Goal: Answer question/provide support

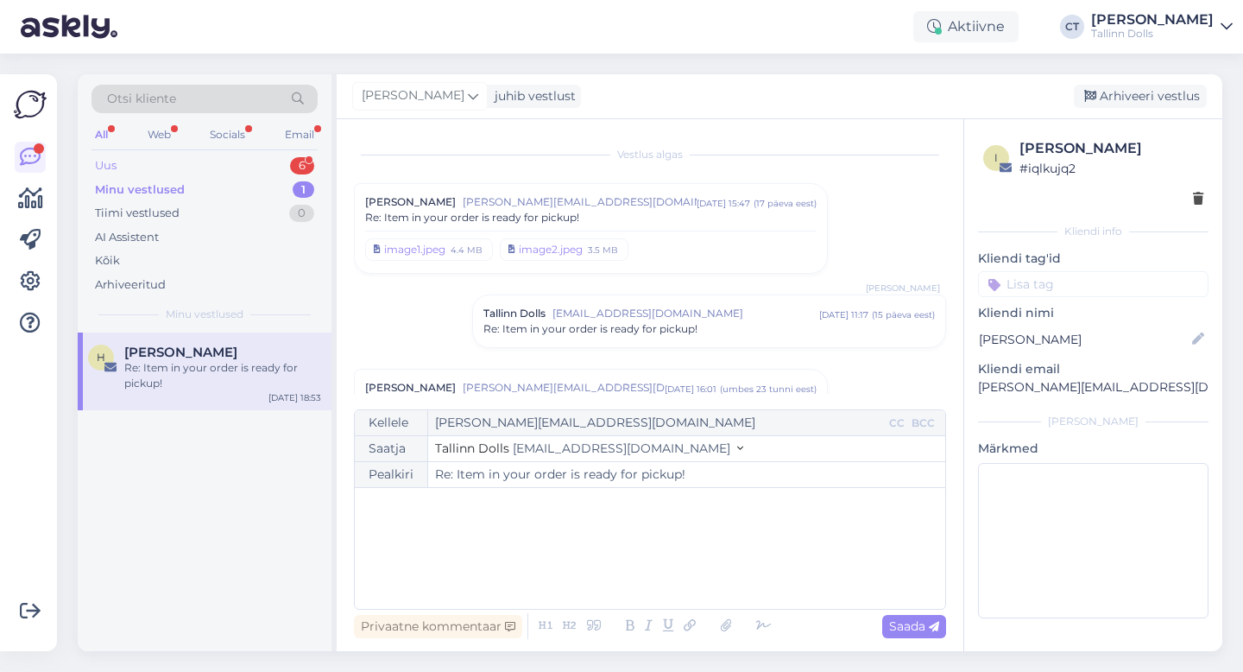
scroll to position [381, 0]
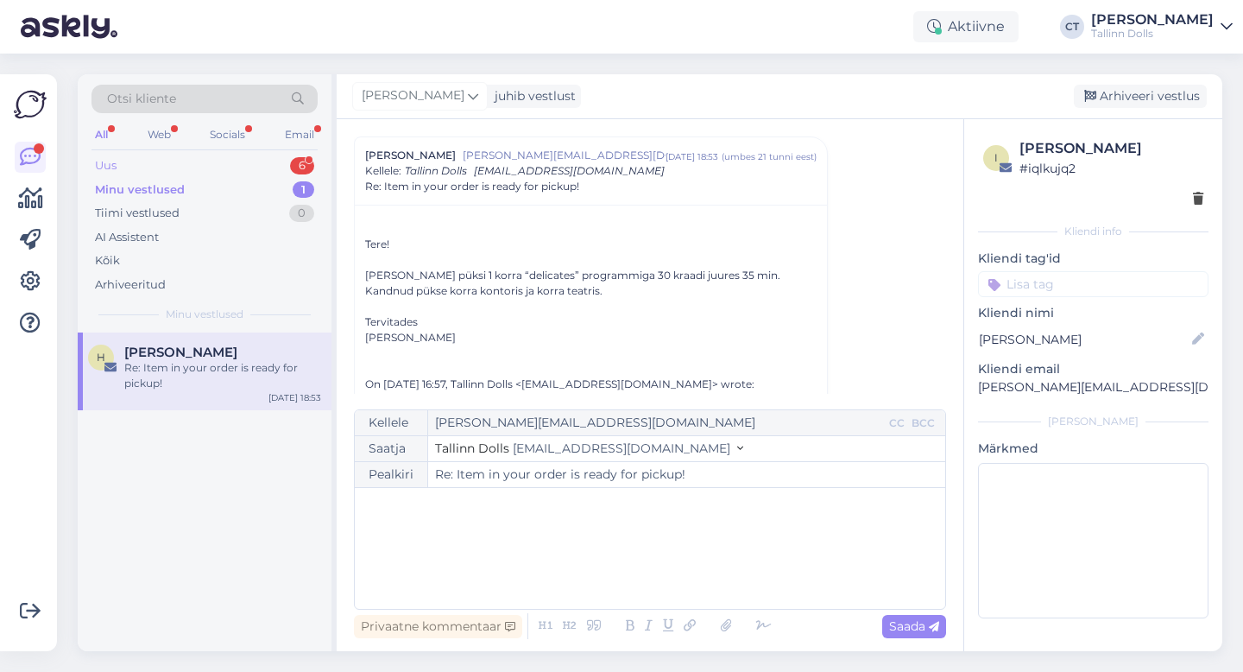
click at [163, 168] on div "Uus 6" at bounding box center [205, 166] width 226 height 24
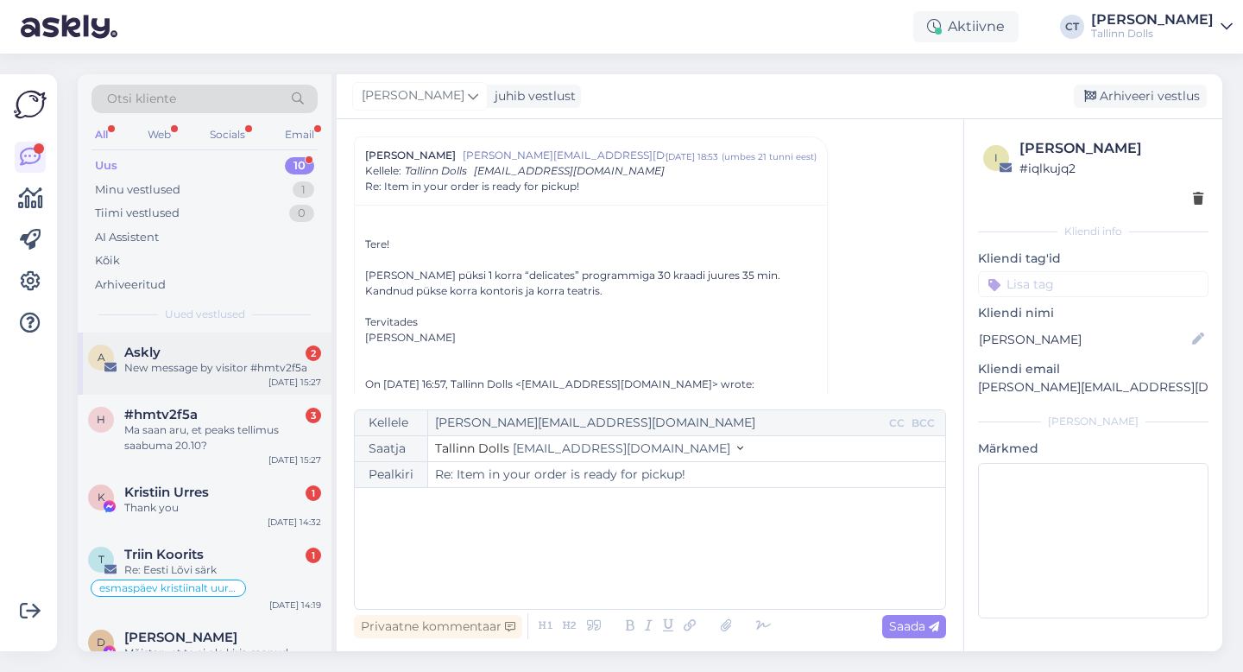
click at [174, 380] on div "A Askly 2 New message by visitor #hmtv2f5a [DATE] 15:27" at bounding box center [205, 363] width 254 height 62
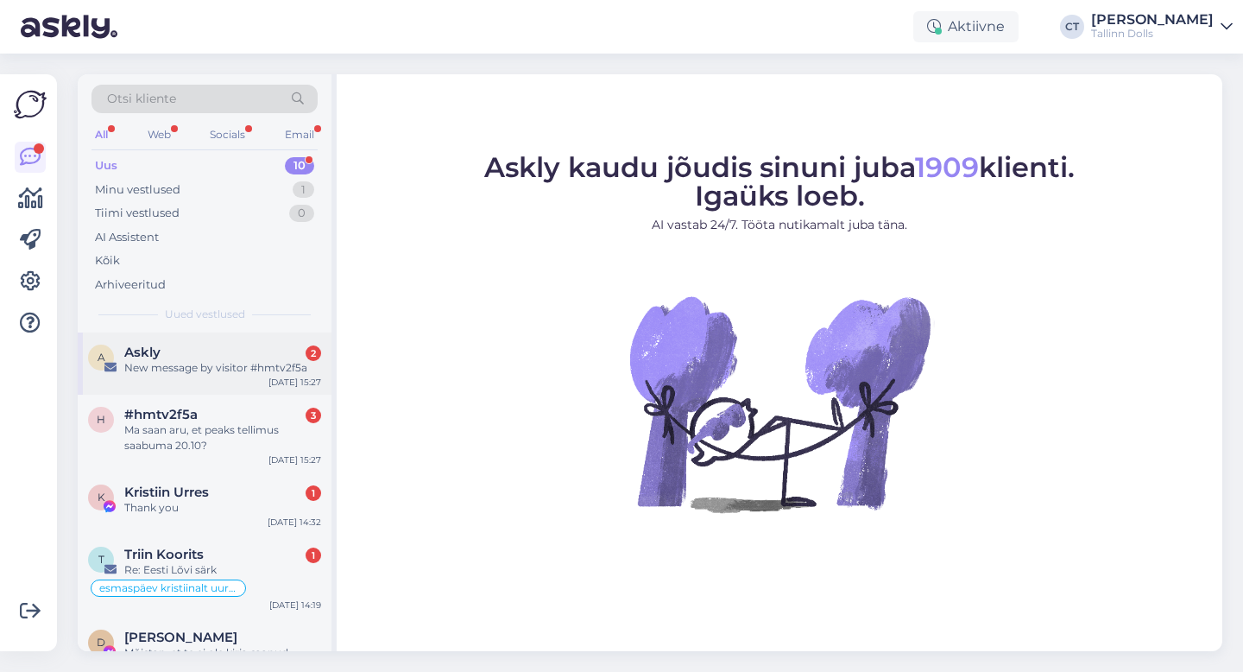
click at [172, 332] on div "A Askly 2 New message by visitor #hmtv2f5a [DATE] 15:27" at bounding box center [205, 363] width 254 height 62
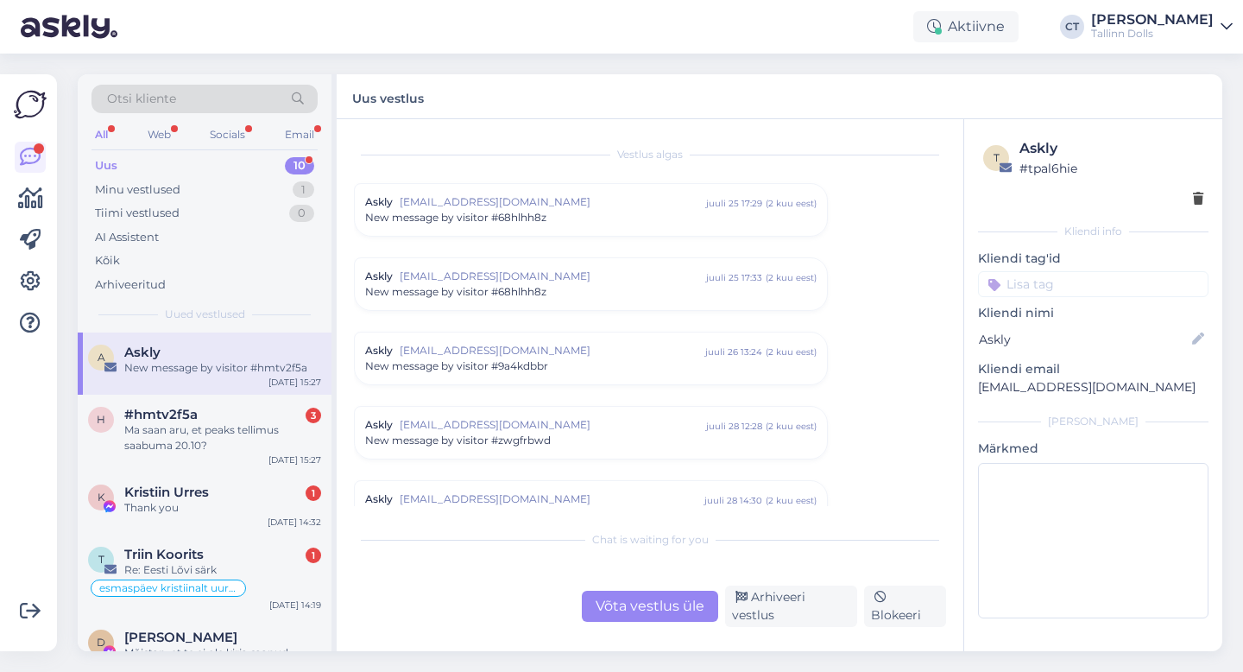
scroll to position [7141, 0]
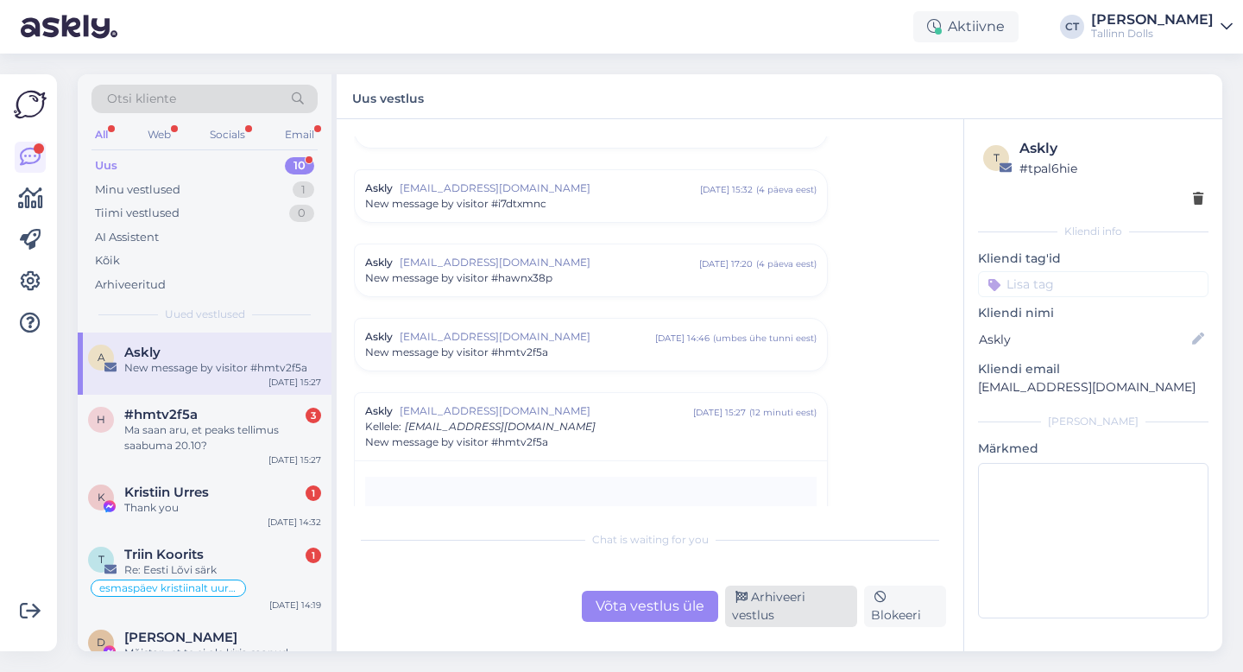
click at [797, 609] on div "Arhiveeri vestlus" at bounding box center [791, 605] width 132 height 41
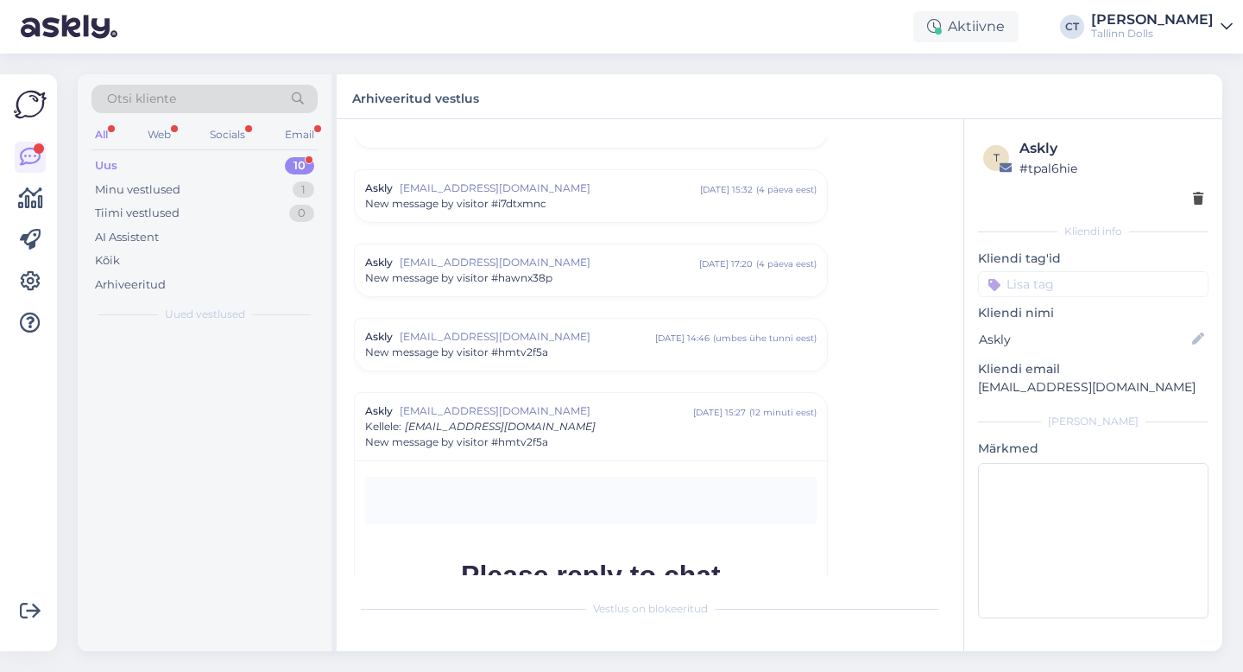
scroll to position [7397, 0]
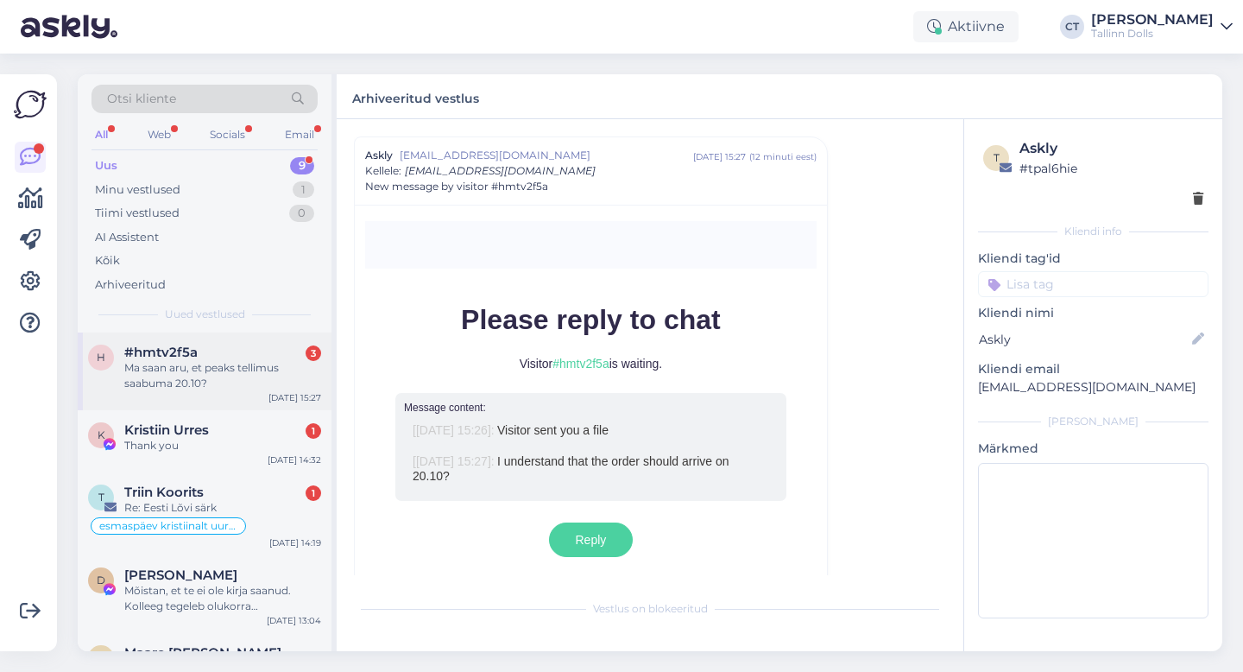
click at [256, 372] on div "Ma saan aru, et peaks tellimus saabuma 20.10?" at bounding box center [222, 375] width 197 height 31
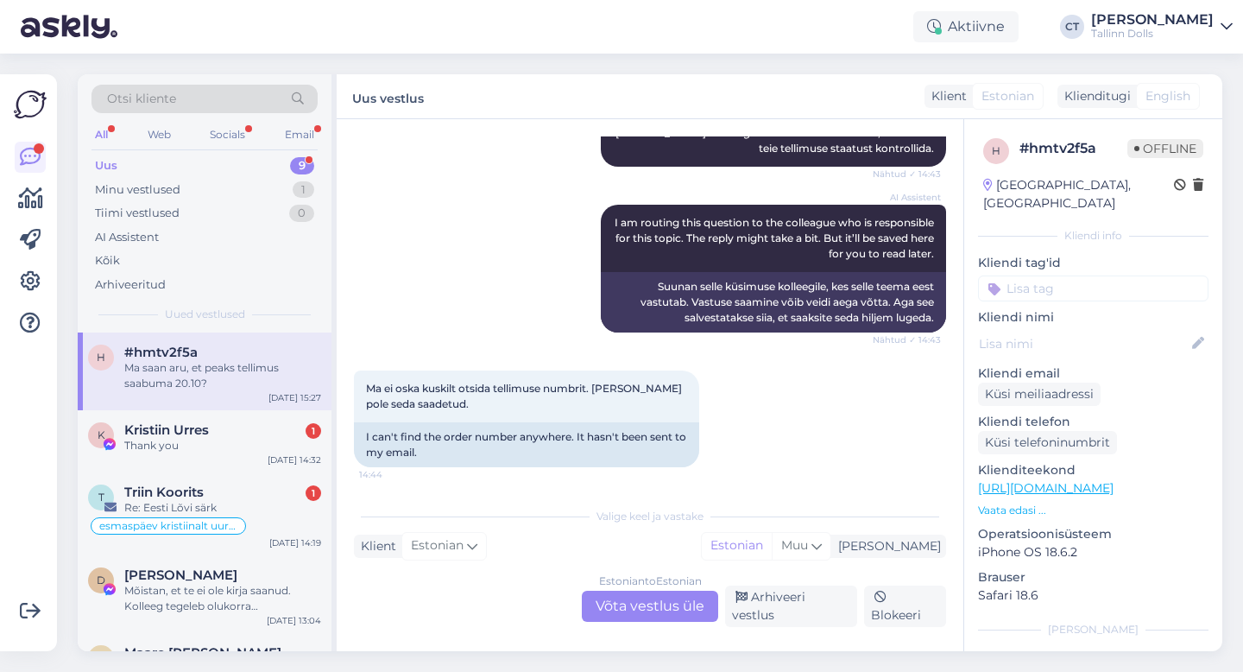
scroll to position [553, 0]
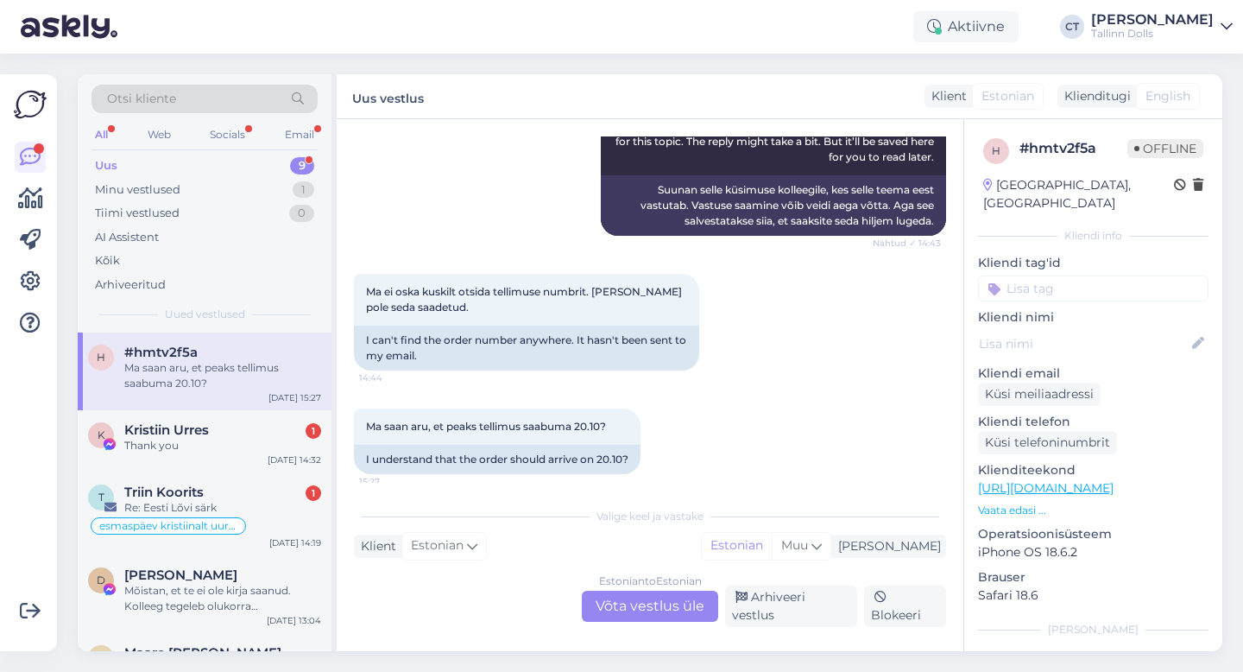
click at [677, 604] on div "Estonian to Estonian Võta vestlus üle" at bounding box center [650, 606] width 136 height 31
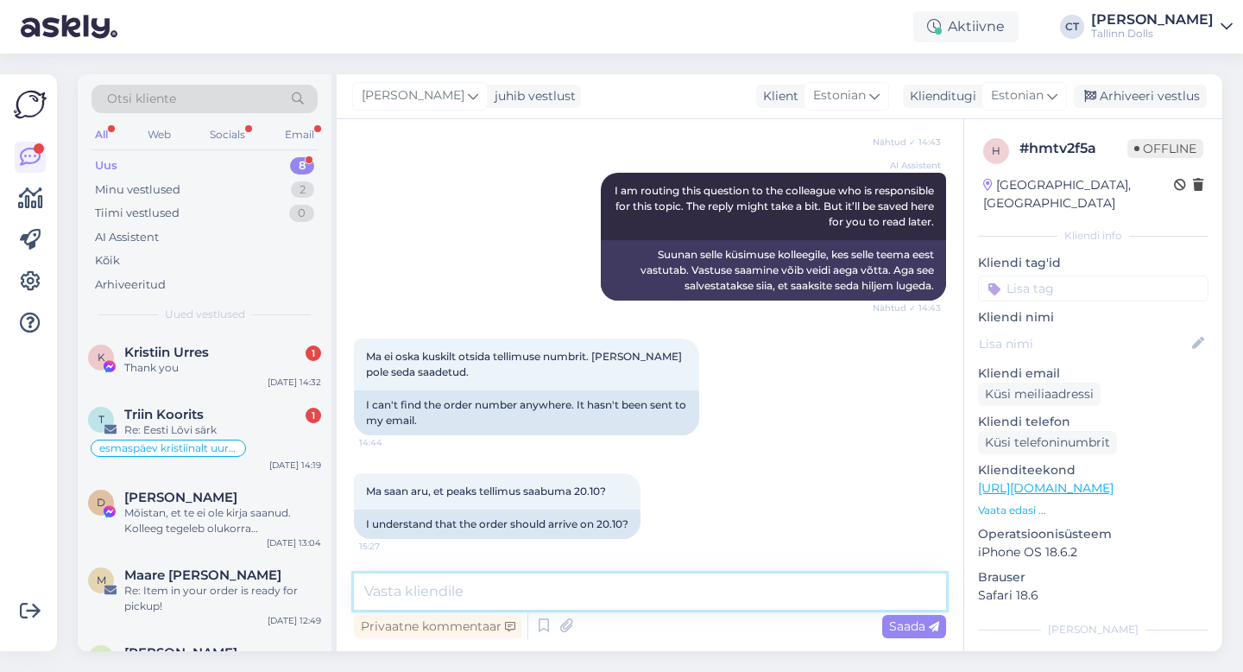
click at [678, 600] on textarea at bounding box center [650, 591] width 592 height 36
type textarea "Tere, [PERSON_NAME] nimelt tellimus tehti? :)"
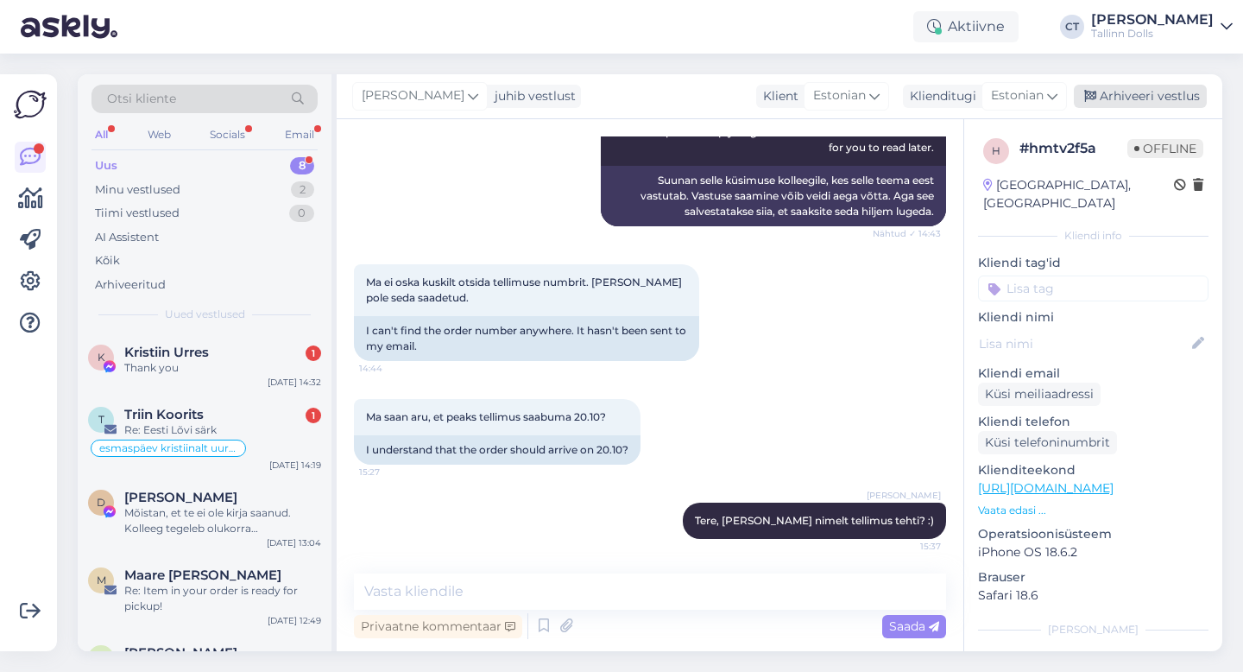
click at [1177, 87] on div "Arhiveeri vestlus" at bounding box center [1140, 96] width 133 height 23
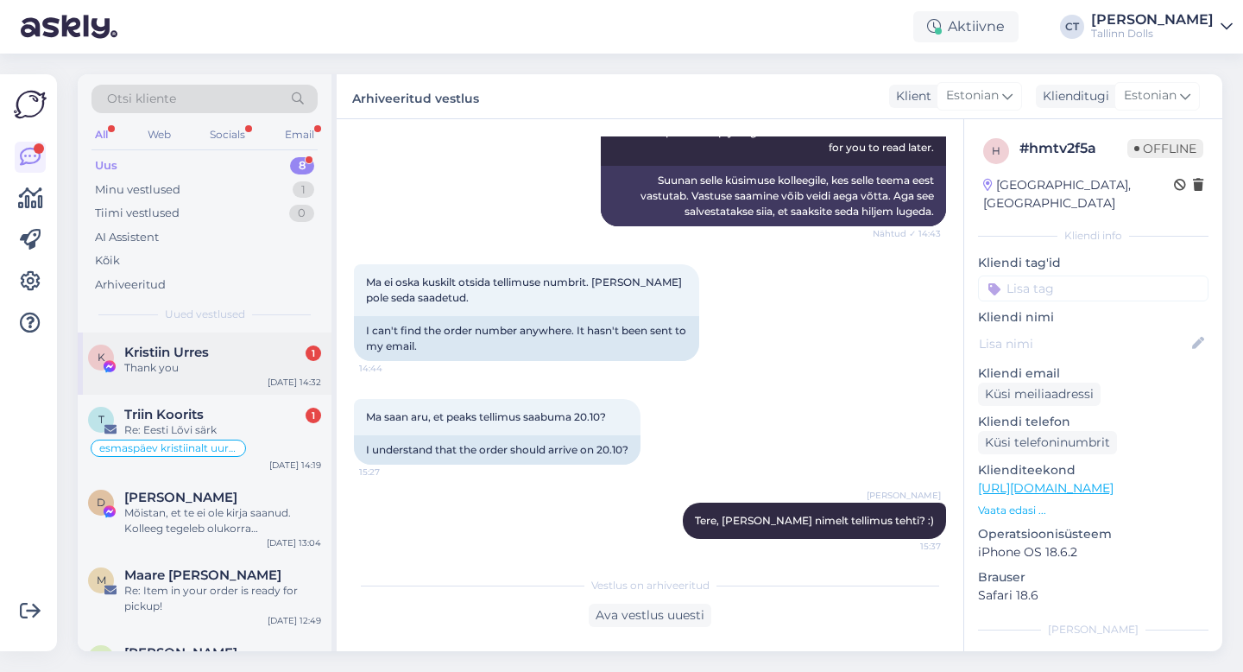
click at [202, 351] on span "Kristiin Urres" at bounding box center [166, 352] width 85 height 16
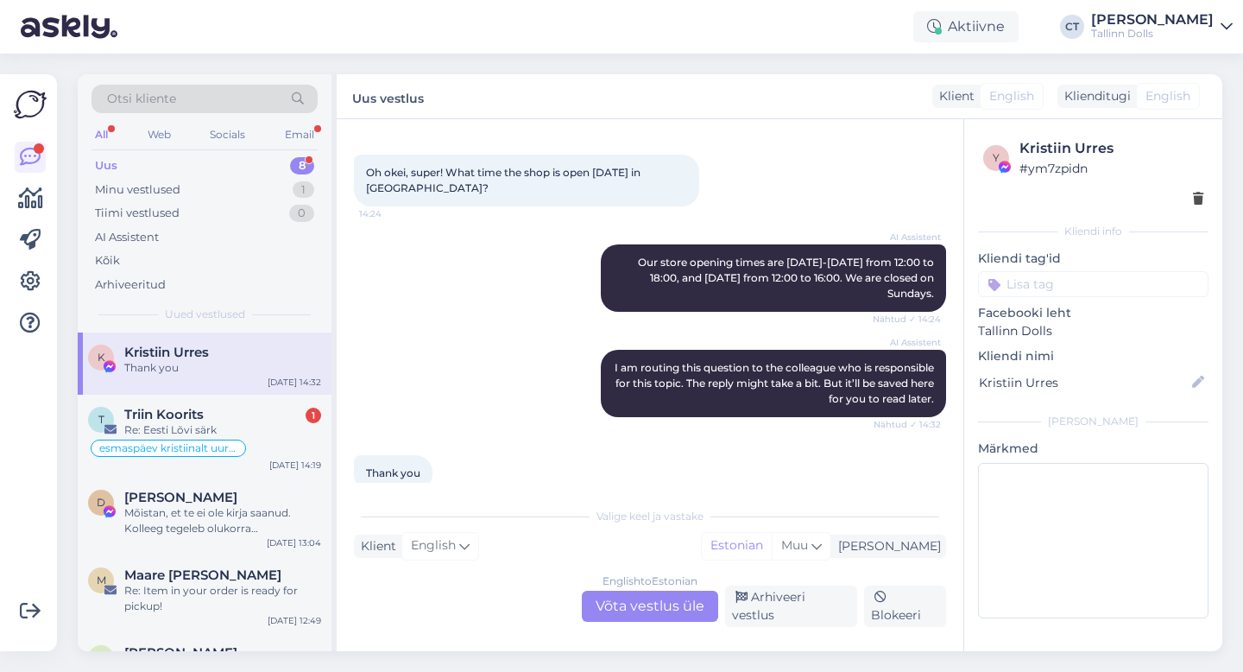
scroll to position [668, 0]
click at [675, 635] on div "Vestlus algas [DATE] Tere! 14:08 Tere! AI Assistent Tere! How can I assist you …" at bounding box center [650, 385] width 627 height 532
click at [675, 622] on div "English to Estonian Võta vestlus üle" at bounding box center [650, 606] width 136 height 31
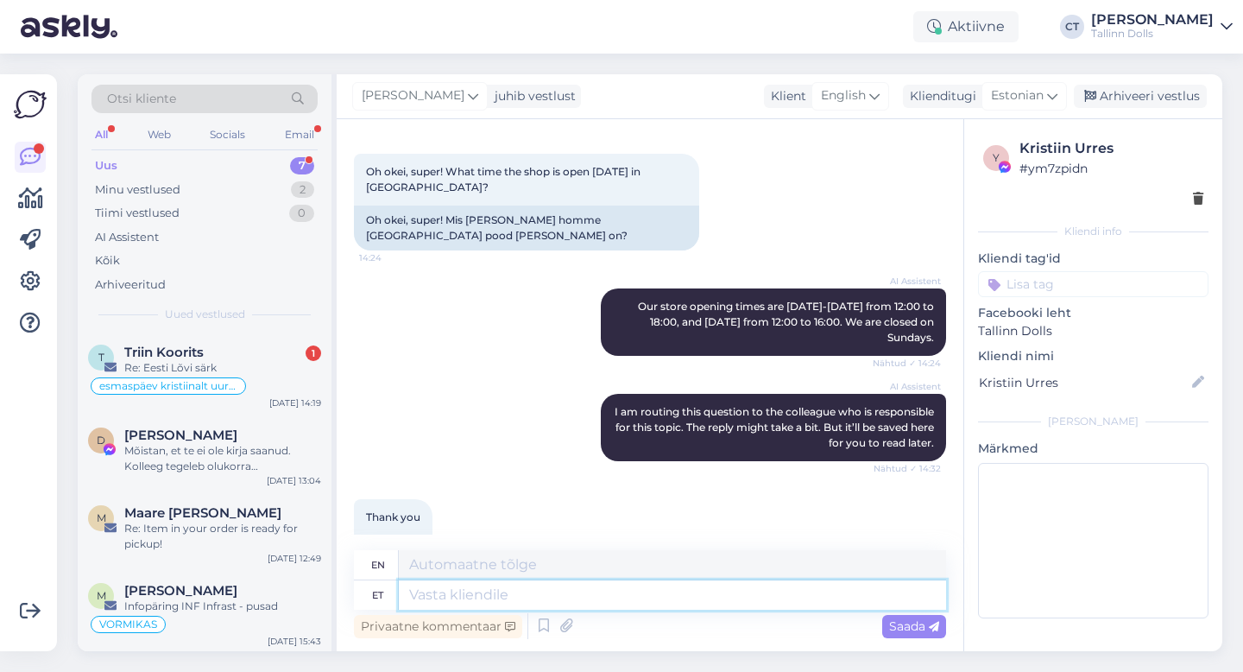
click at [672, 603] on textarea at bounding box center [672, 594] width 547 height 29
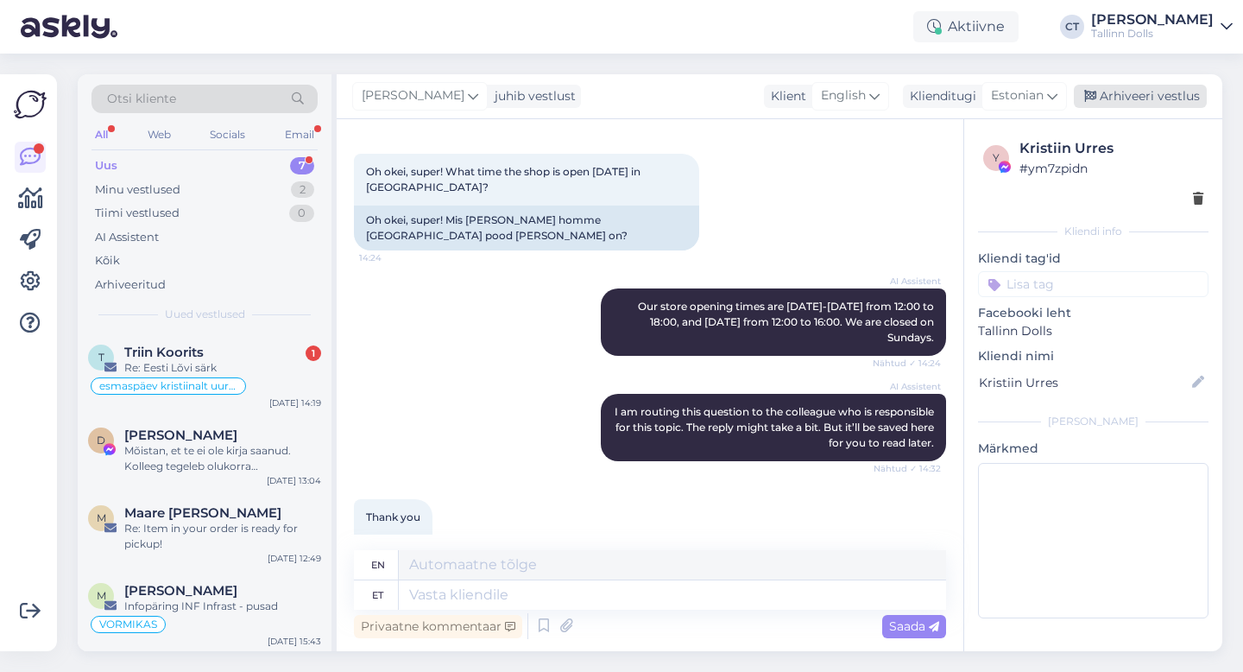
click at [1129, 106] on div "Arhiveeri vestlus" at bounding box center [1140, 96] width 133 height 23
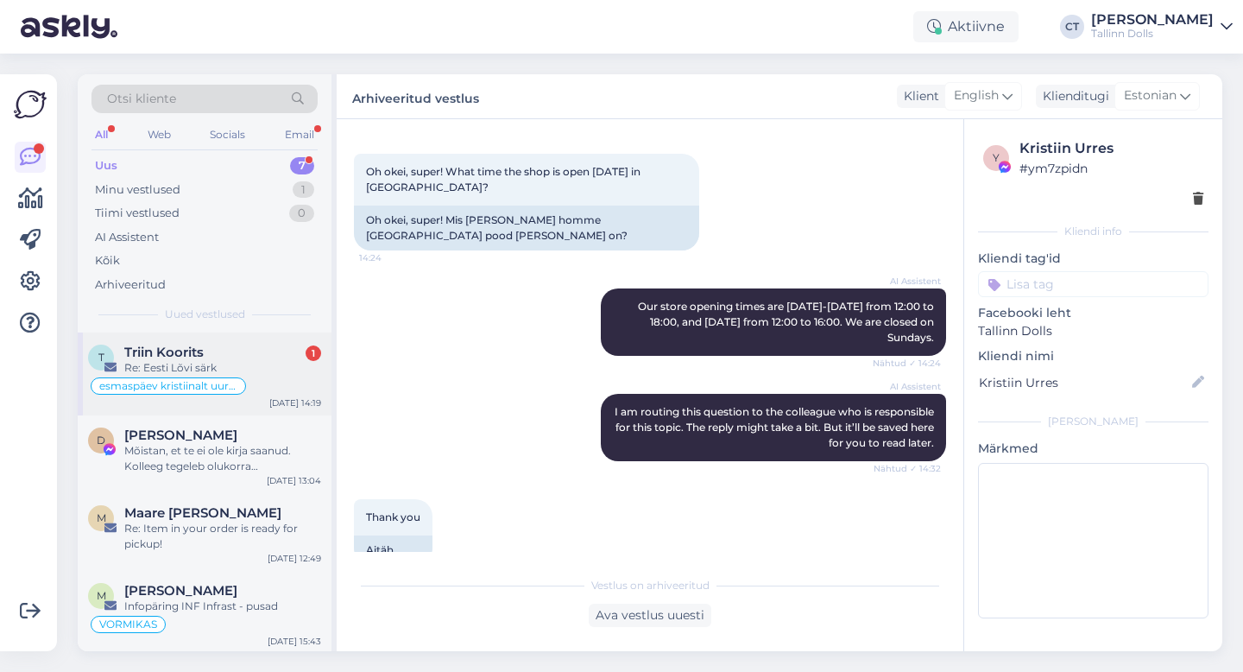
click at [220, 353] on div "Triin Koorits 1" at bounding box center [222, 352] width 197 height 16
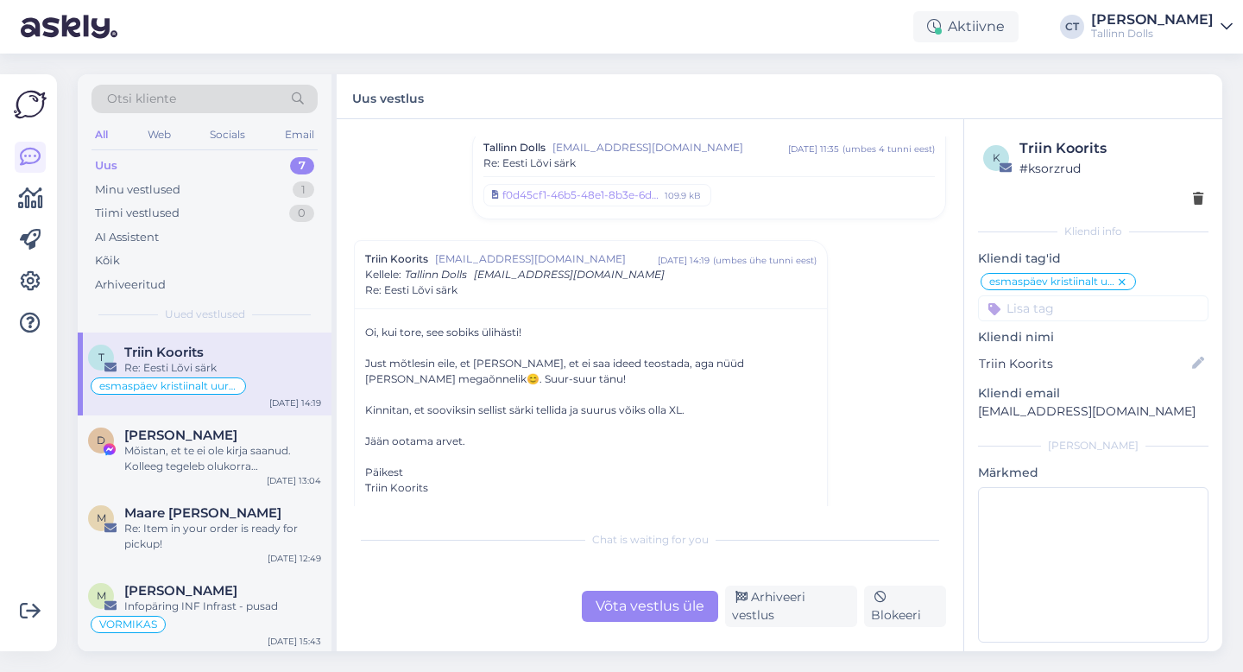
scroll to position [484, 0]
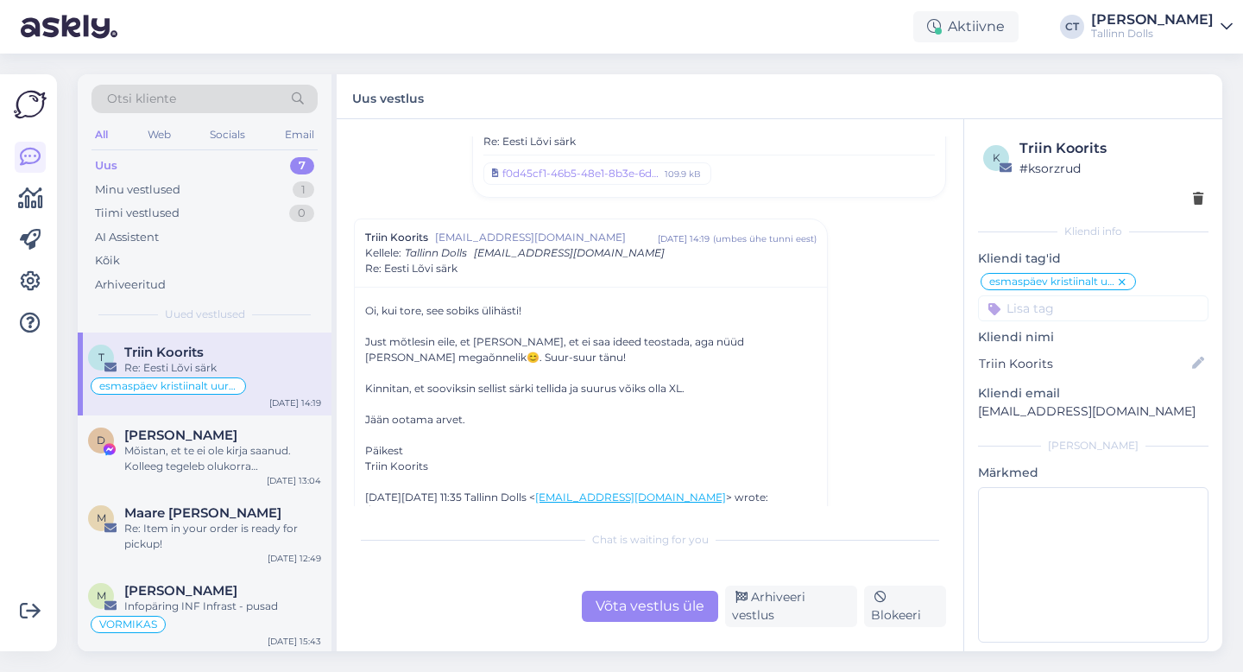
click at [617, 606] on div "Võta vestlus üle" at bounding box center [650, 606] width 136 height 31
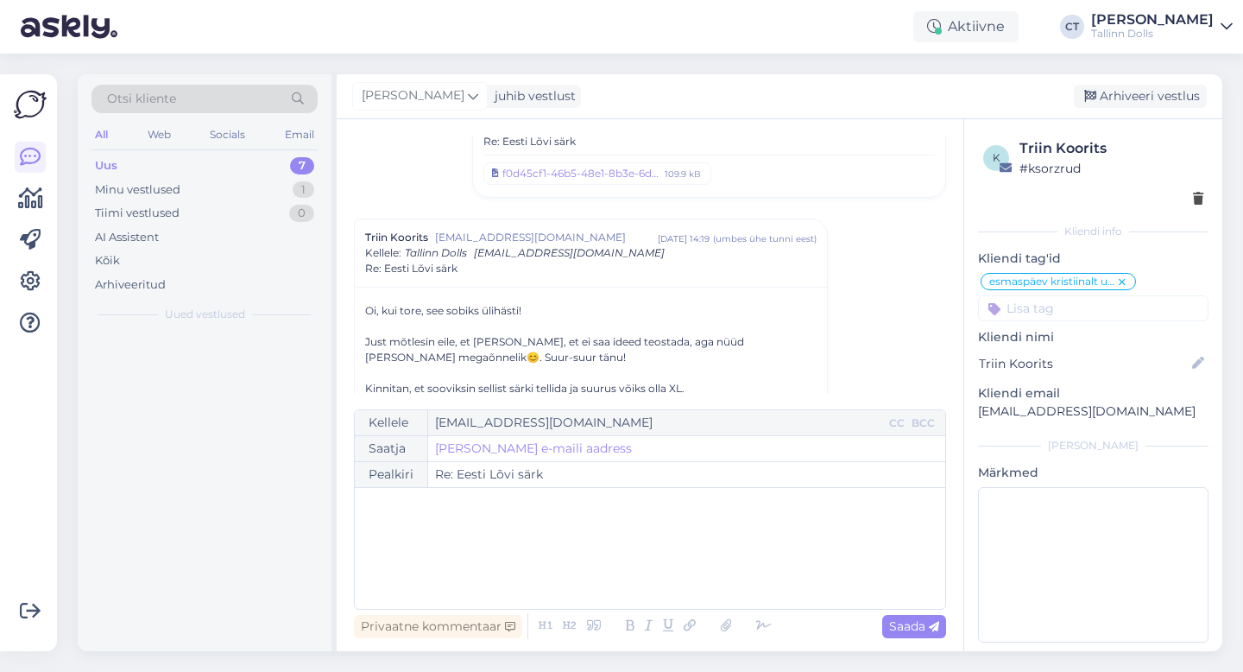
scroll to position [566, 0]
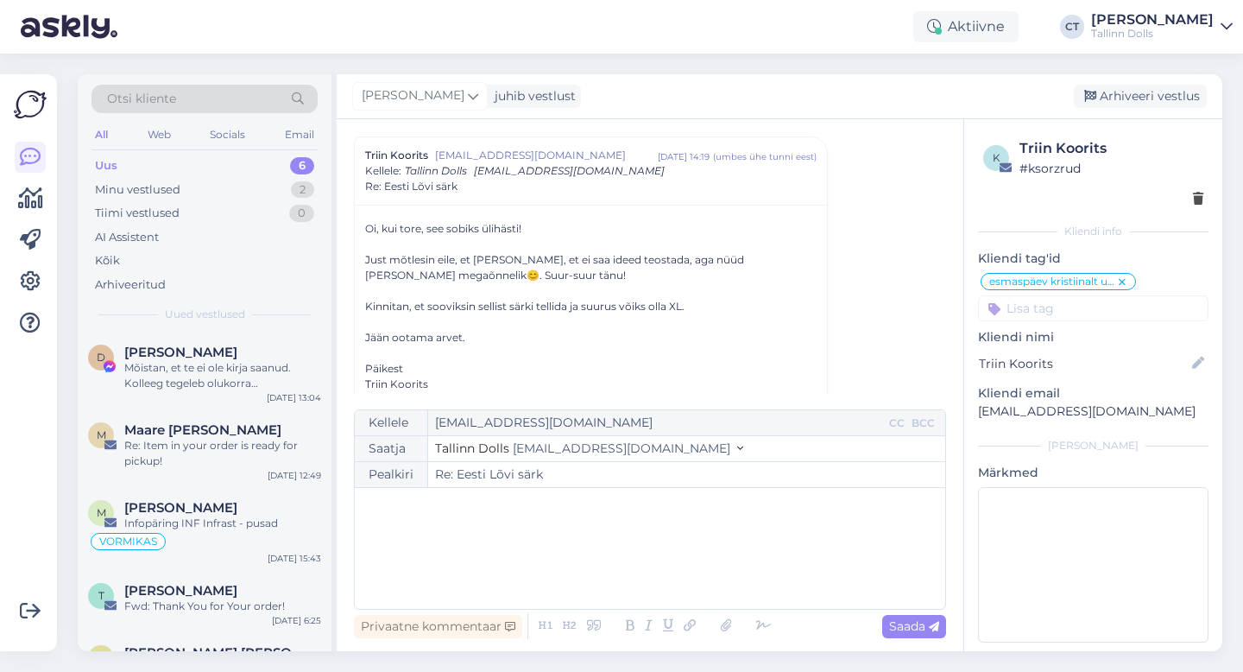
click at [616, 557] on div "﻿" at bounding box center [649, 548] width 573 height 104
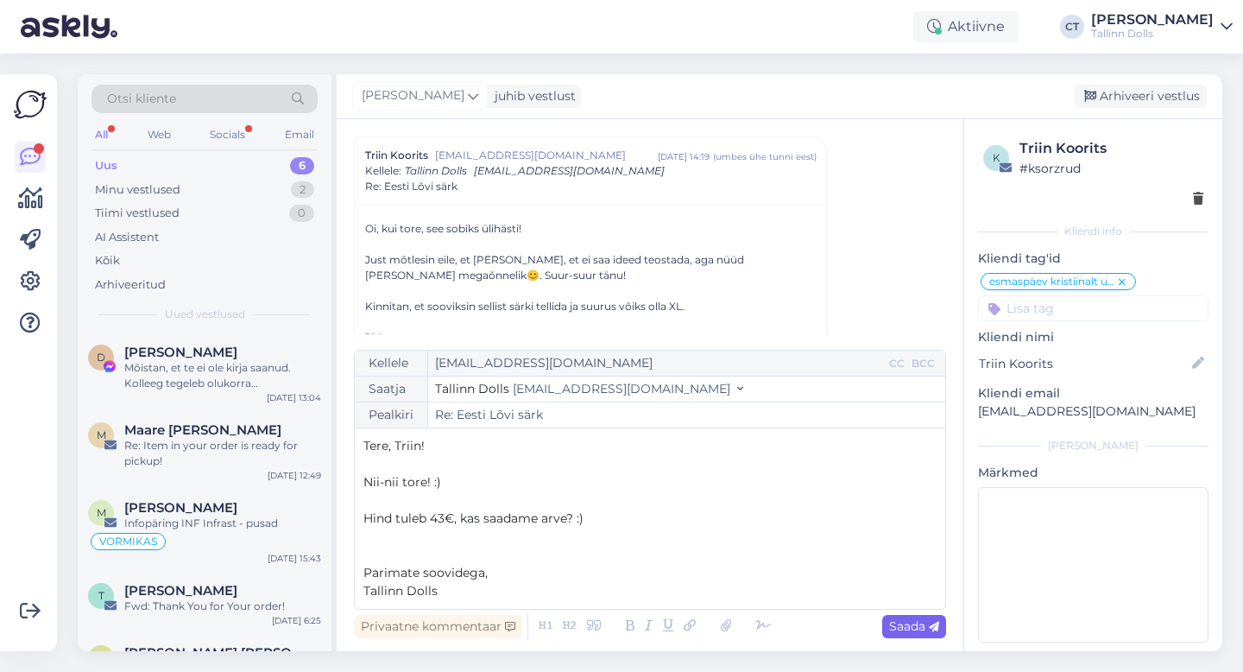
click at [914, 627] on span "Saada" at bounding box center [914, 626] width 50 height 16
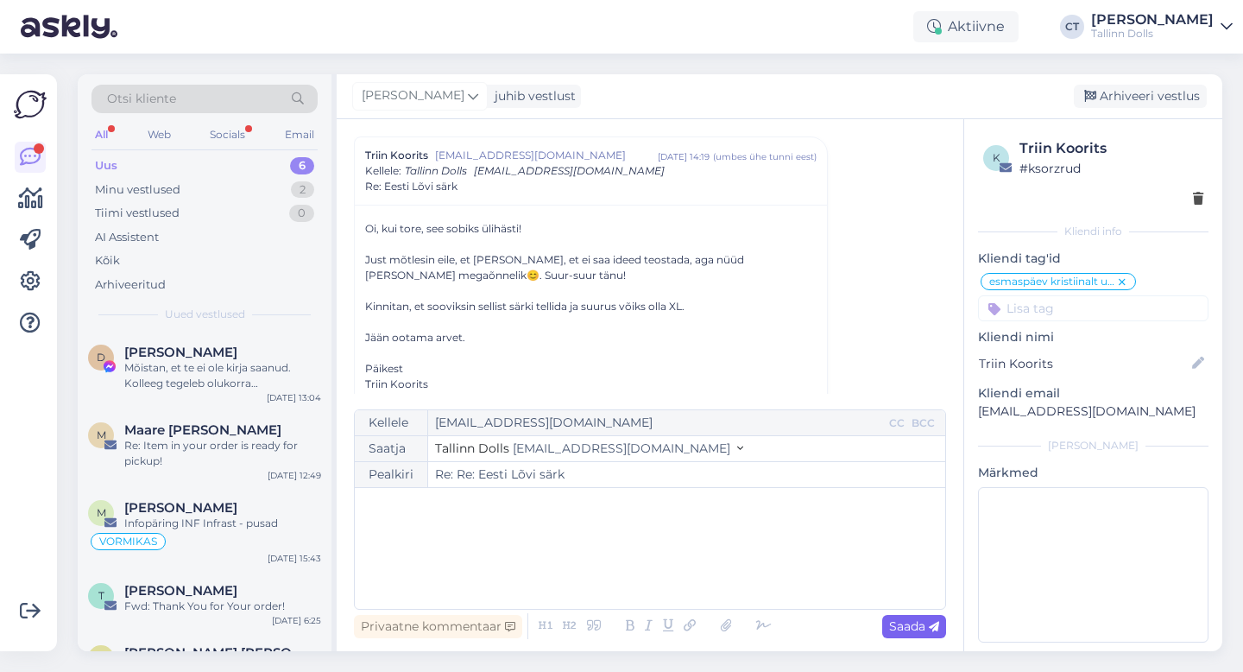
type input "Re: Re: Eesti Lõvi särk"
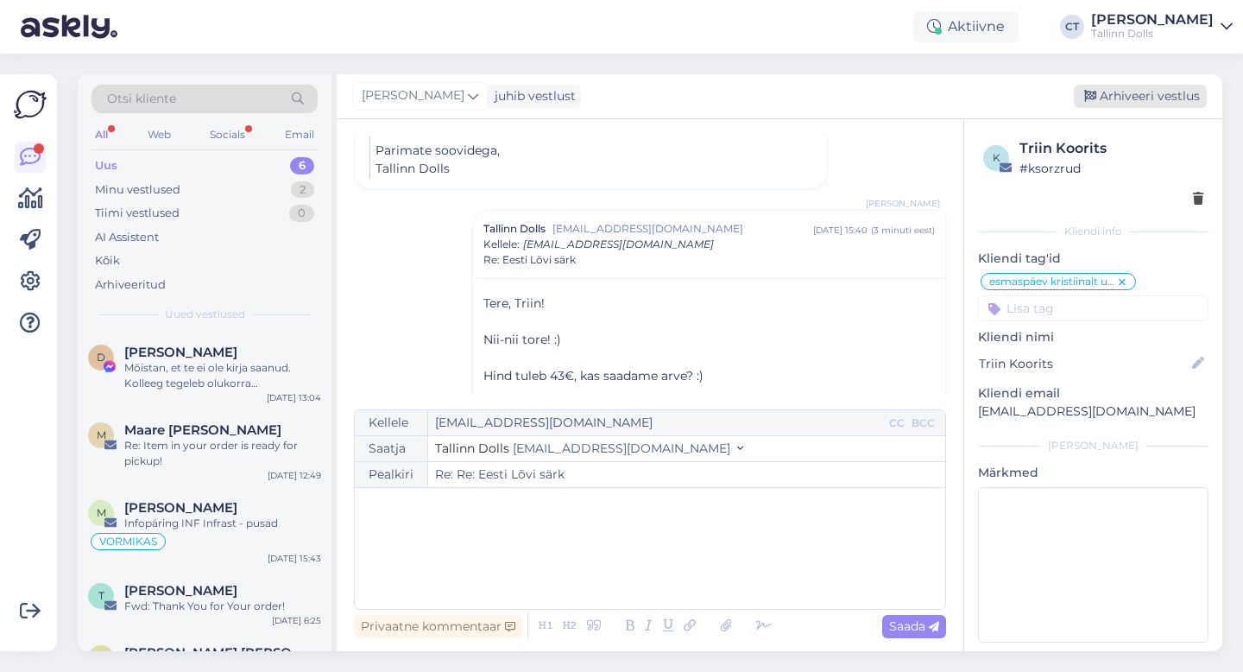
click at [1162, 100] on div "Arhiveeri vestlus" at bounding box center [1140, 96] width 133 height 23
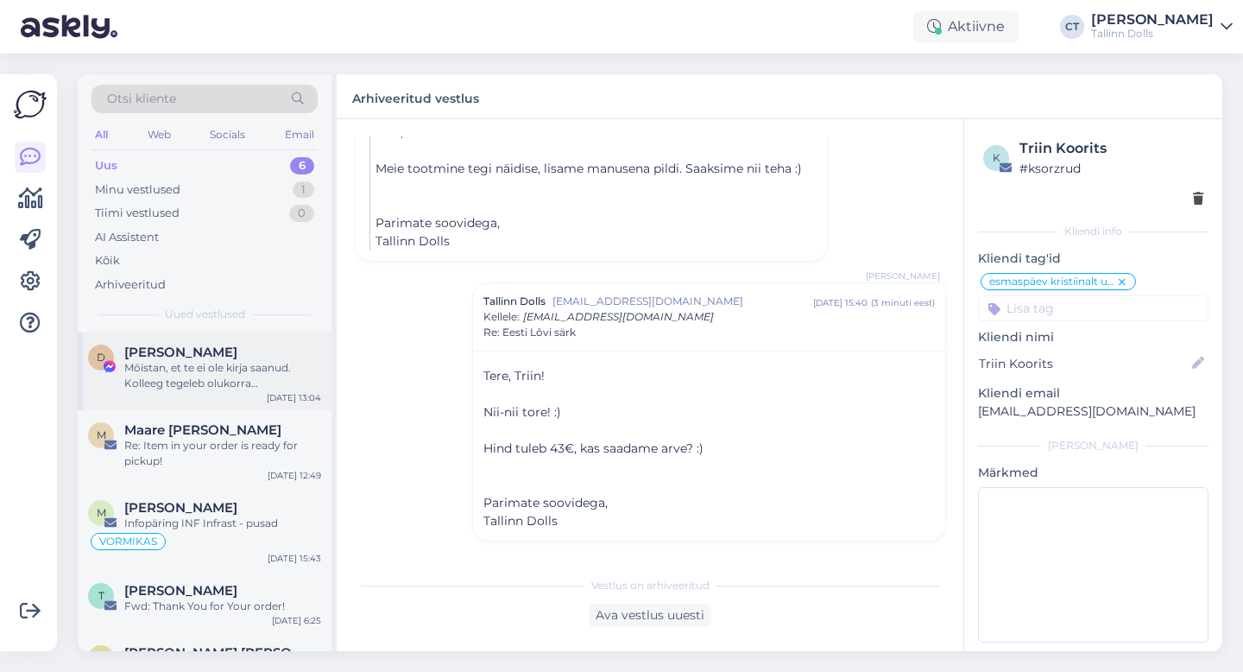
click at [203, 357] on div "[PERSON_NAME]" at bounding box center [222, 352] width 197 height 16
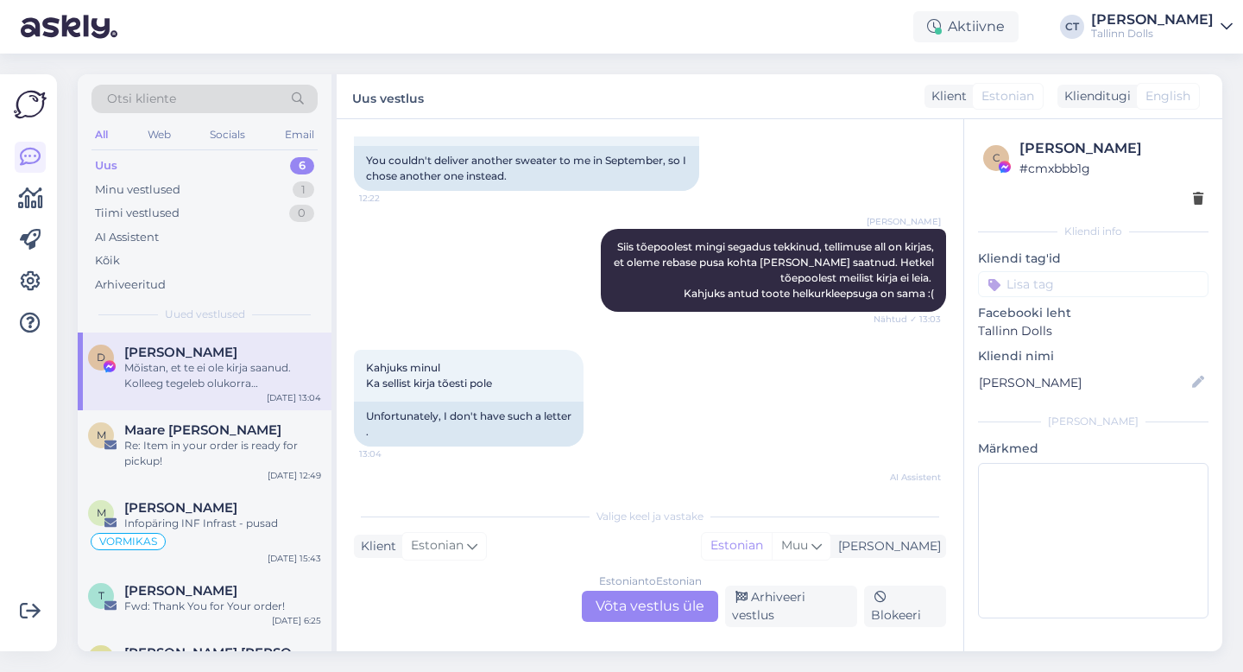
click at [166, 172] on div "Uus 6" at bounding box center [205, 166] width 226 height 24
click at [677, 615] on div "Estonian to Estonian Võta vestlus üle" at bounding box center [650, 606] width 136 height 31
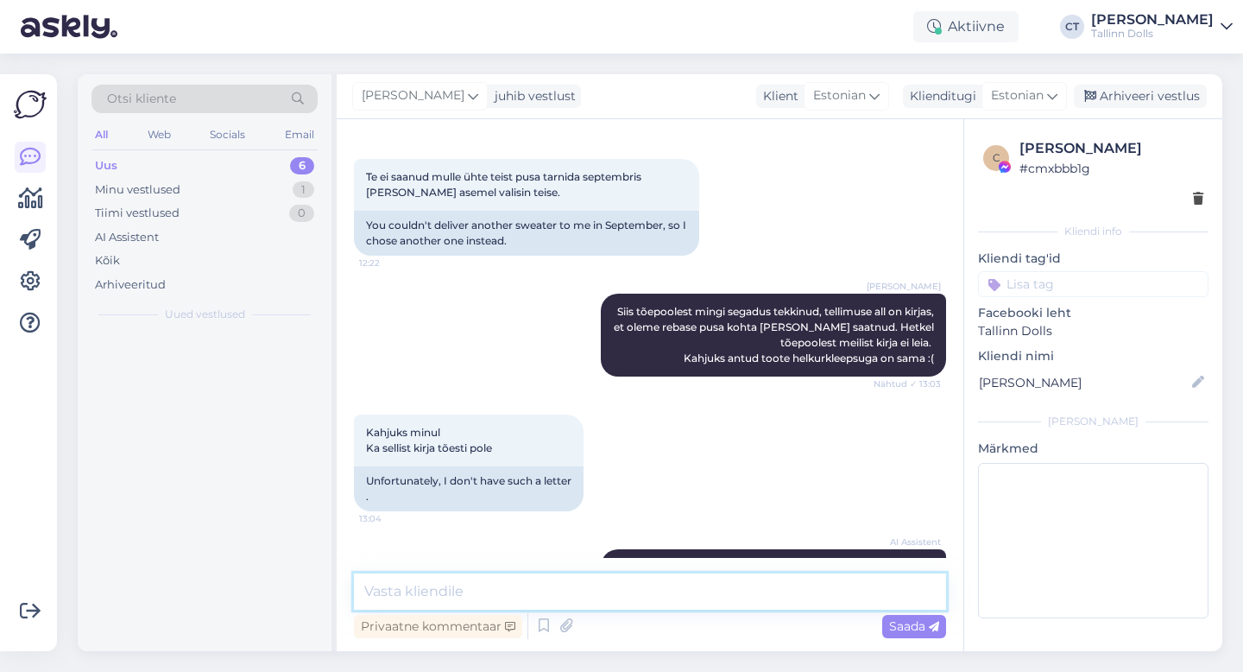
click at [682, 596] on textarea at bounding box center [650, 591] width 592 height 36
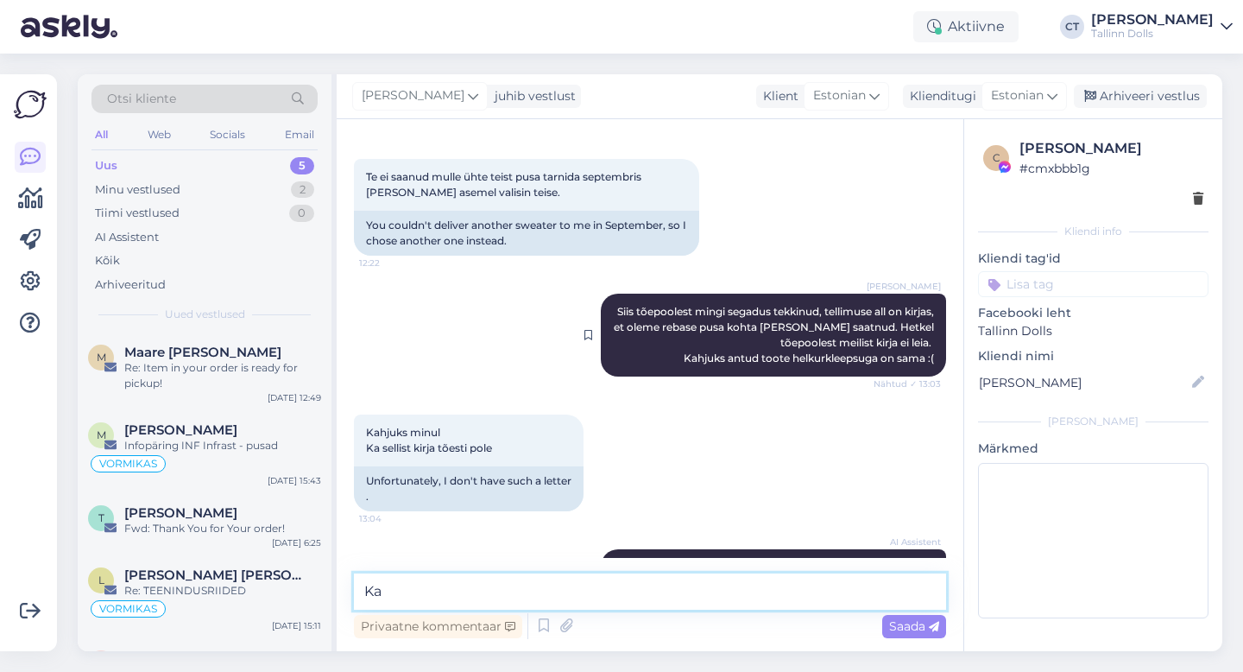
type textarea "K"
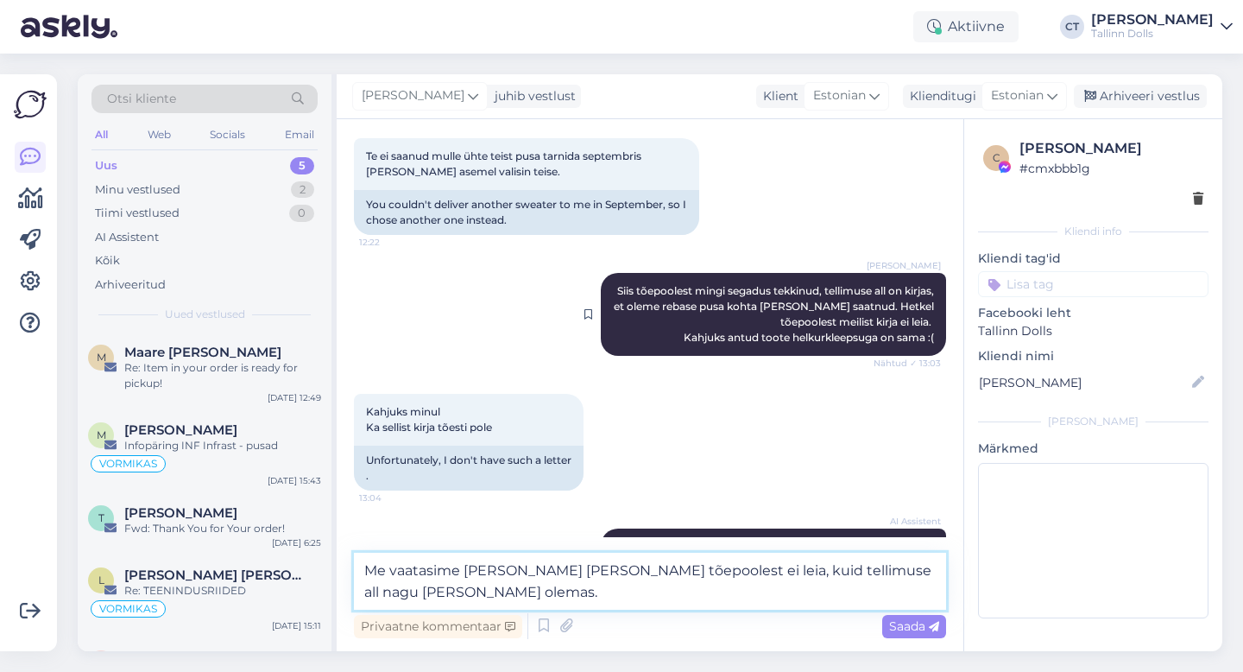
scroll to position [7042, 0]
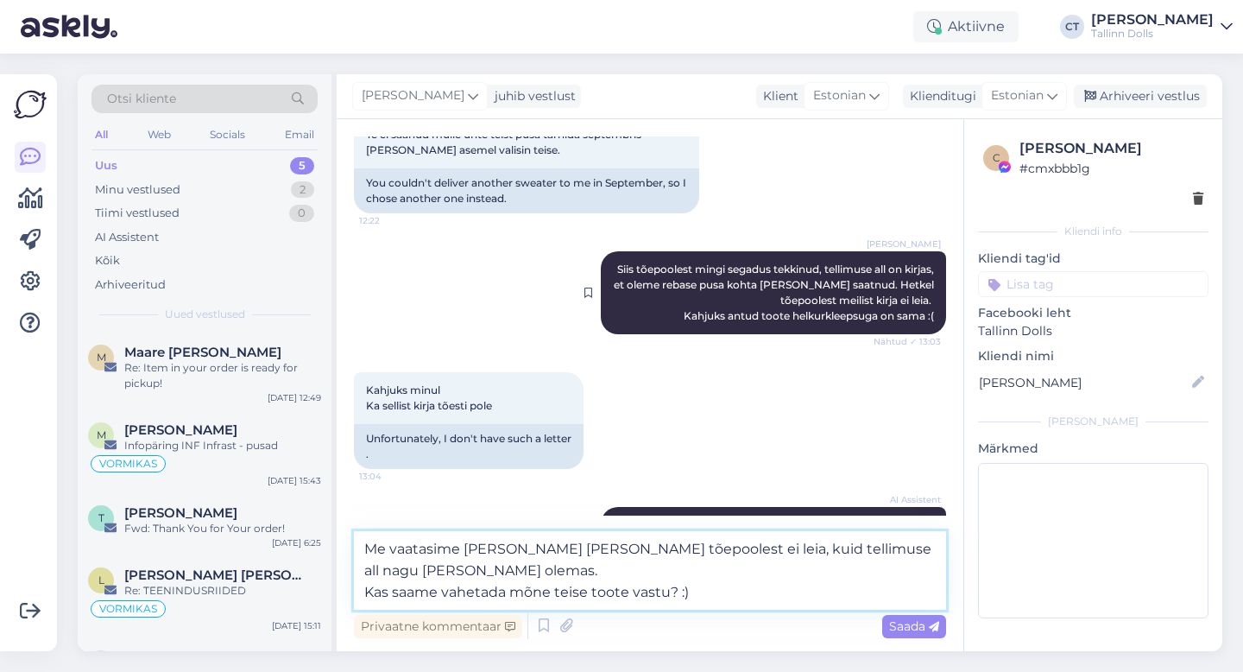
type textarea "Me vaatasime [PERSON_NAME] [PERSON_NAME] tõepoolest ei leia, kuid tellimuse all…"
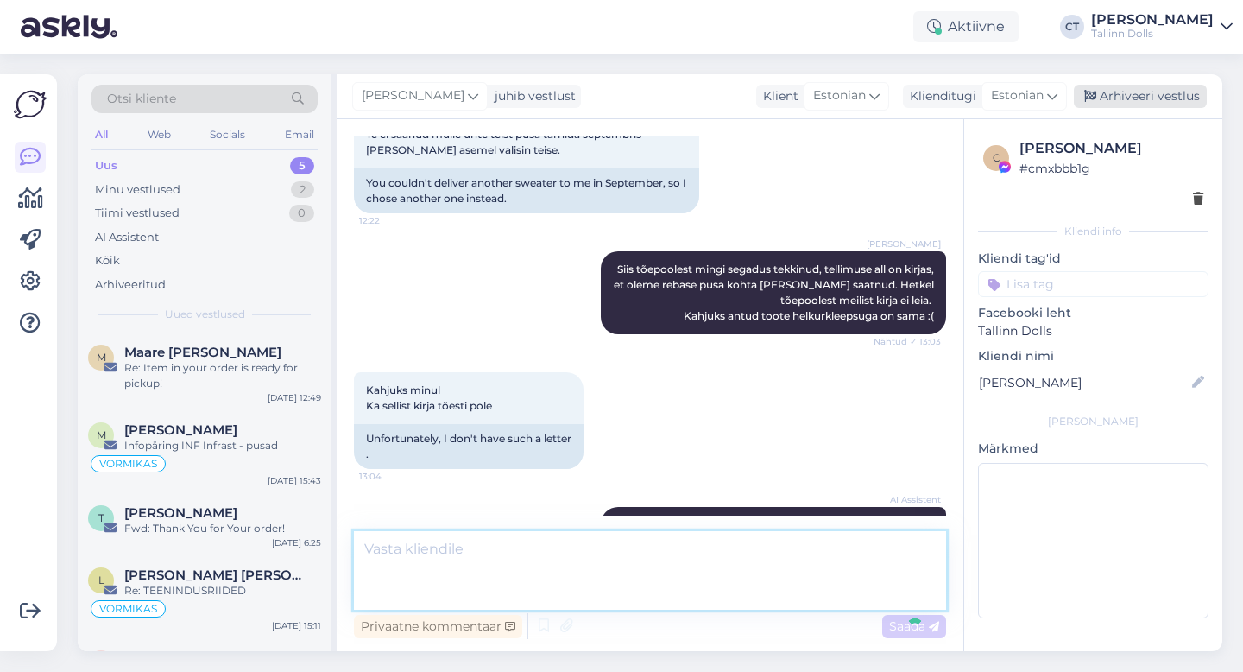
scroll to position [7105, 0]
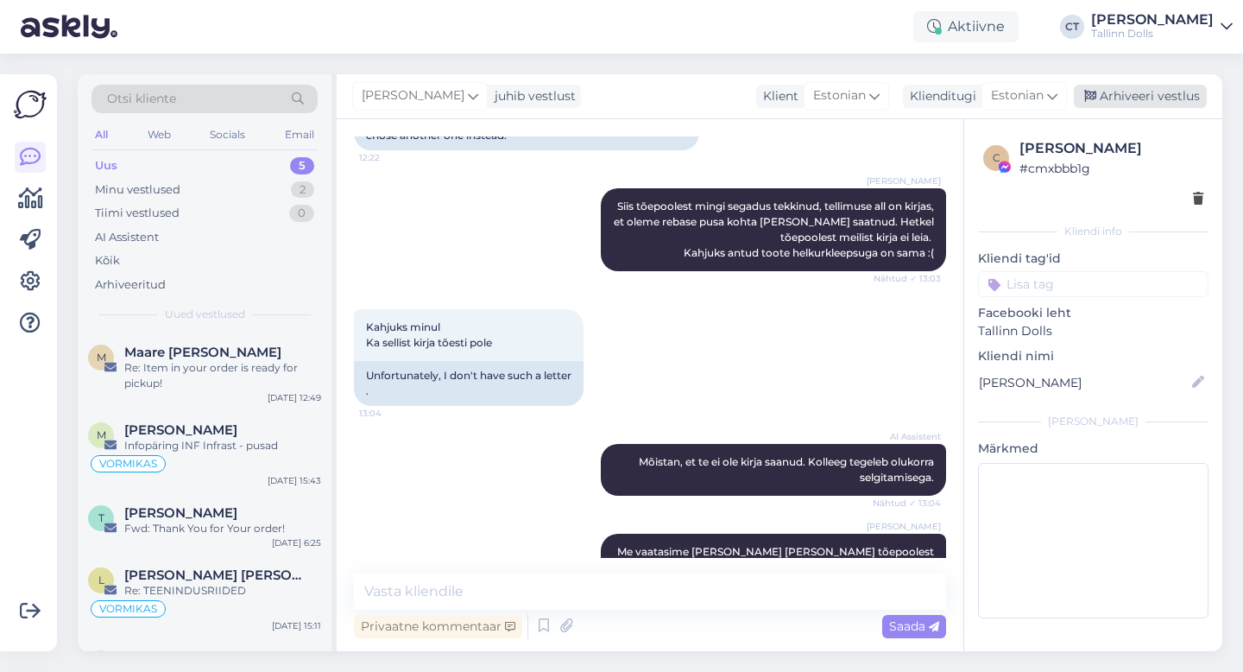
click at [1167, 98] on div "Arhiveeri vestlus" at bounding box center [1140, 96] width 133 height 23
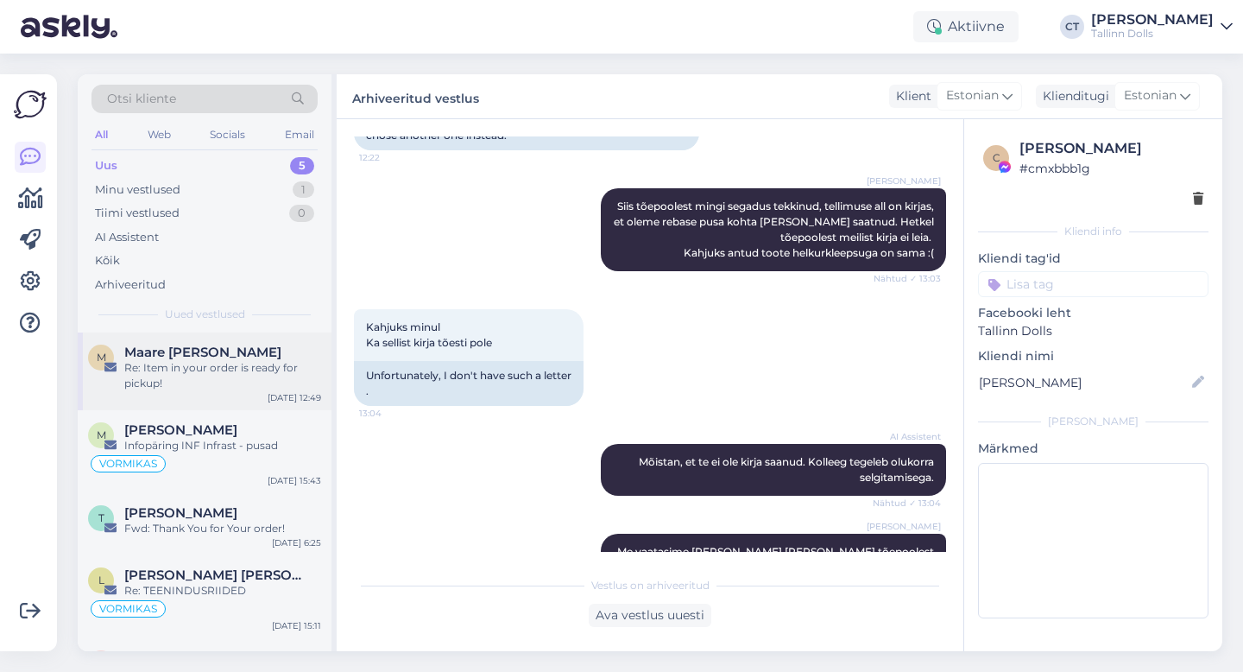
click at [232, 362] on div "Re: Item in your order is ready for pickup!" at bounding box center [222, 375] width 197 height 31
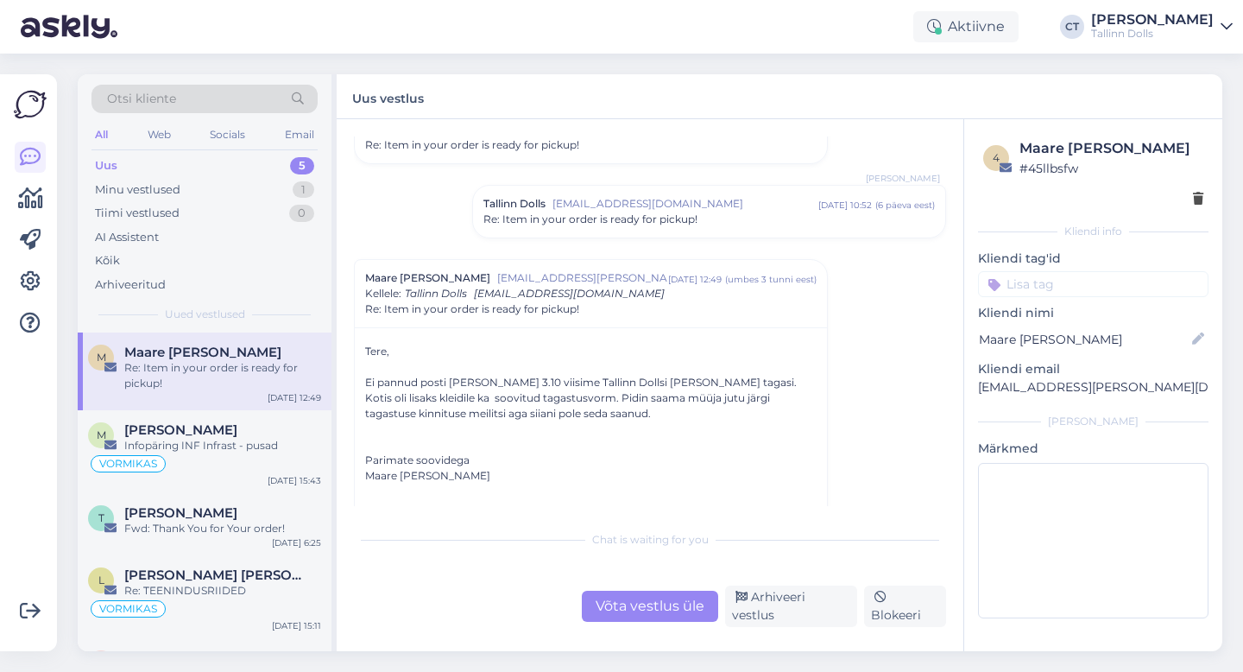
scroll to position [519, 0]
click at [669, 616] on div "Võta vestlus üle" at bounding box center [650, 606] width 136 height 31
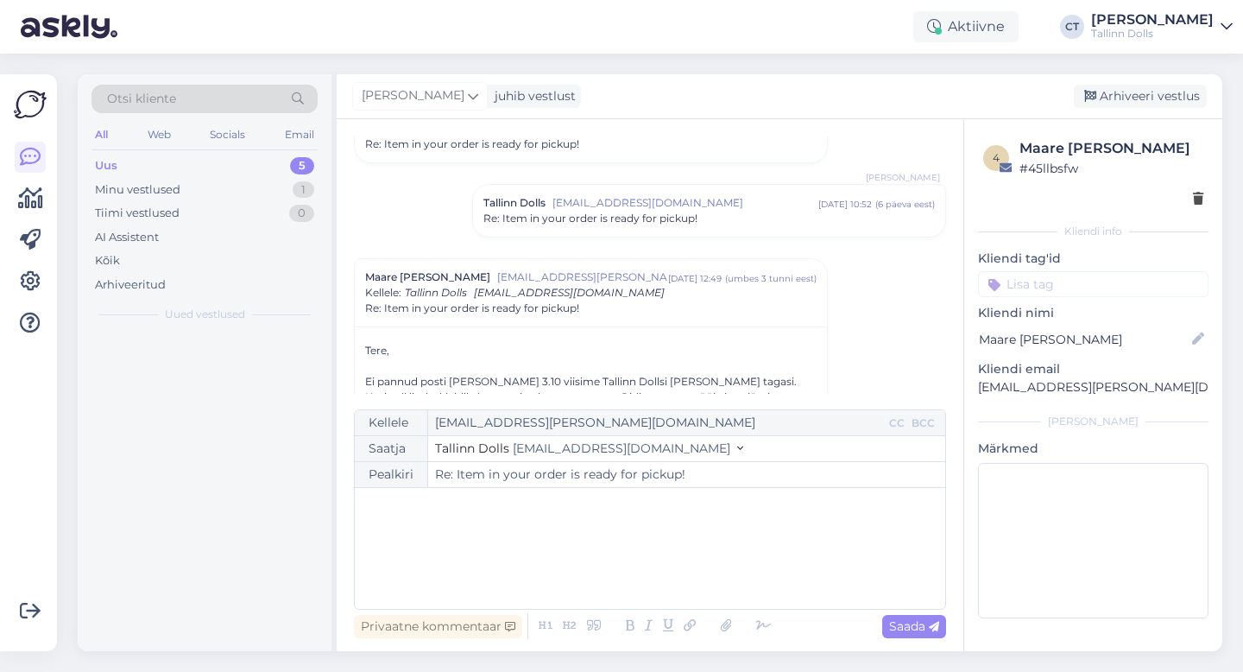
scroll to position [641, 0]
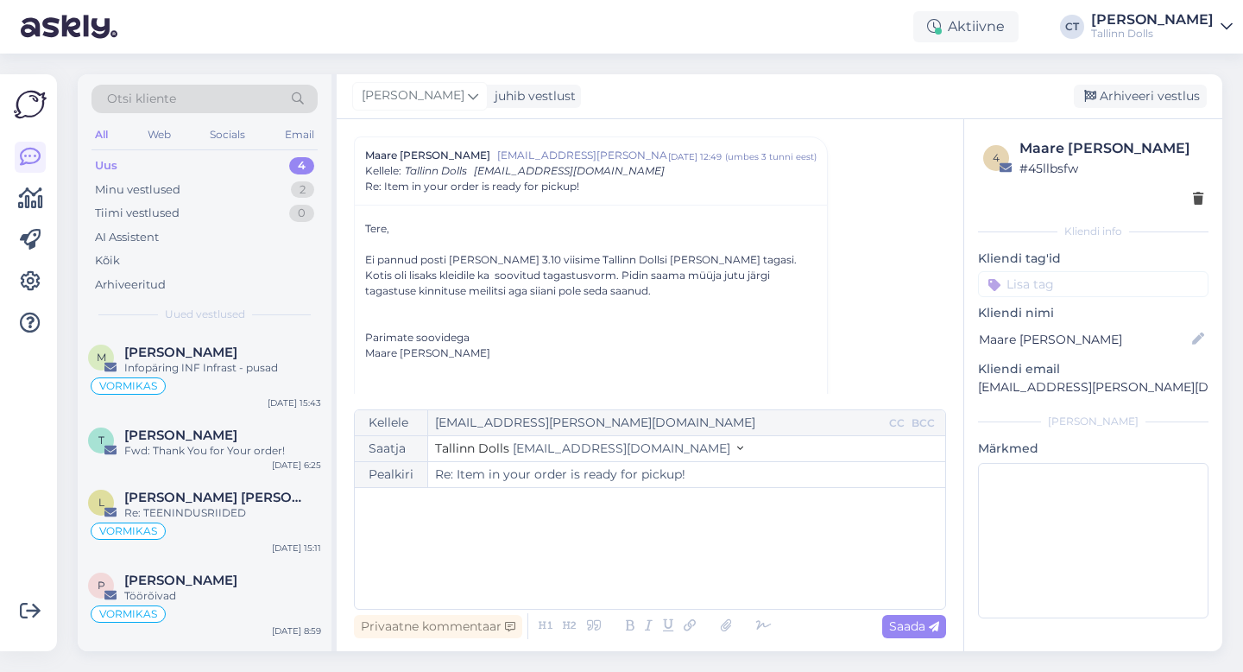
click at [680, 567] on div "﻿" at bounding box center [649, 548] width 573 height 104
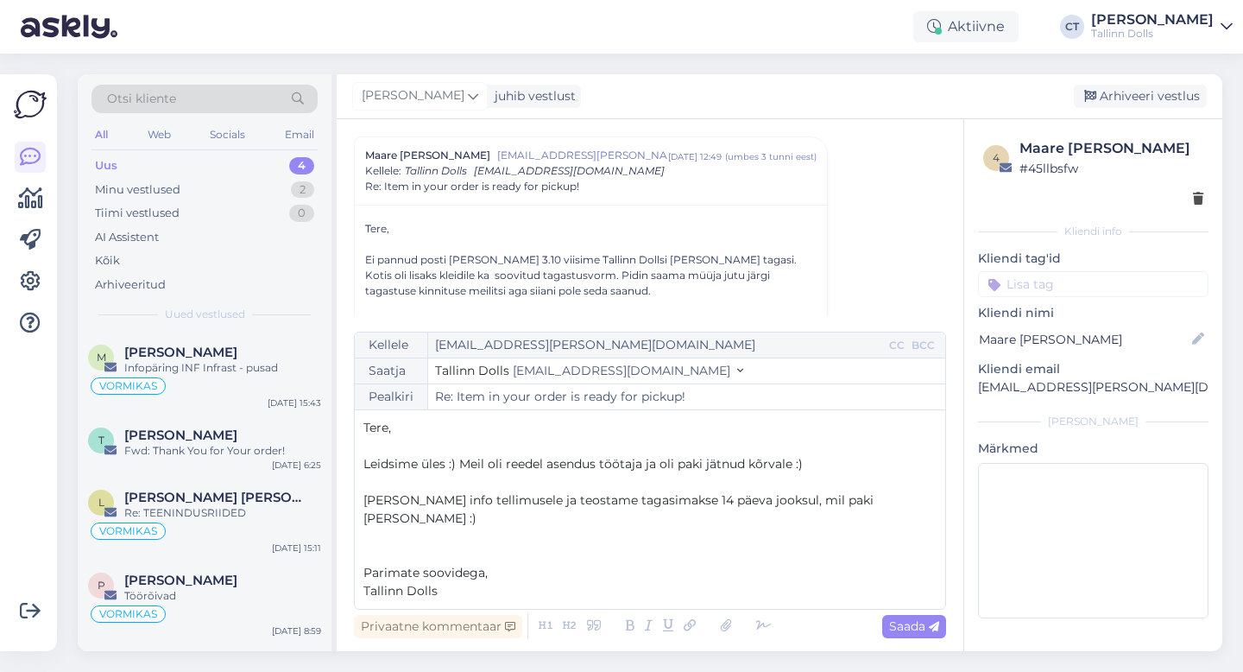
click at [603, 471] on span "Leidsime üles :) Meil oli reedel asendus töötaja ja oli paki jätnud kõrvale :)" at bounding box center [582, 464] width 439 height 16
click at [698, 565] on p "Parimate soovidega," at bounding box center [649, 573] width 573 height 18
click at [900, 623] on span "Saada" at bounding box center [914, 626] width 50 height 16
type input "Re: Re: Item in your order is ready for pickup!"
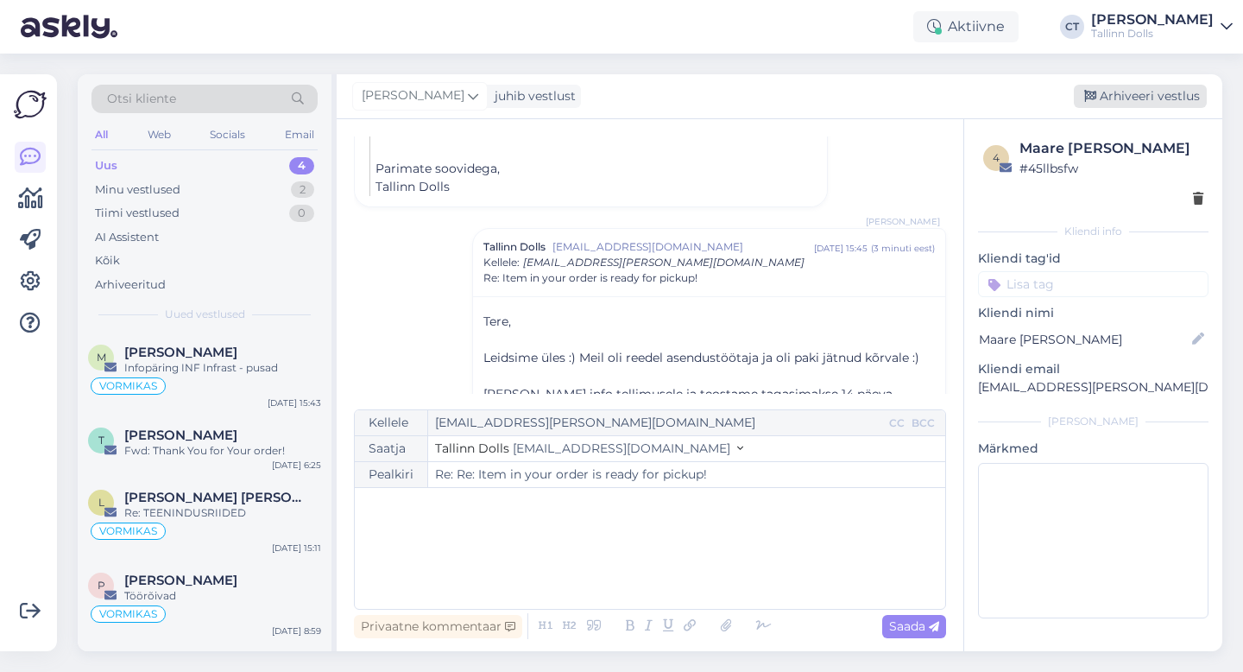
click at [1150, 88] on div "Arhiveeri vestlus" at bounding box center [1140, 96] width 133 height 23
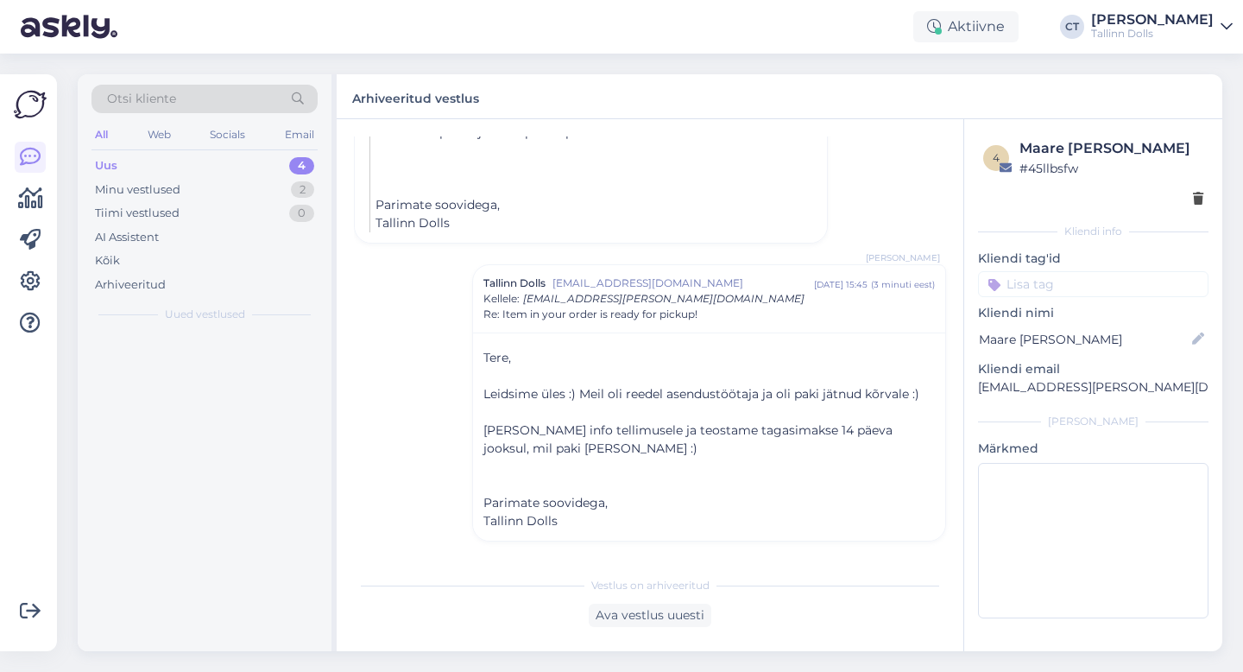
scroll to position [1233, 0]
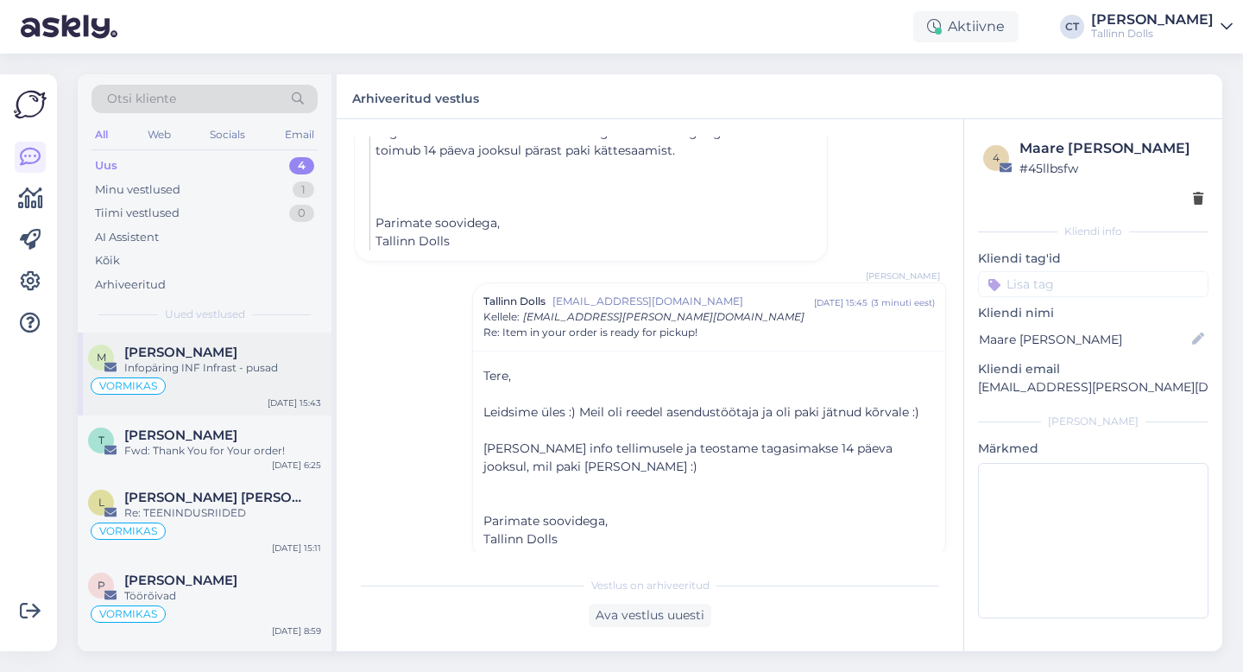
click at [252, 388] on div "VORMIKAS" at bounding box center [204, 386] width 233 height 21
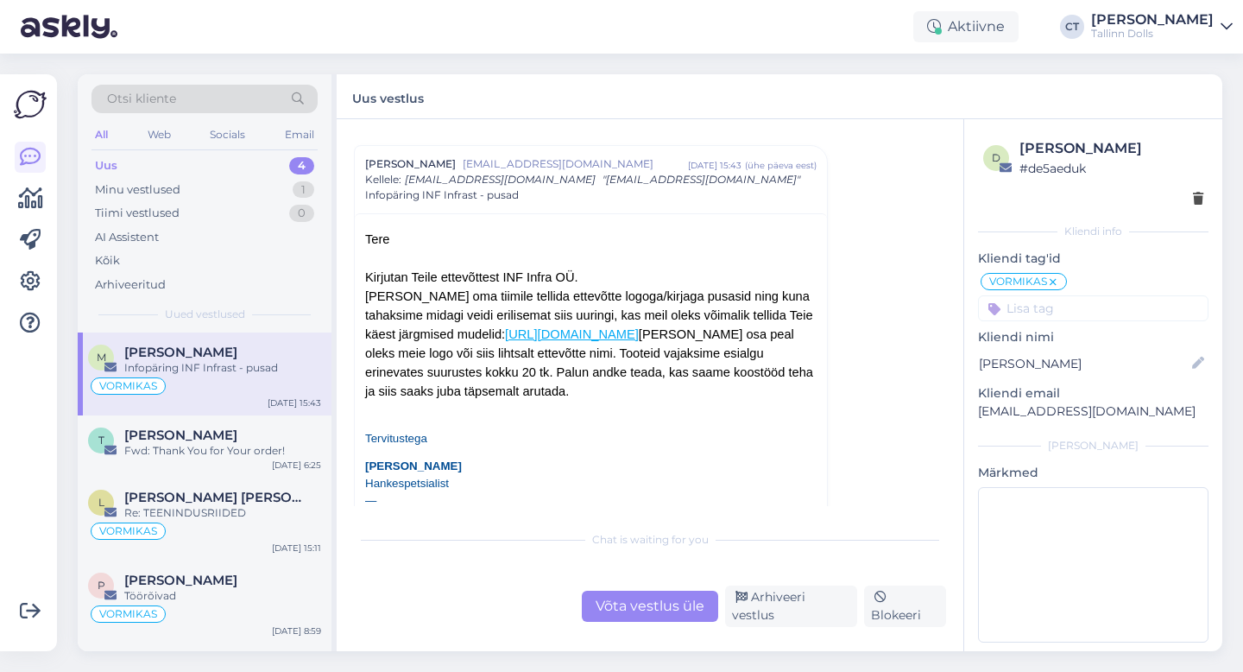
scroll to position [41, 0]
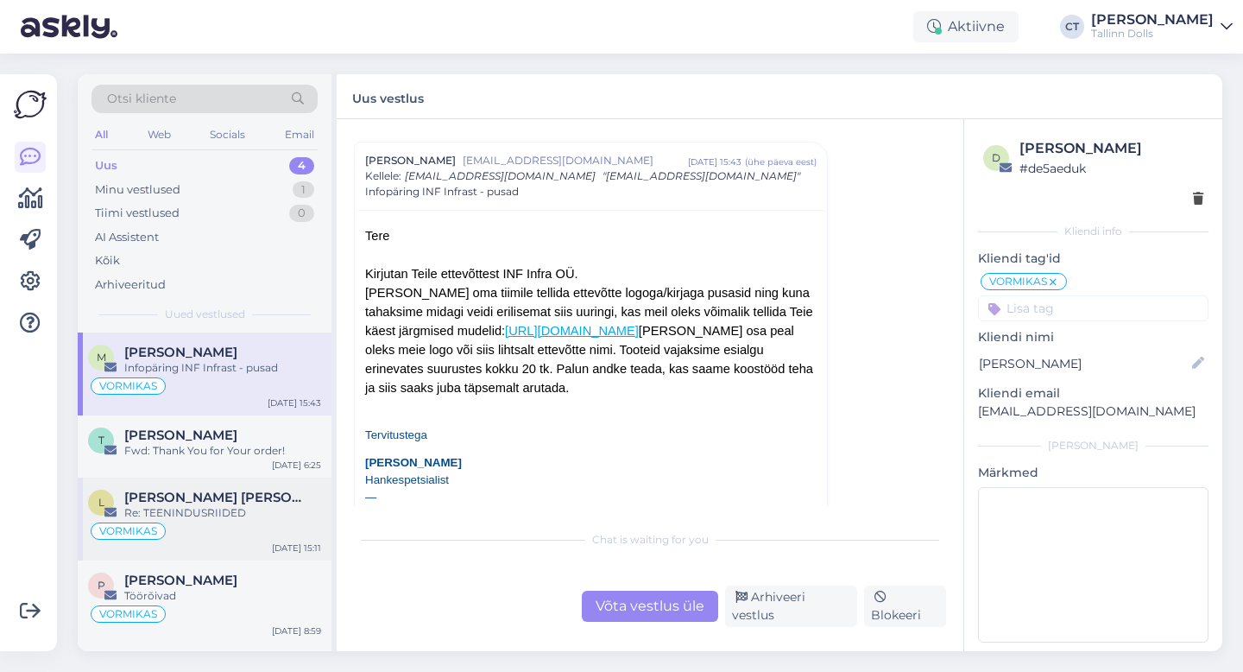
click at [223, 495] on div "[PERSON_NAME] [PERSON_NAME]" at bounding box center [222, 498] width 197 height 16
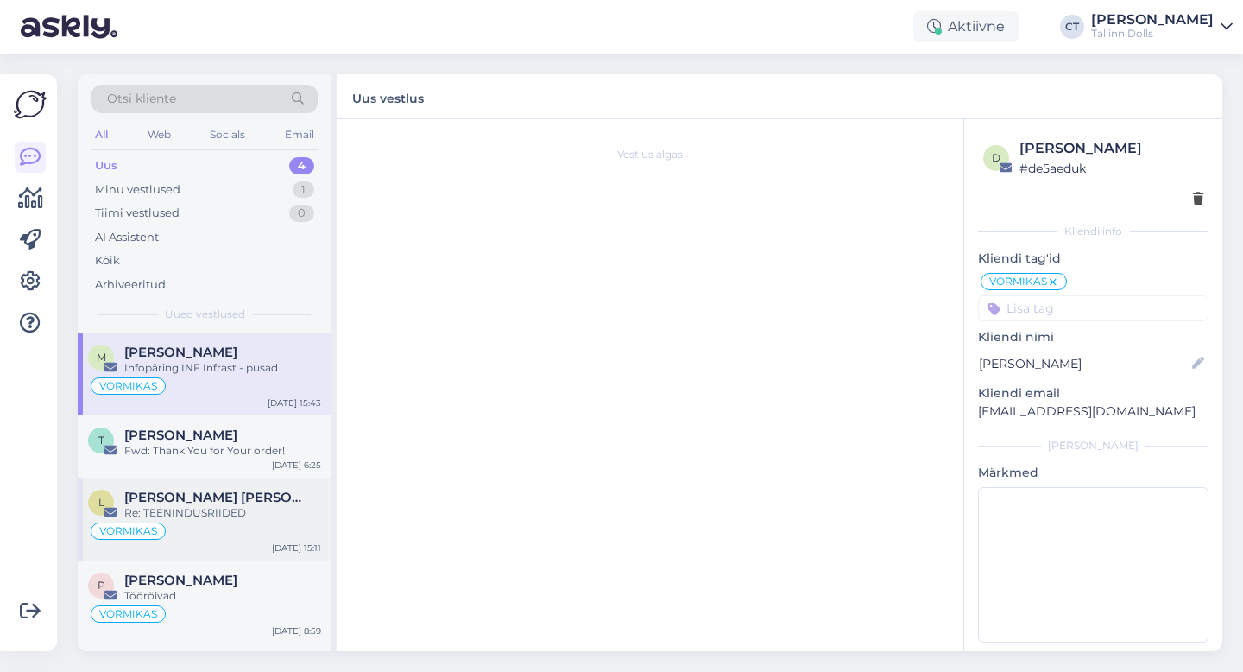
scroll to position [0, 0]
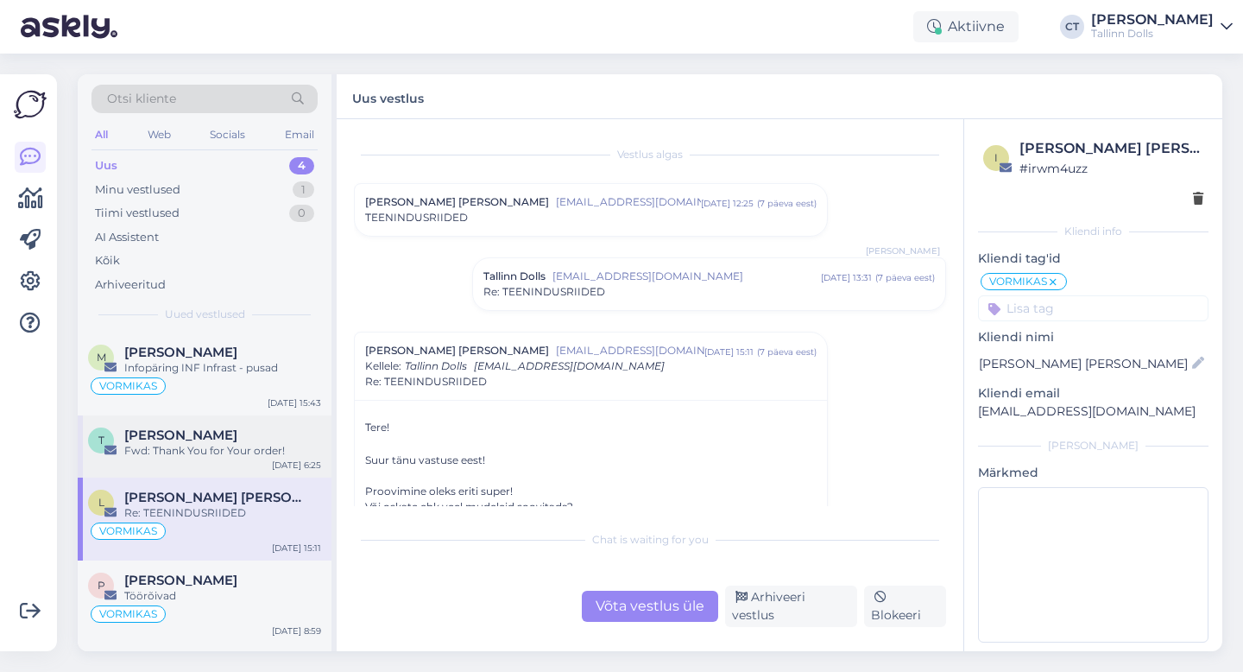
click at [229, 452] on div "Fwd: Thank You for Your order!" at bounding box center [222, 451] width 197 height 16
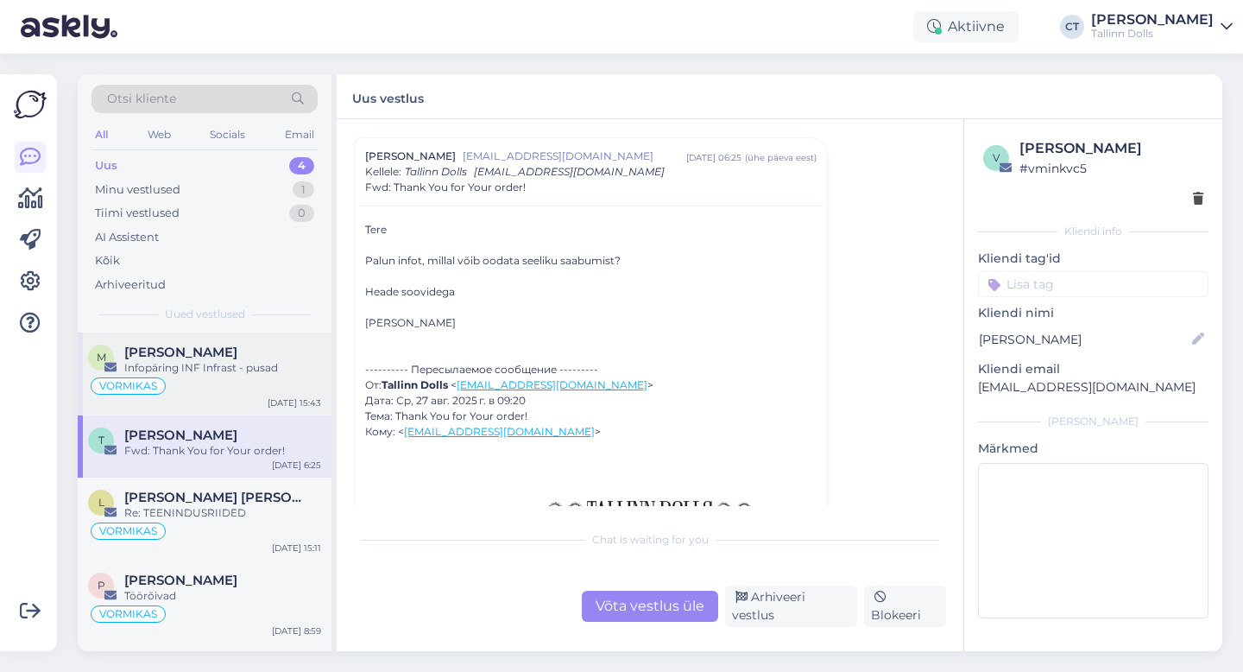
click at [204, 375] on div "Infopäring INF Infrast - pusad" at bounding box center [222, 368] width 197 height 16
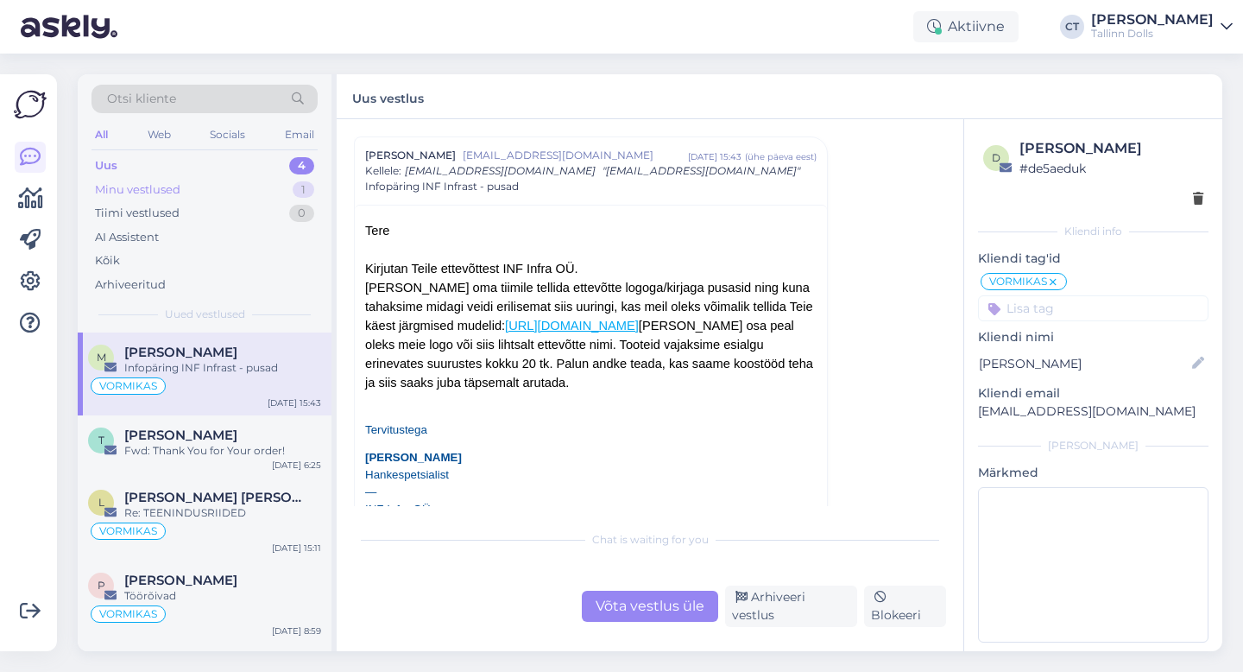
click at [246, 182] on div "Minu vestlused 1" at bounding box center [205, 190] width 226 height 24
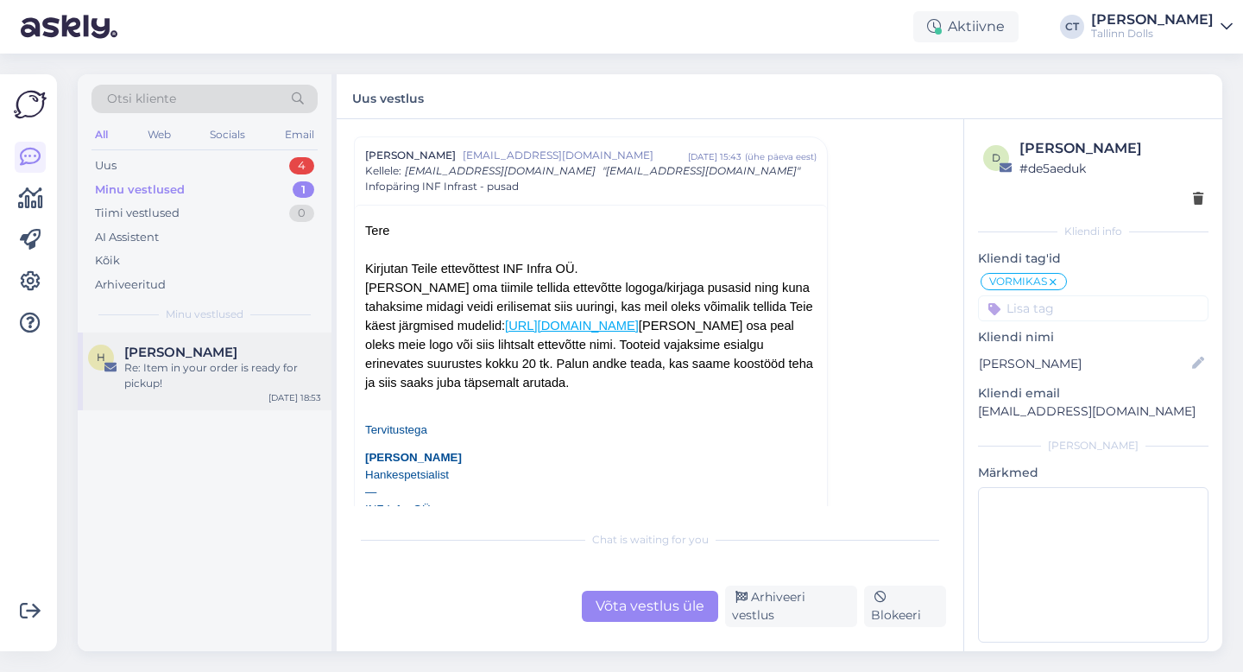
click at [199, 344] on div "[PERSON_NAME]" at bounding box center [222, 352] width 197 height 16
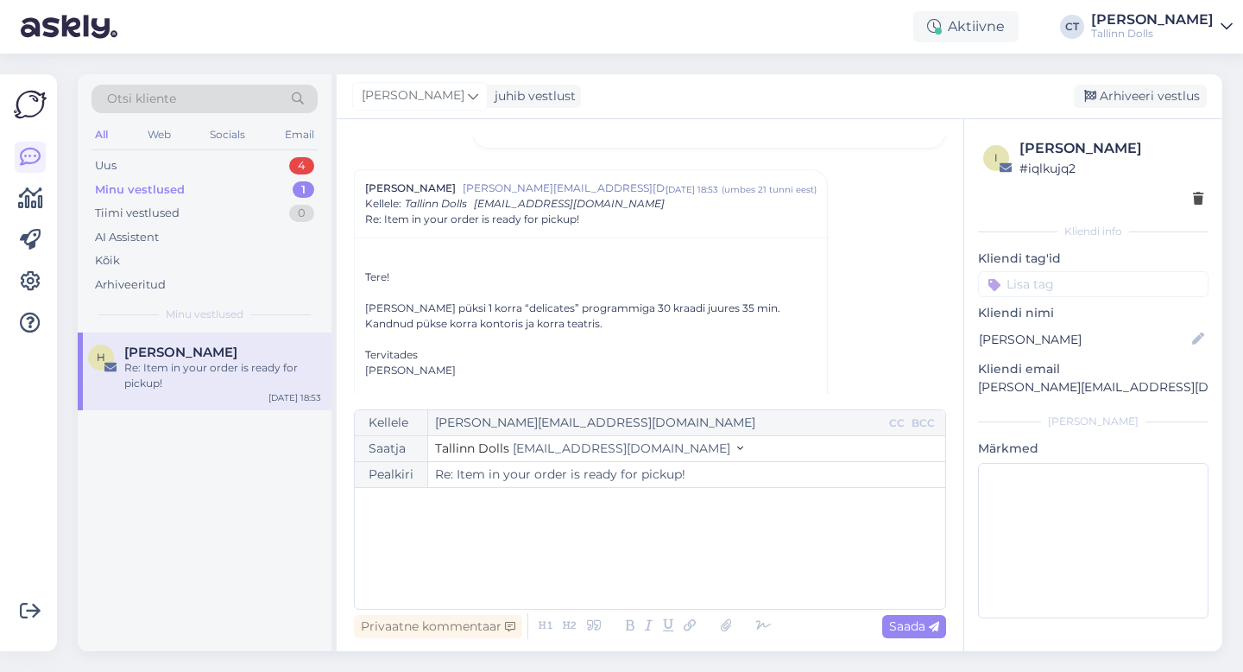
scroll to position [361, 0]
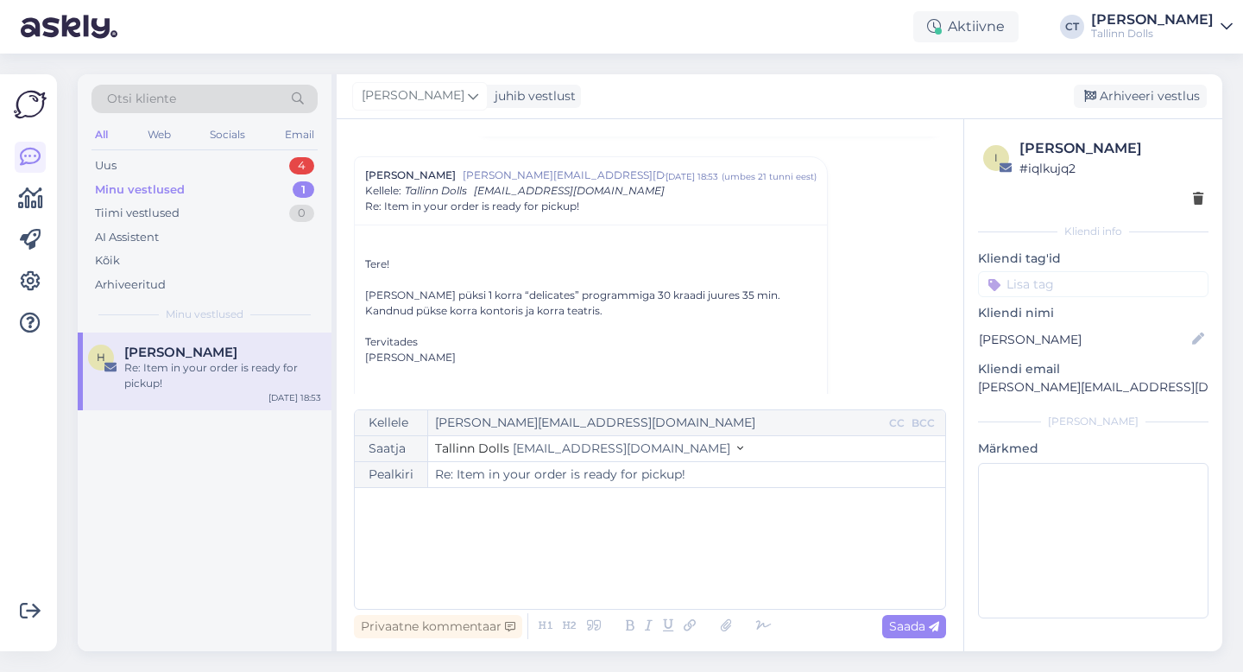
click at [558, 565] on div "﻿" at bounding box center [649, 548] width 573 height 104
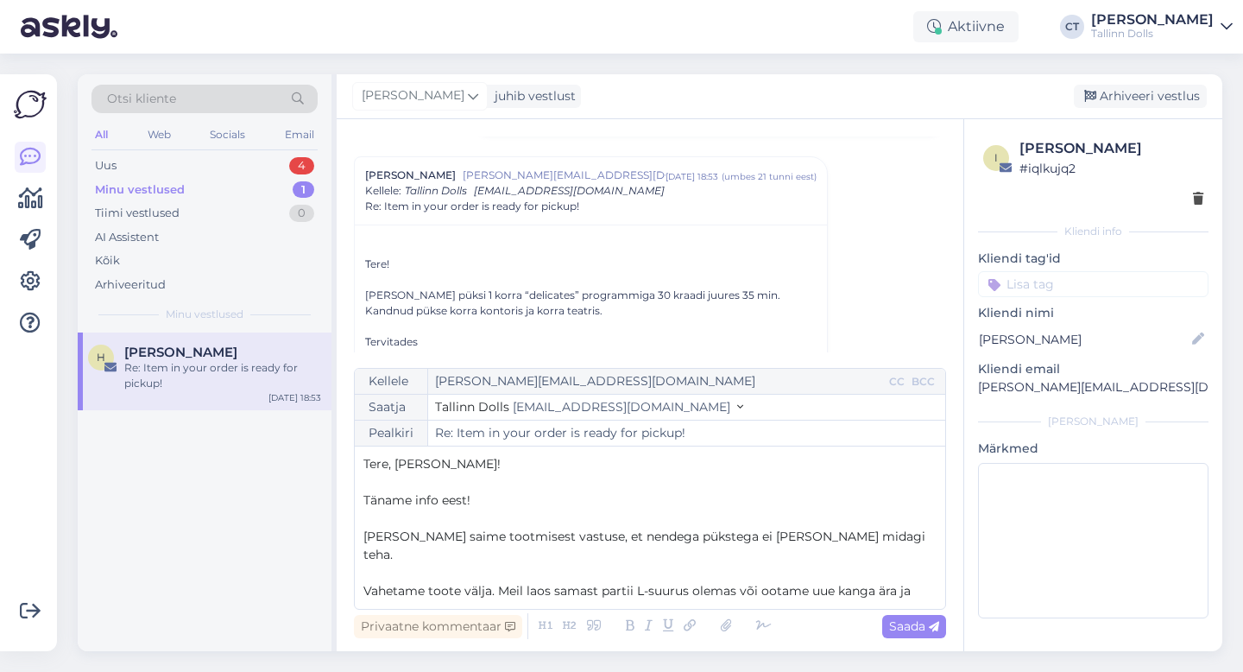
click at [643, 556] on span "[PERSON_NAME] saime tootmisest vastuse, et nendega pükstega ei [PERSON_NAME] mi…" at bounding box center [645, 545] width 565 height 34
click at [824, 552] on p "[PERSON_NAME] saime tootmisest vastuse, et nende pükstega ei [PERSON_NAME] mida…" at bounding box center [649, 545] width 573 height 36
drag, startPoint x: 824, startPoint y: 552, endPoint x: 601, endPoint y: 559, distance: 223.7
click at [601, 559] on p "[PERSON_NAME] saime tootmisest vastuse, et nende pükstega ei [PERSON_NAME] mida…" at bounding box center [649, 545] width 573 height 36
click at [499, 586] on span "Vahetame toote välja. Meil laos samast partii L-suurus olemas või ootame uue ka…" at bounding box center [636, 591] width 547 height 16
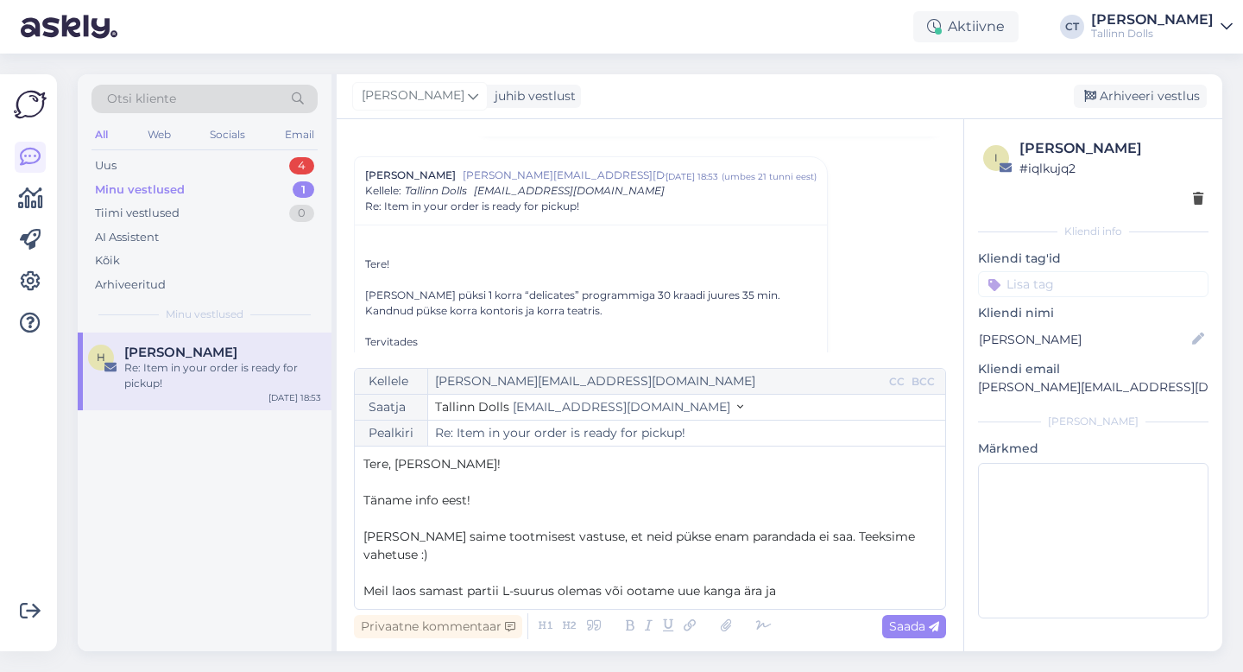
click at [418, 590] on span "Meil laos samast partii L-suurus olemas või ootame uue kanga ära ja" at bounding box center [569, 591] width 413 height 16
drag, startPoint x: 526, startPoint y: 588, endPoint x: 421, endPoint y: 587, distance: 104.5
click at [421, 587] on span "Meil laos veel samast partii L-suurus olemas või ootame uue kanga ära ja" at bounding box center [583, 591] width 440 height 16
drag, startPoint x: 795, startPoint y: 589, endPoint x: 618, endPoint y: 587, distance: 177.0
click at [618, 587] on p "Meil laos samast partiist L-suurus olemas või ootame uue kanga ära ja" at bounding box center [649, 591] width 573 height 18
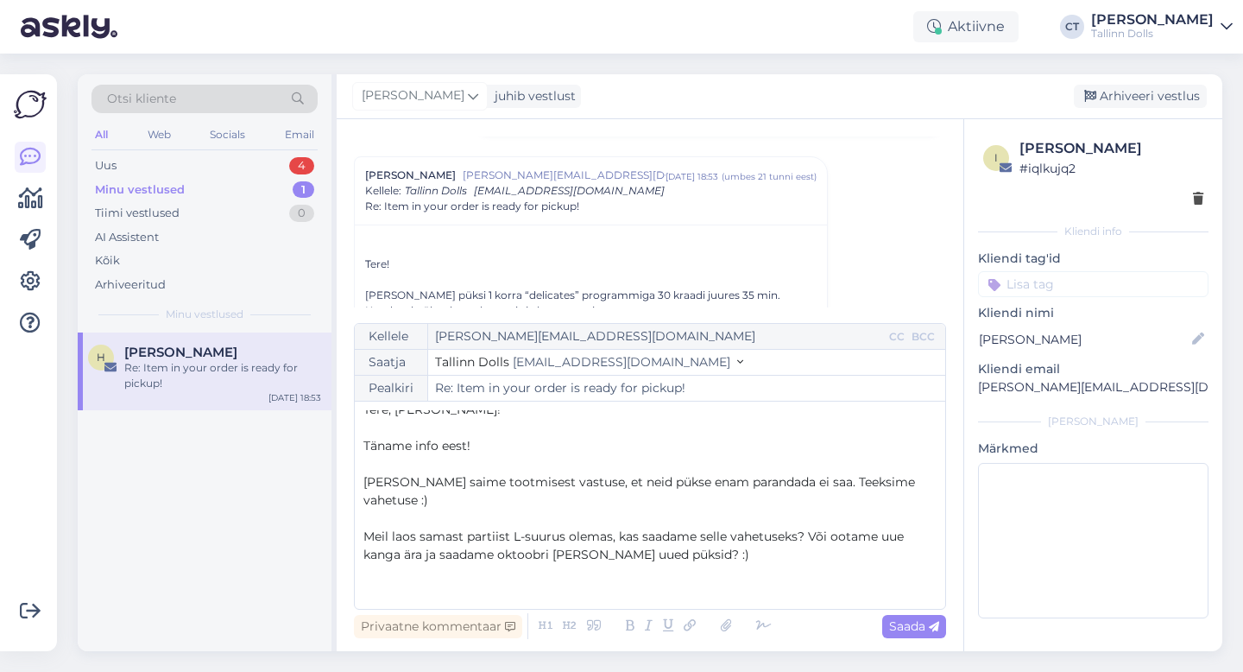
scroll to position [28, 0]
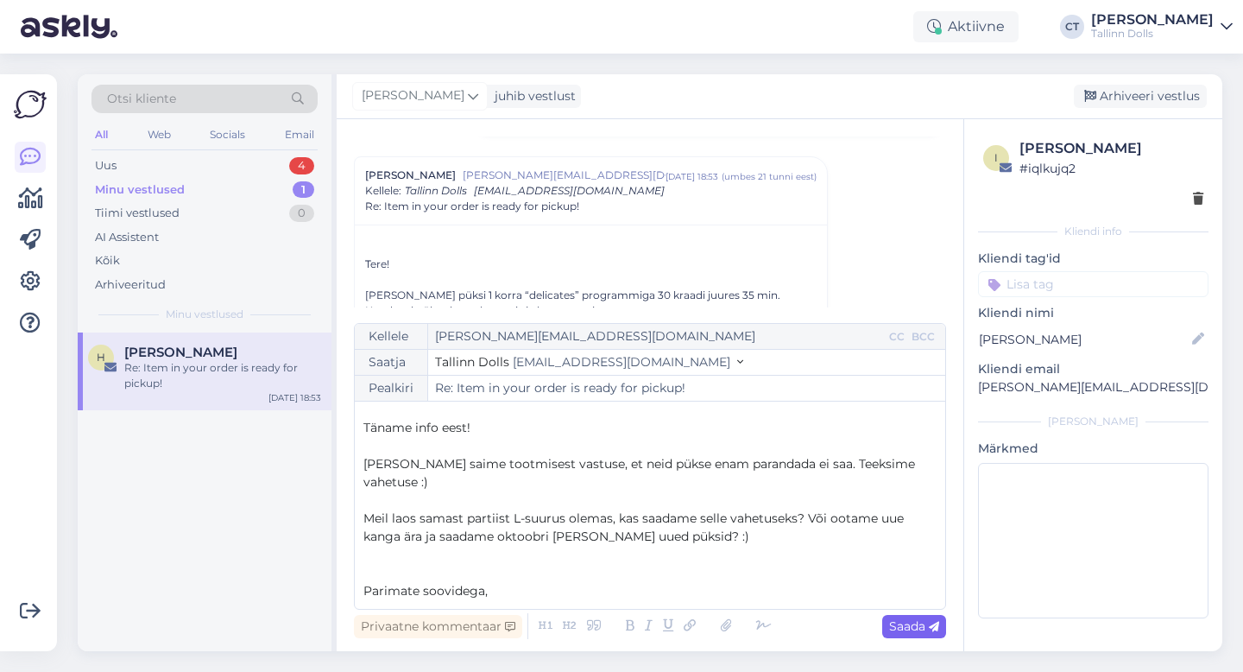
click at [906, 629] on span "Saada" at bounding box center [914, 626] width 50 height 16
type input "Re: Item in your order is ready for pickup!"
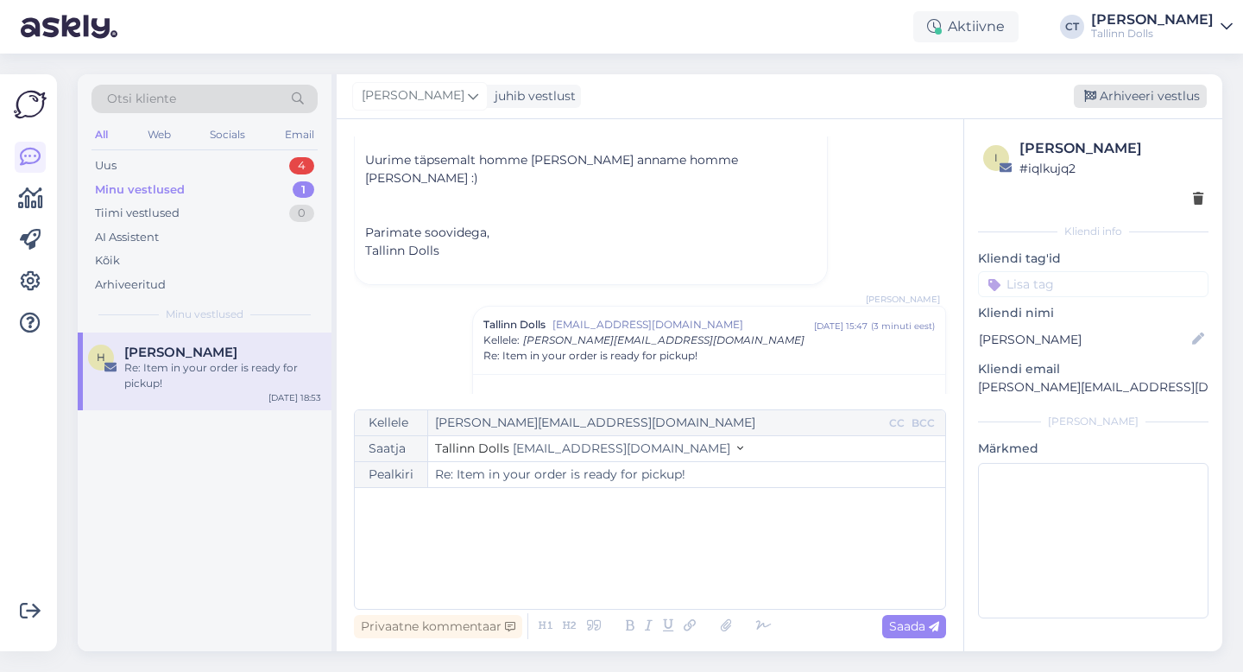
click at [1159, 100] on div "Arhiveeri vestlus" at bounding box center [1140, 96] width 133 height 23
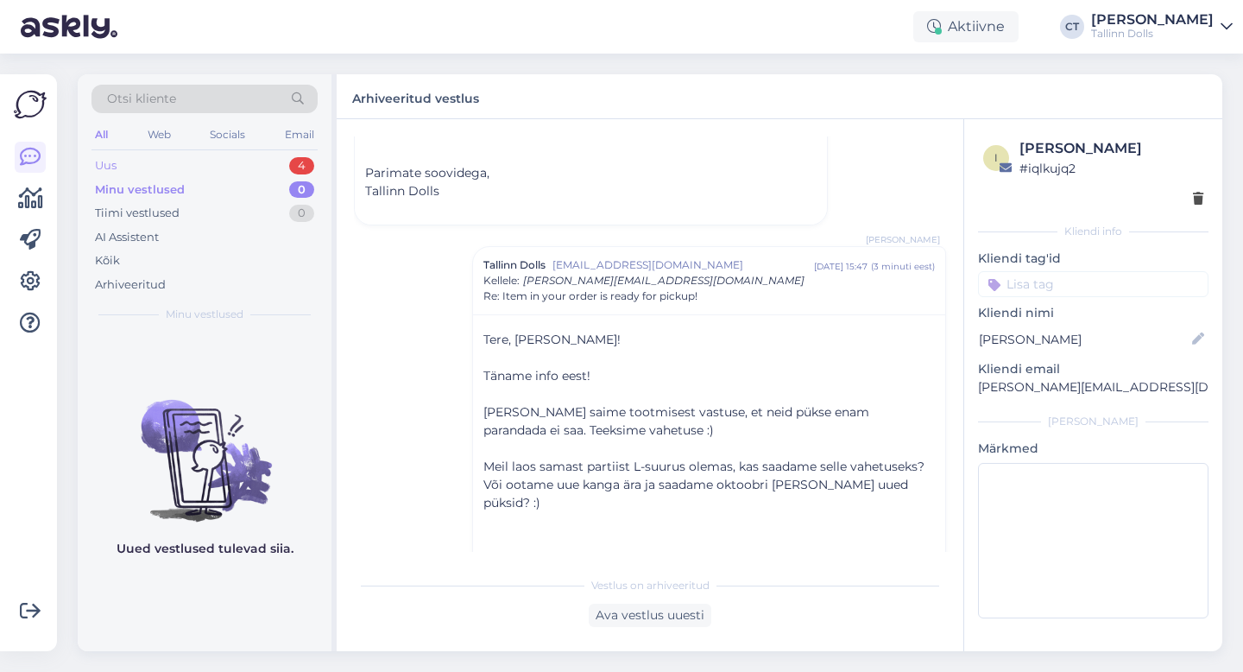
click at [169, 174] on div "Uus 4" at bounding box center [205, 166] width 226 height 24
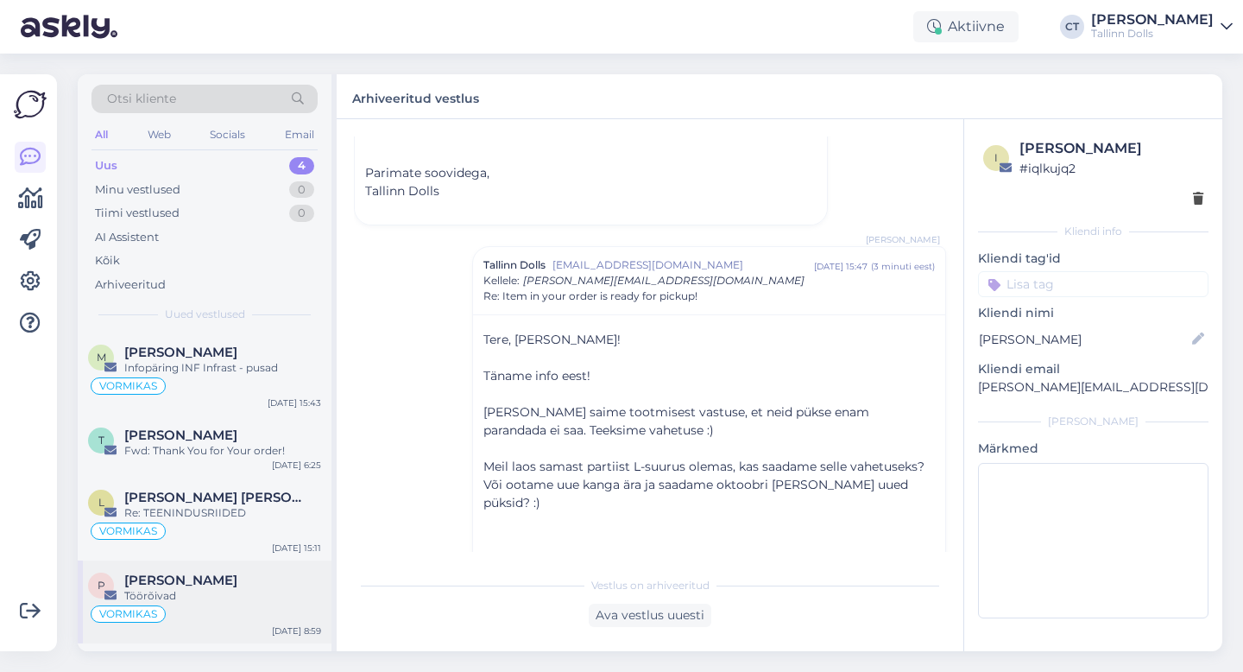
click at [223, 598] on div "Töörõivad" at bounding box center [222, 596] width 197 height 16
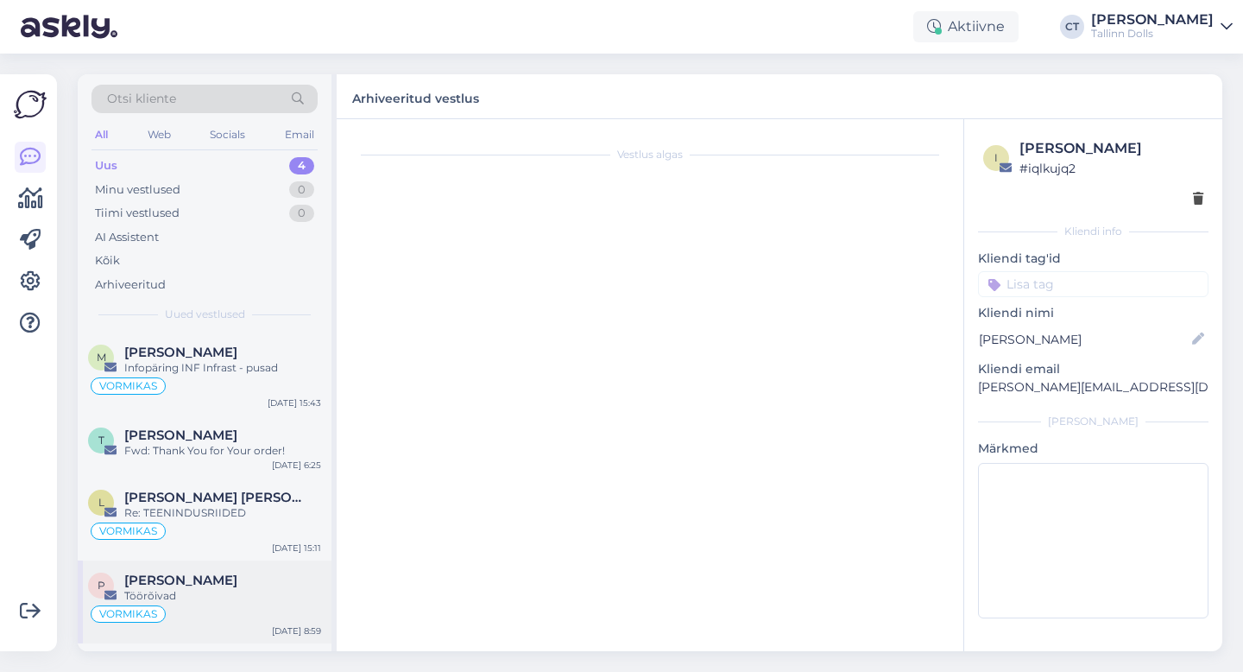
scroll to position [0, 0]
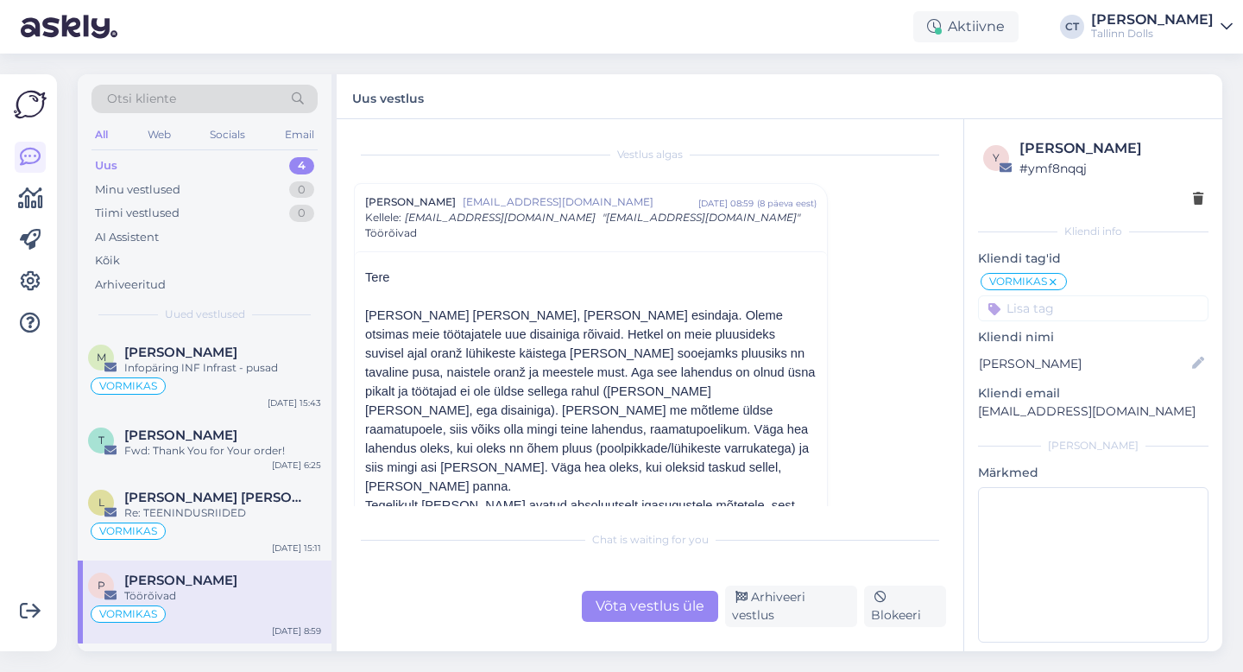
click at [1052, 281] on icon at bounding box center [1053, 282] width 10 height 14
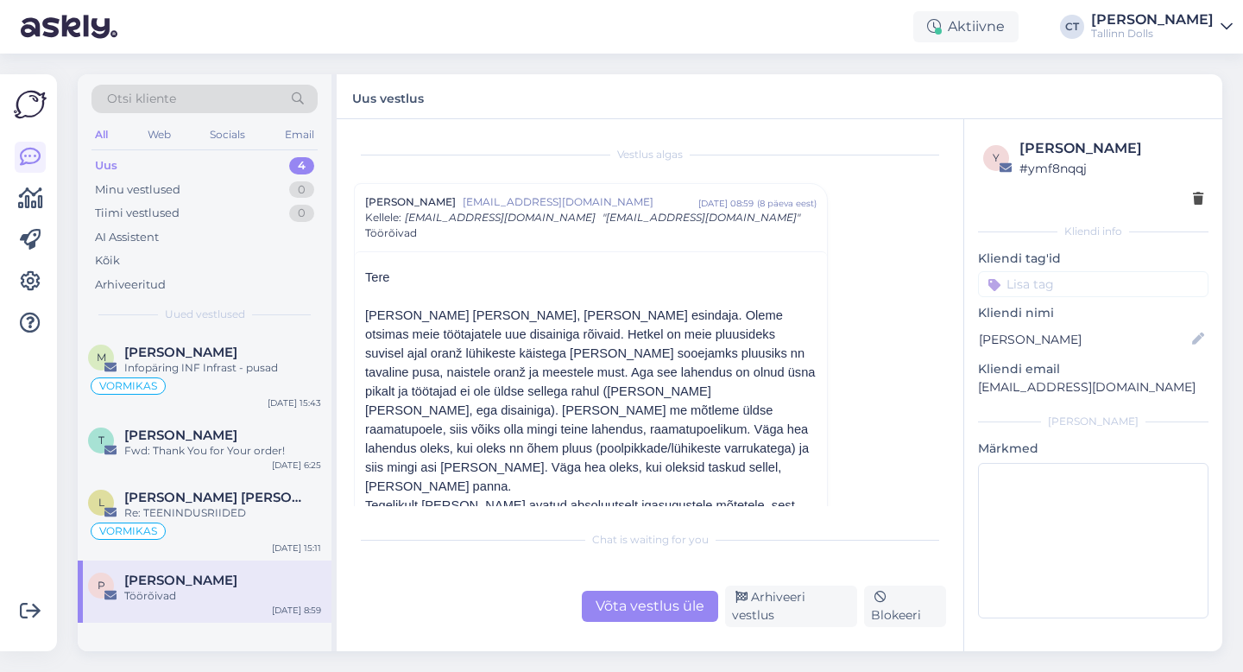
scroll to position [47, 0]
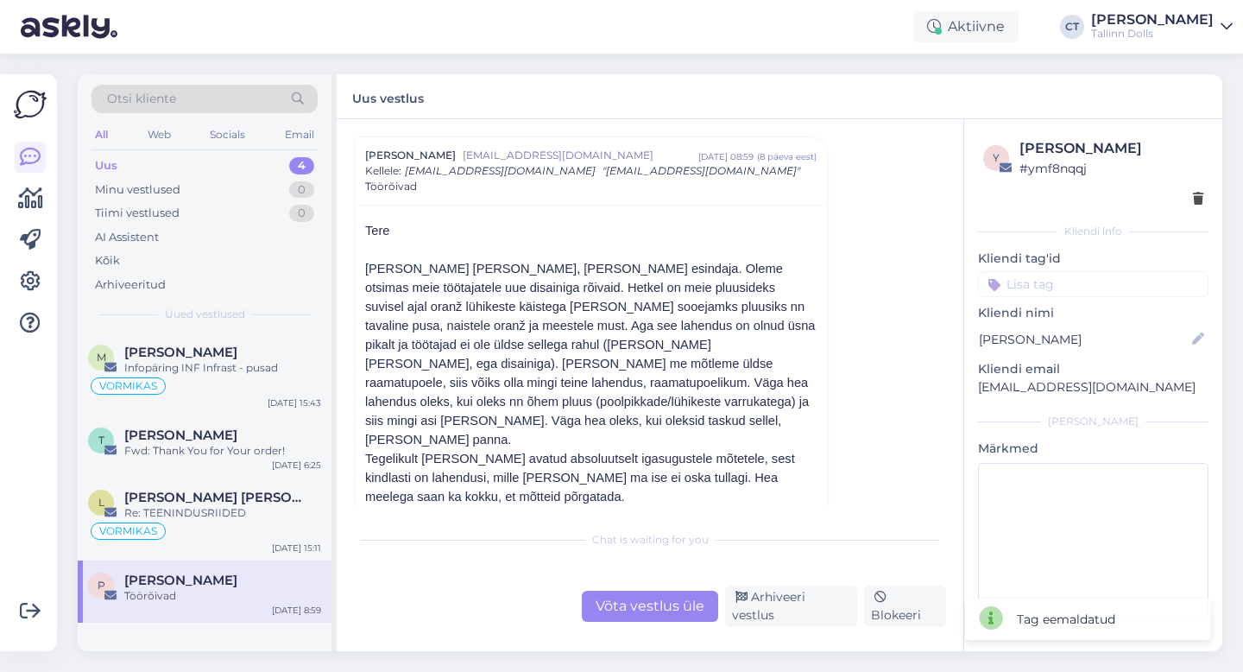
click at [1077, 279] on input at bounding box center [1093, 284] width 231 height 26
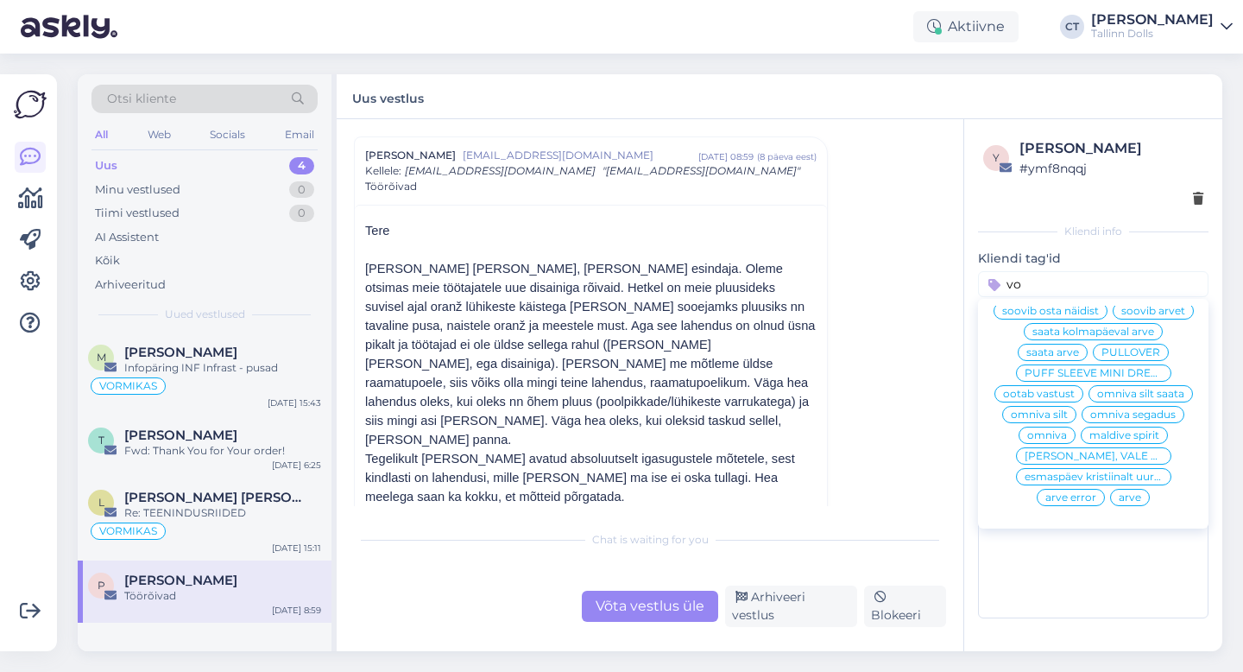
scroll to position [0, 0]
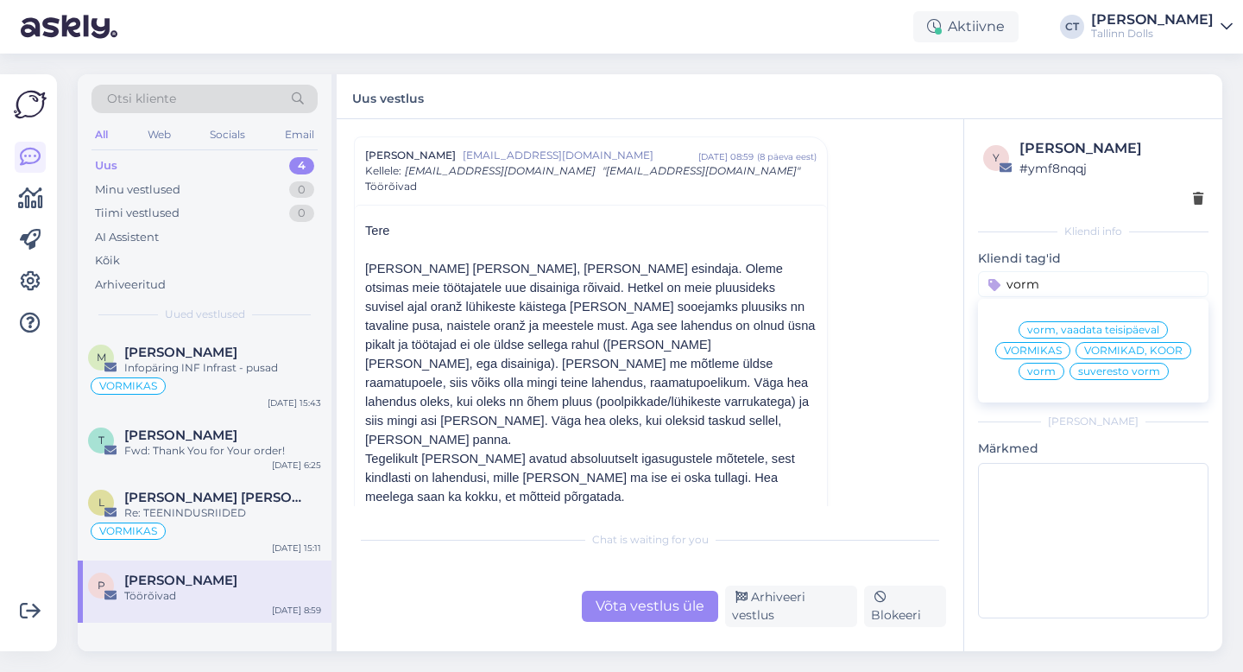
type input "vorm"
click at [1058, 348] on span "VORMIKAS" at bounding box center [1033, 350] width 58 height 10
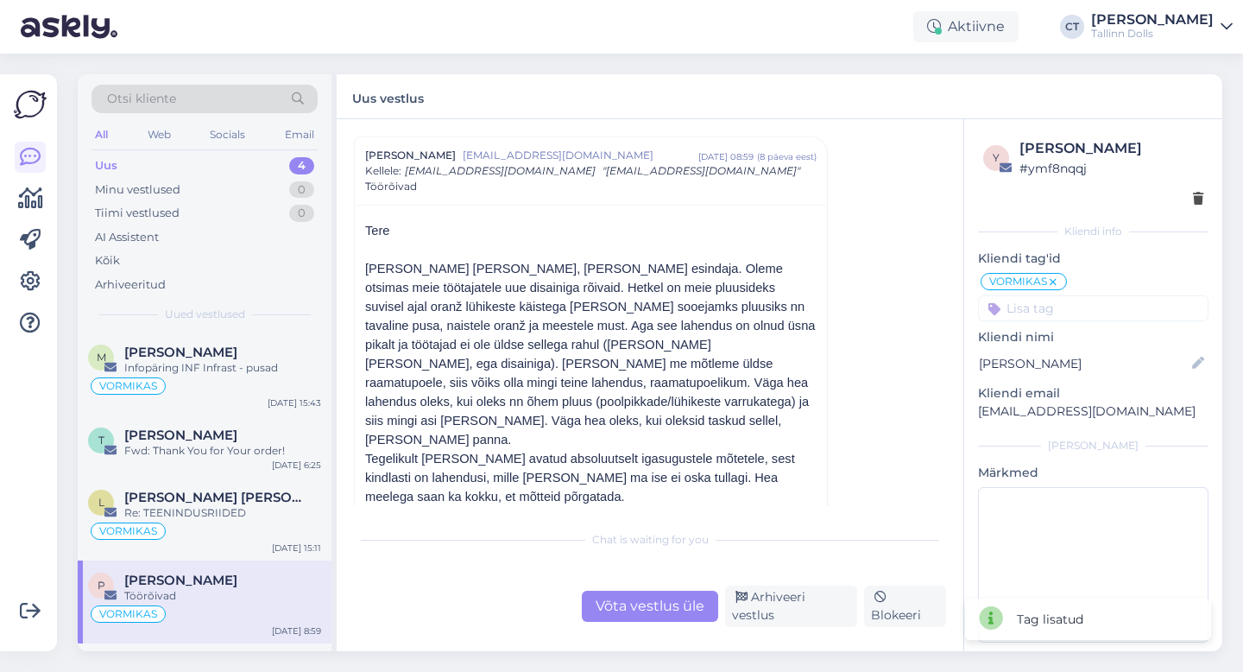
click at [863, 351] on div "Vestlus algas Pille Tamme [EMAIL_ADDRESS][PERSON_NAME][DOMAIN_NAME] [DATE] 08:5…" at bounding box center [658, 321] width 608 height 370
click at [801, 610] on div "Arhiveeri vestlus" at bounding box center [791, 605] width 132 height 41
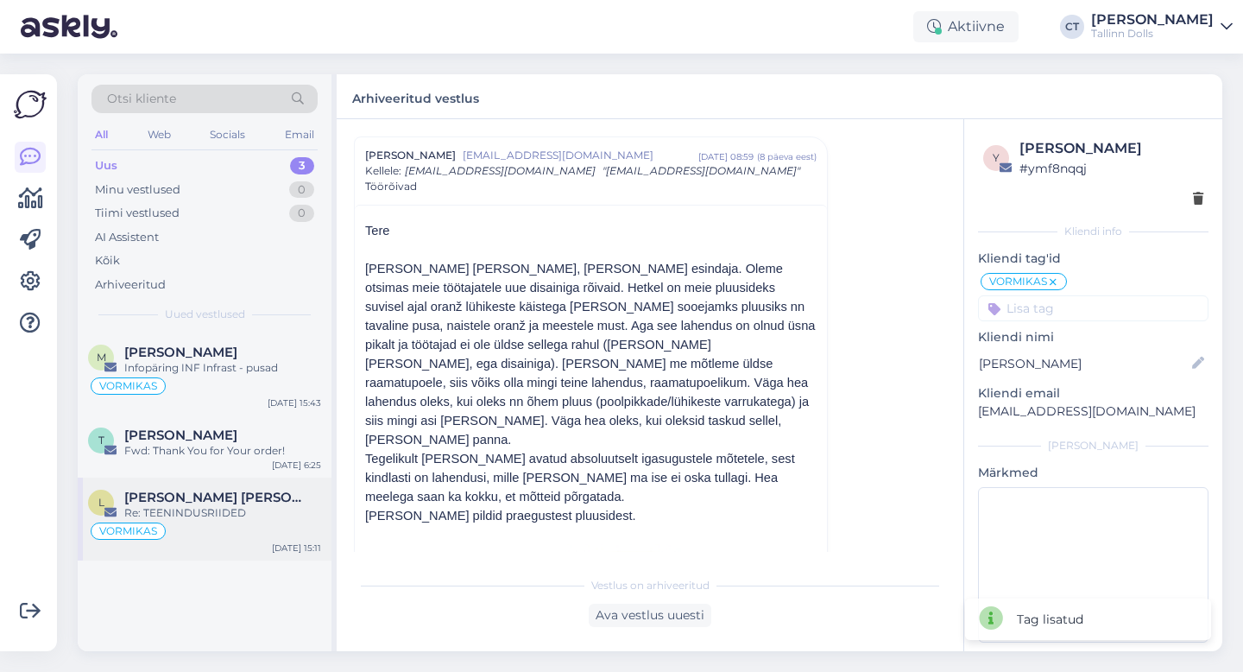
click at [234, 539] on div "VORMIKAS" at bounding box center [204, 531] width 233 height 21
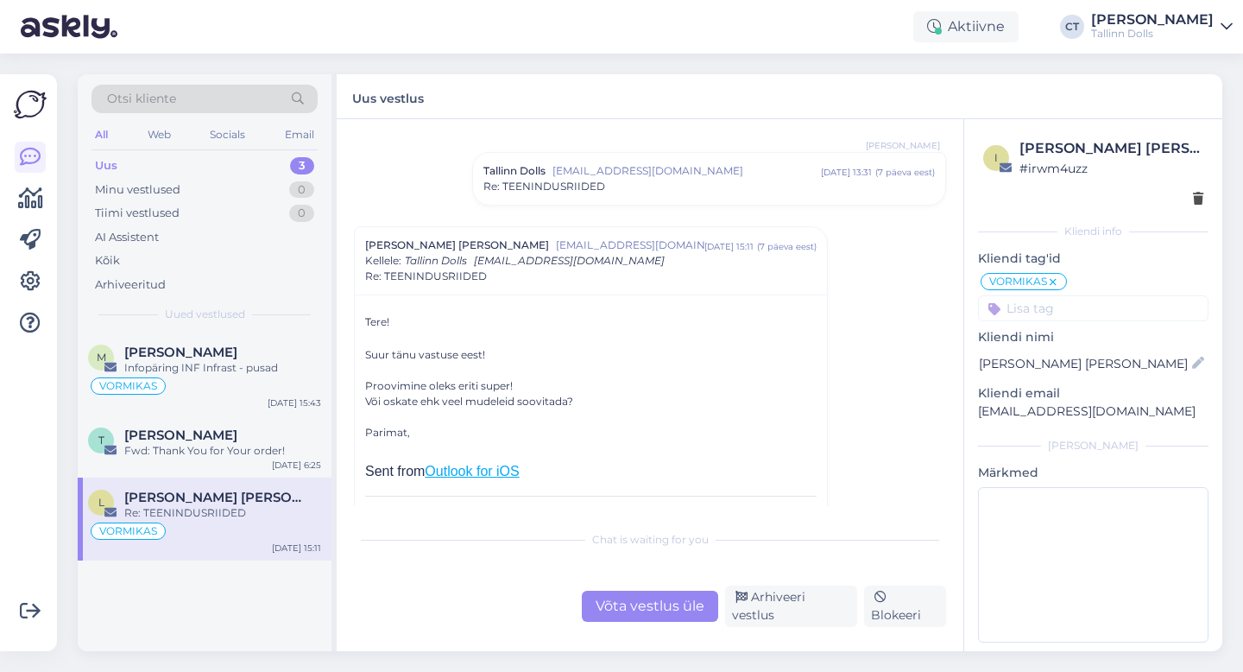
scroll to position [116, 0]
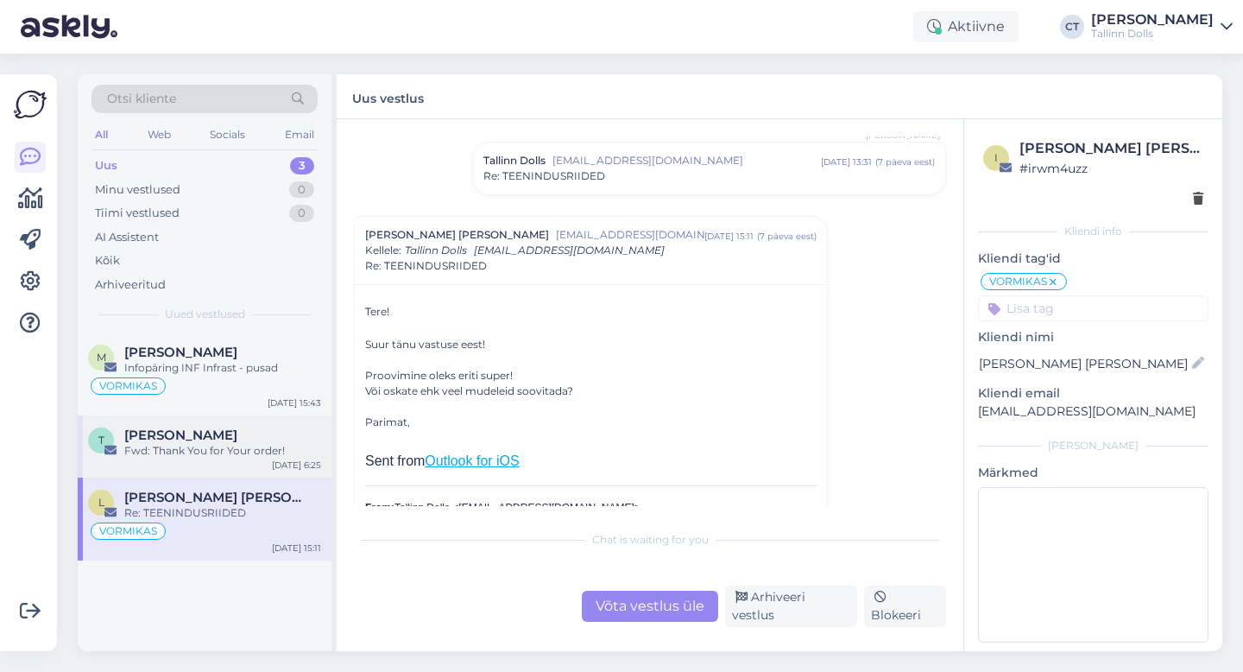
click at [234, 450] on div "Fwd: Thank You for Your order!" at bounding box center [222, 451] width 197 height 16
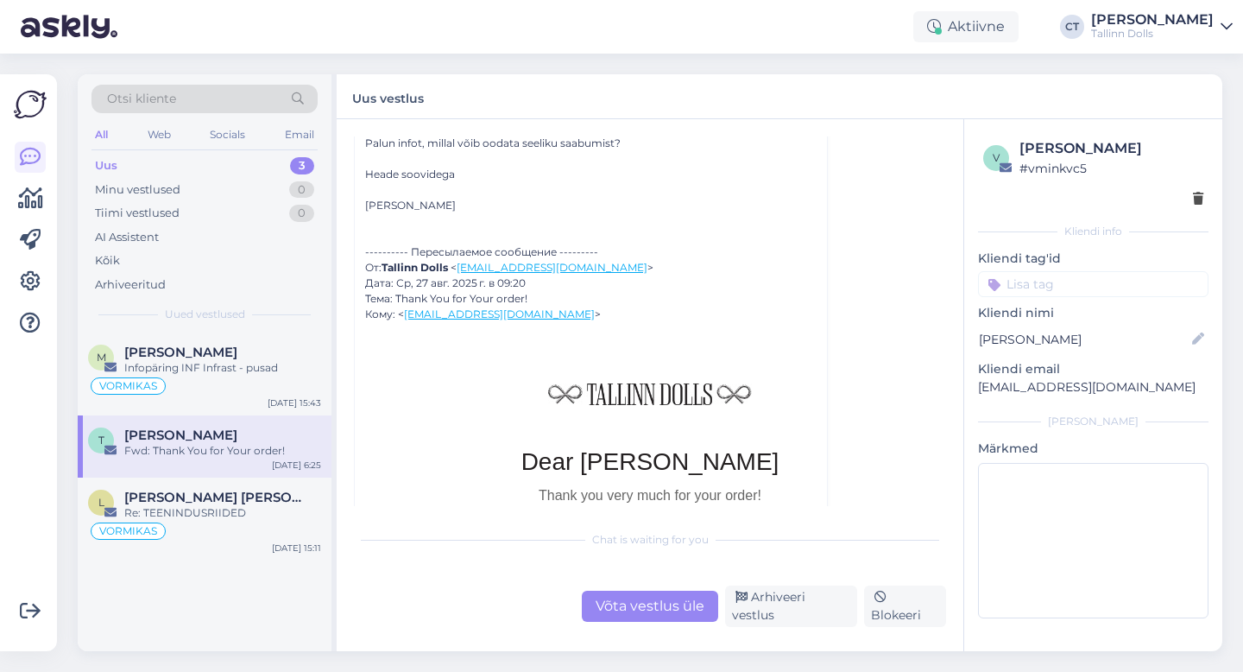
scroll to position [167, 0]
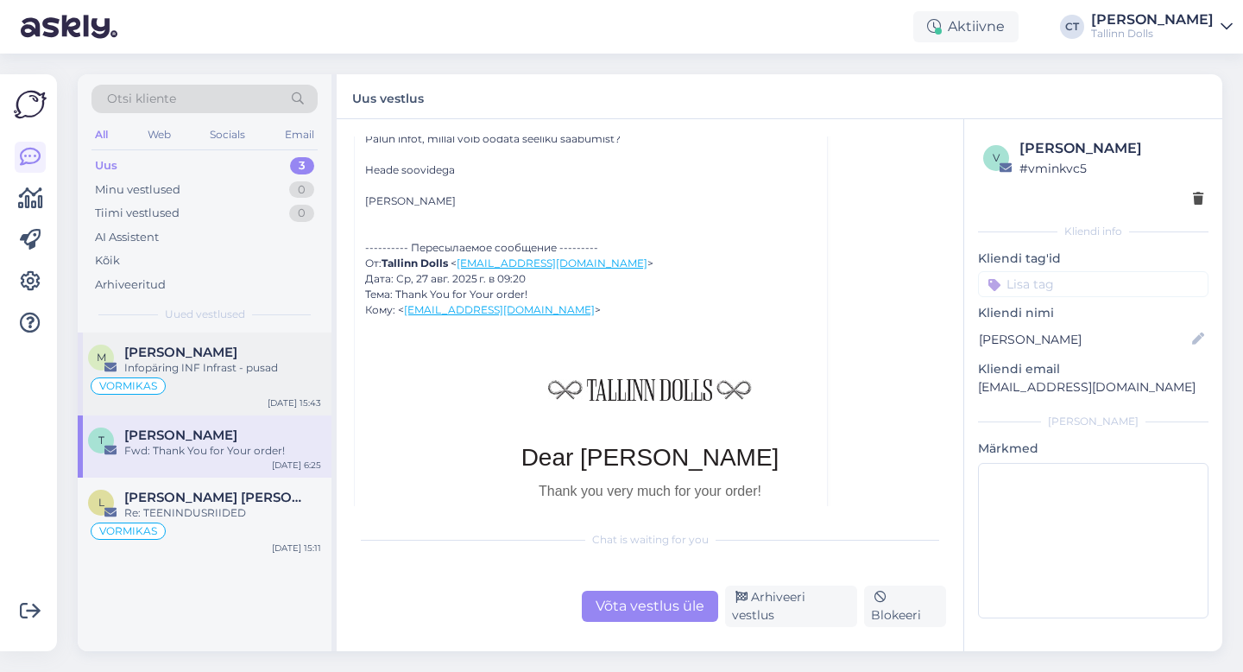
click at [198, 378] on div "VORMIKAS" at bounding box center [204, 386] width 233 height 21
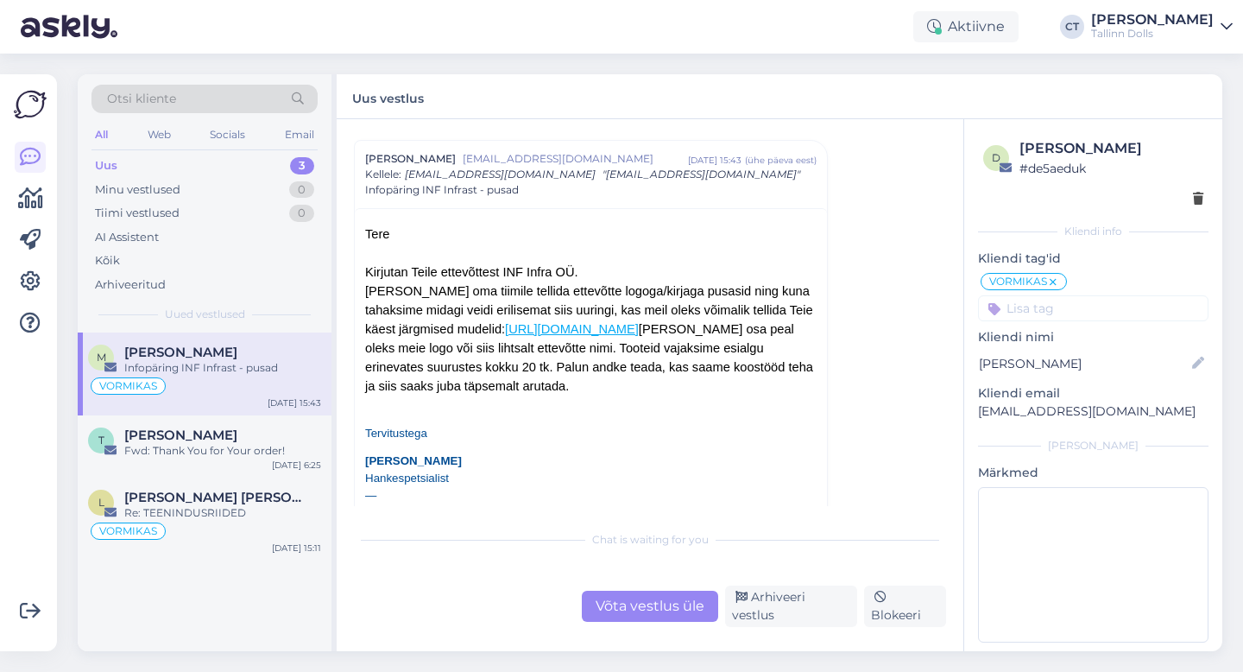
scroll to position [45, 0]
click at [626, 332] on link "[URL][DOMAIN_NAME]" at bounding box center [572, 327] width 134 height 14
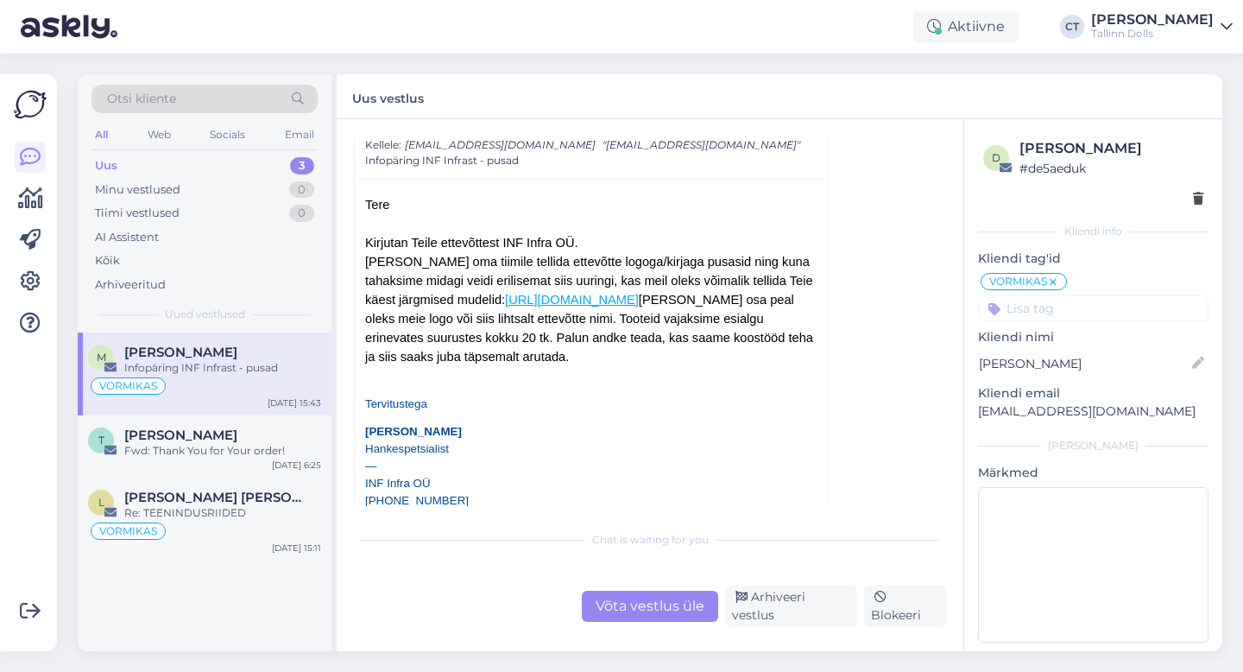
scroll to position [75, 0]
click at [641, 605] on div "Võta vestlus üle" at bounding box center [650, 606] width 136 height 31
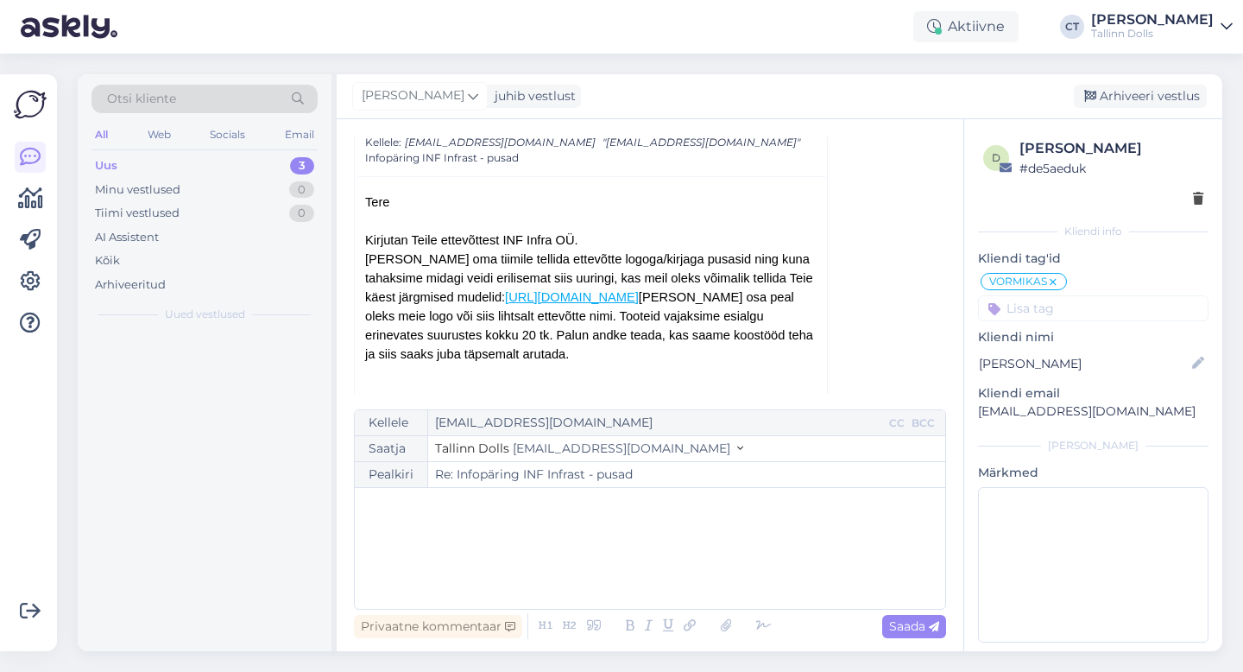
scroll to position [47, 0]
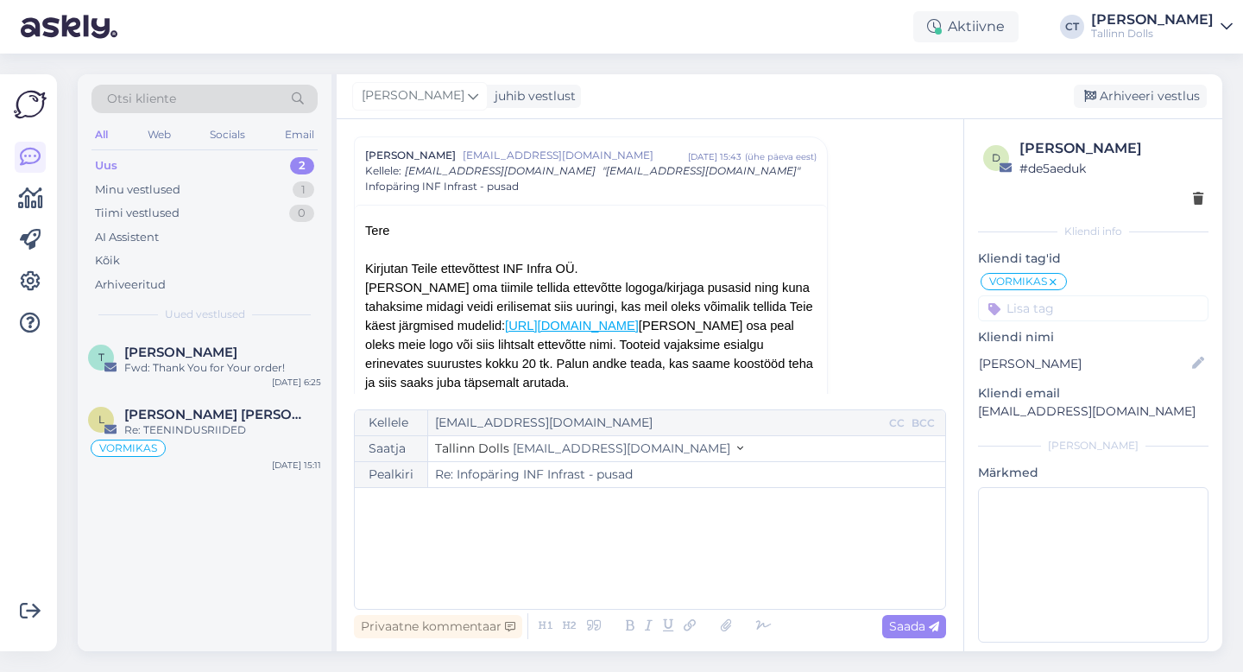
click at [635, 576] on div "﻿" at bounding box center [649, 548] width 573 height 104
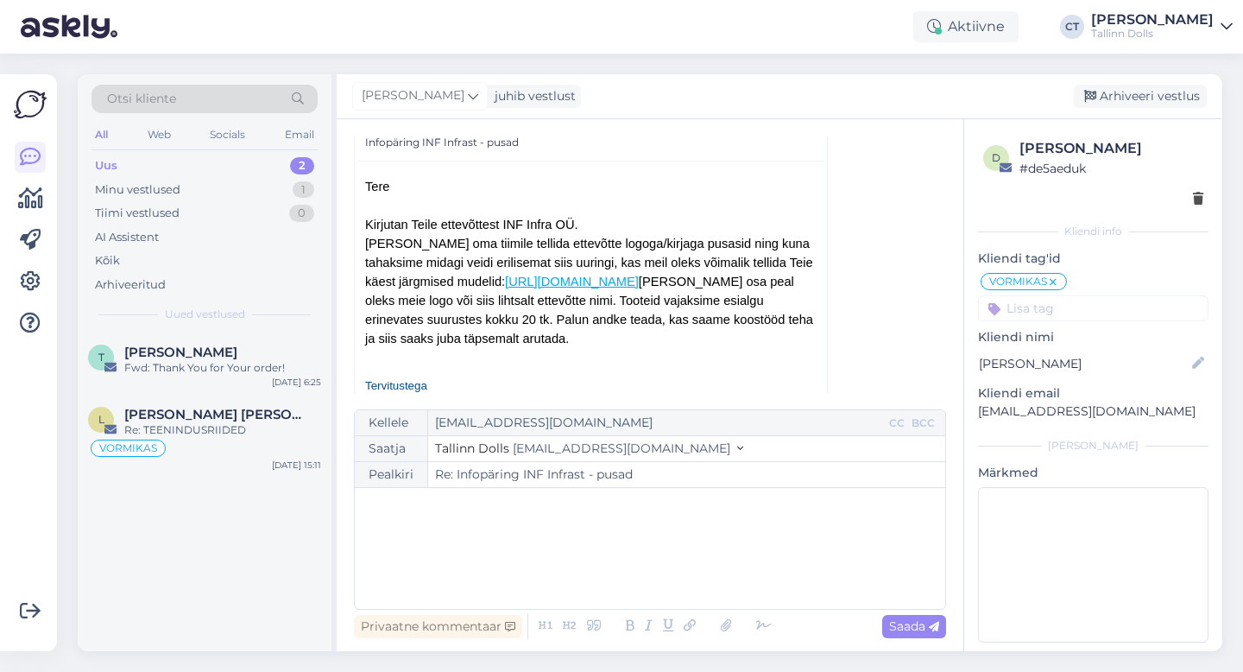
click at [449, 520] on div "﻿" at bounding box center [649, 548] width 573 height 104
click at [227, 372] on div "Fwd: Thank You for Your order!" at bounding box center [222, 368] width 197 height 16
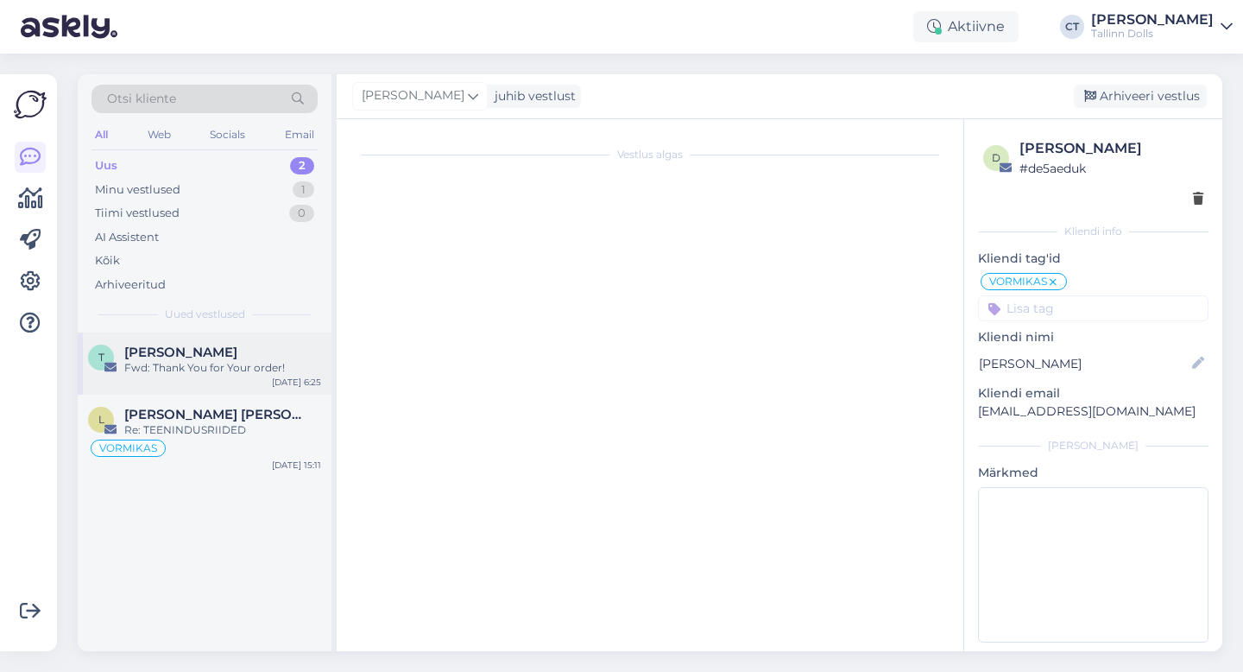
scroll to position [0, 0]
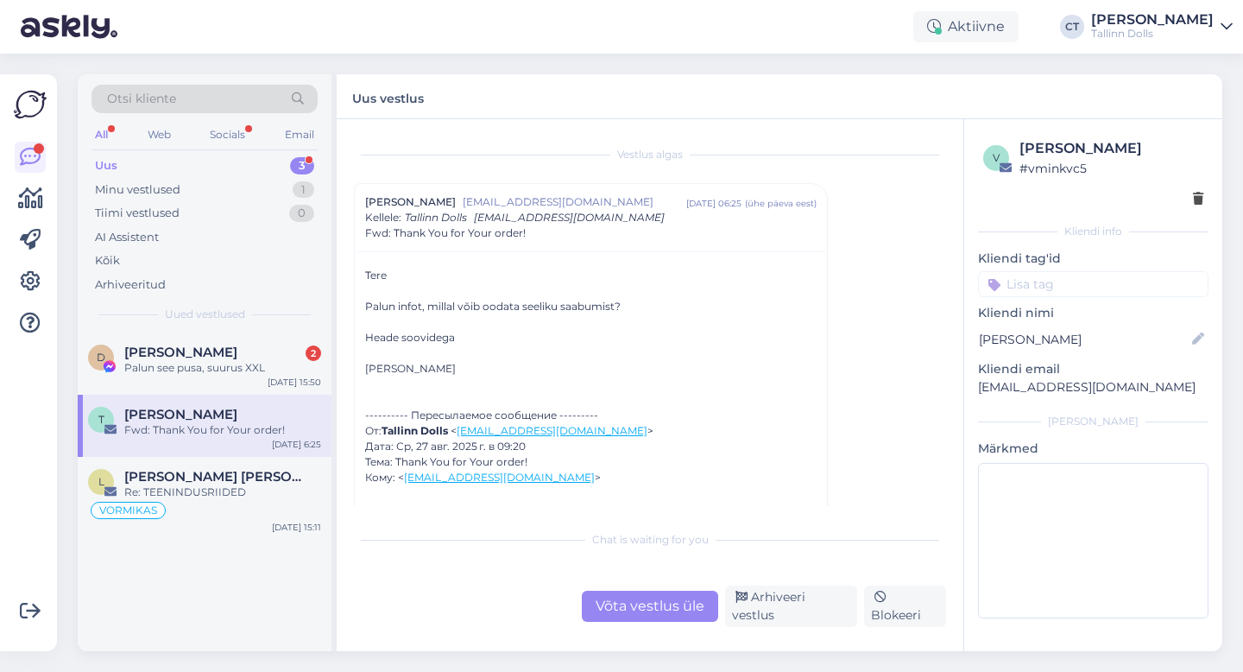
click at [137, 167] on div "Uus 3" at bounding box center [205, 166] width 226 height 24
click at [173, 360] on div "Palun see pusa, suurus XXL" at bounding box center [222, 368] width 197 height 16
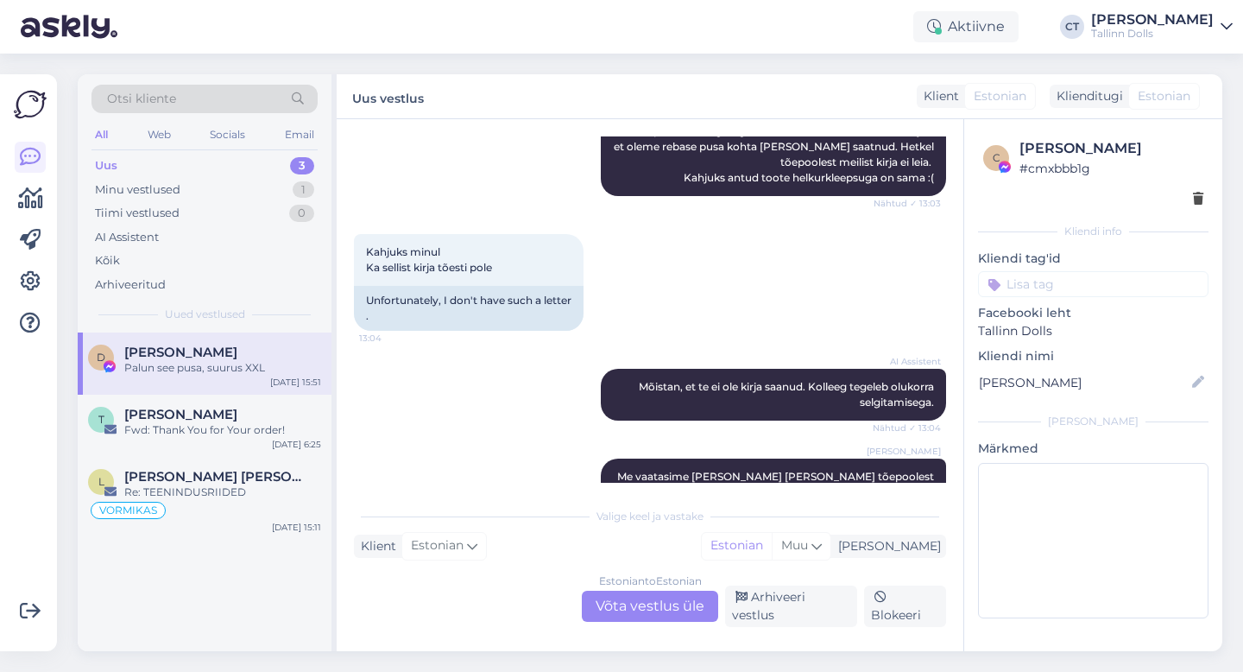
scroll to position [7244, 0]
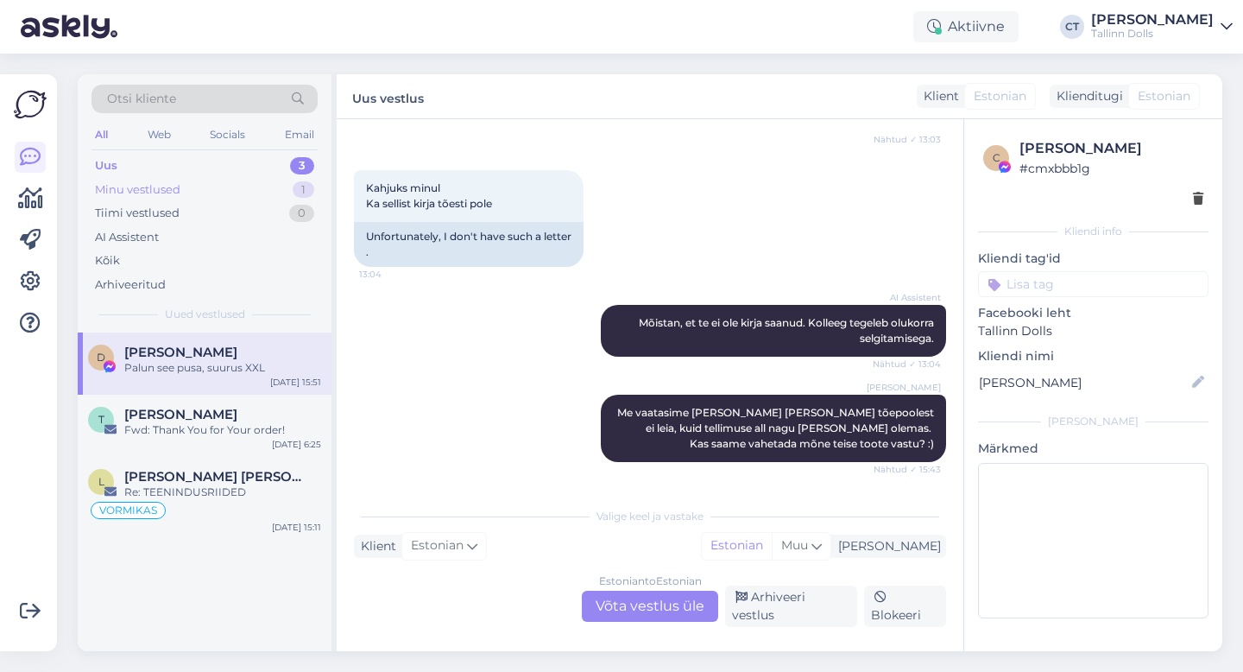
click at [146, 188] on div "Minu vestlused" at bounding box center [137, 189] width 85 height 17
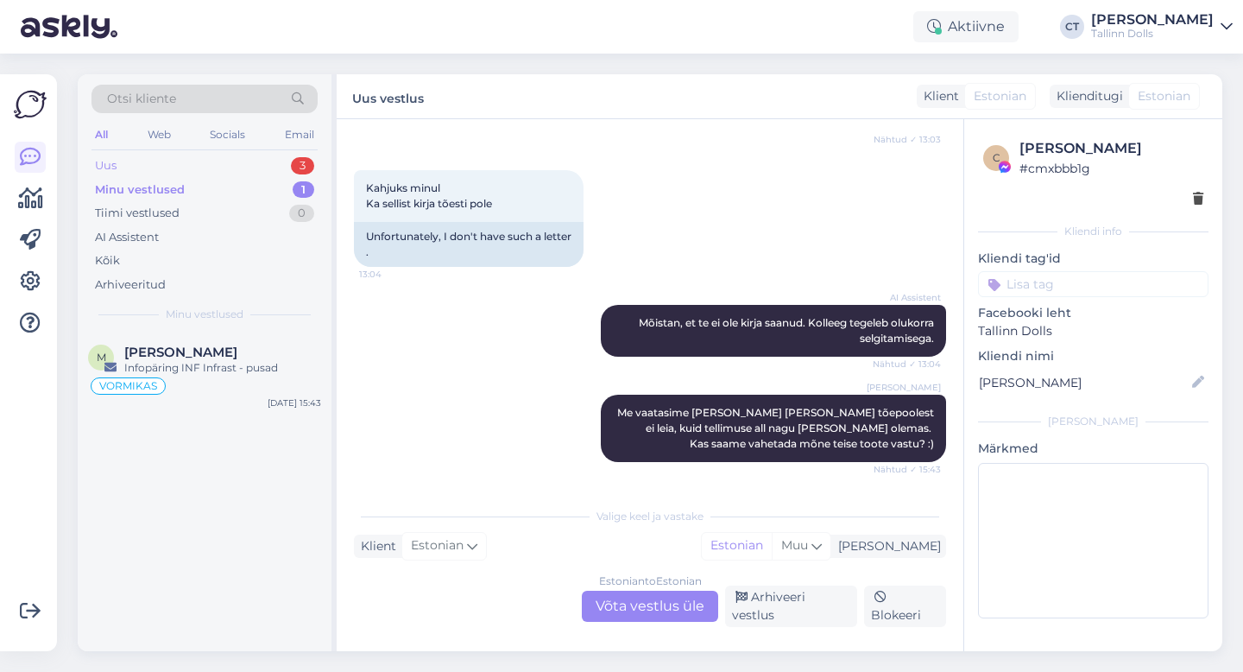
click at [166, 163] on div "Uus 3" at bounding box center [205, 166] width 226 height 24
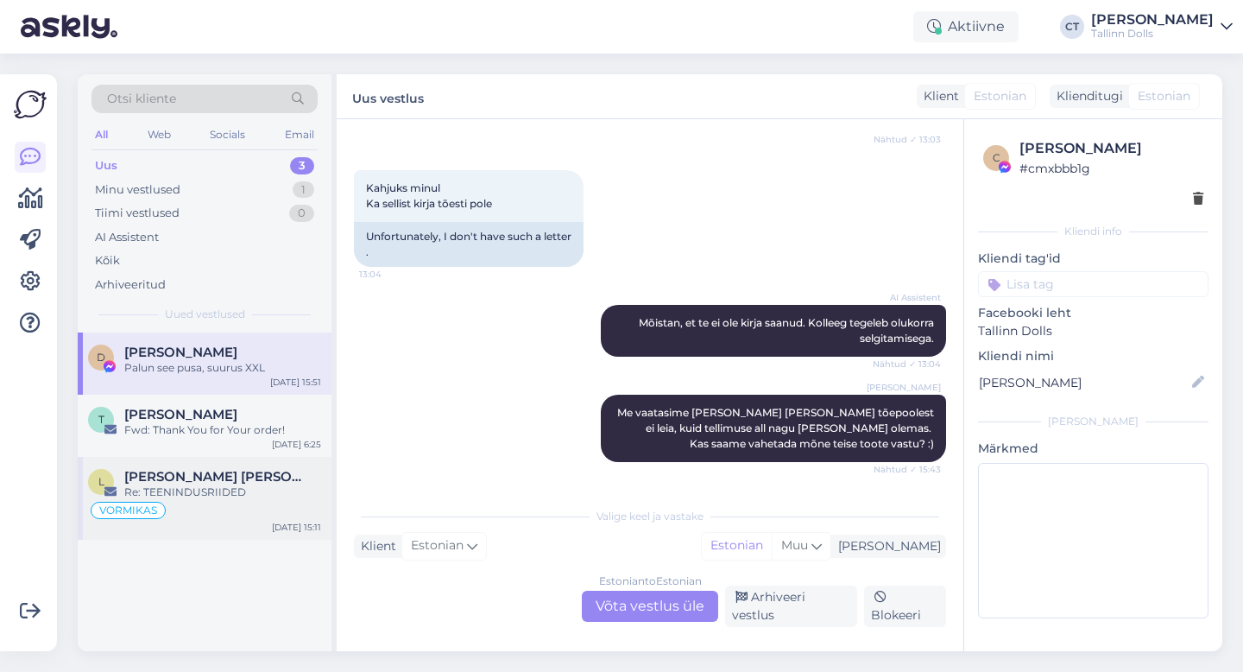
click at [202, 469] on div "[PERSON_NAME] [PERSON_NAME]" at bounding box center [222, 477] width 197 height 16
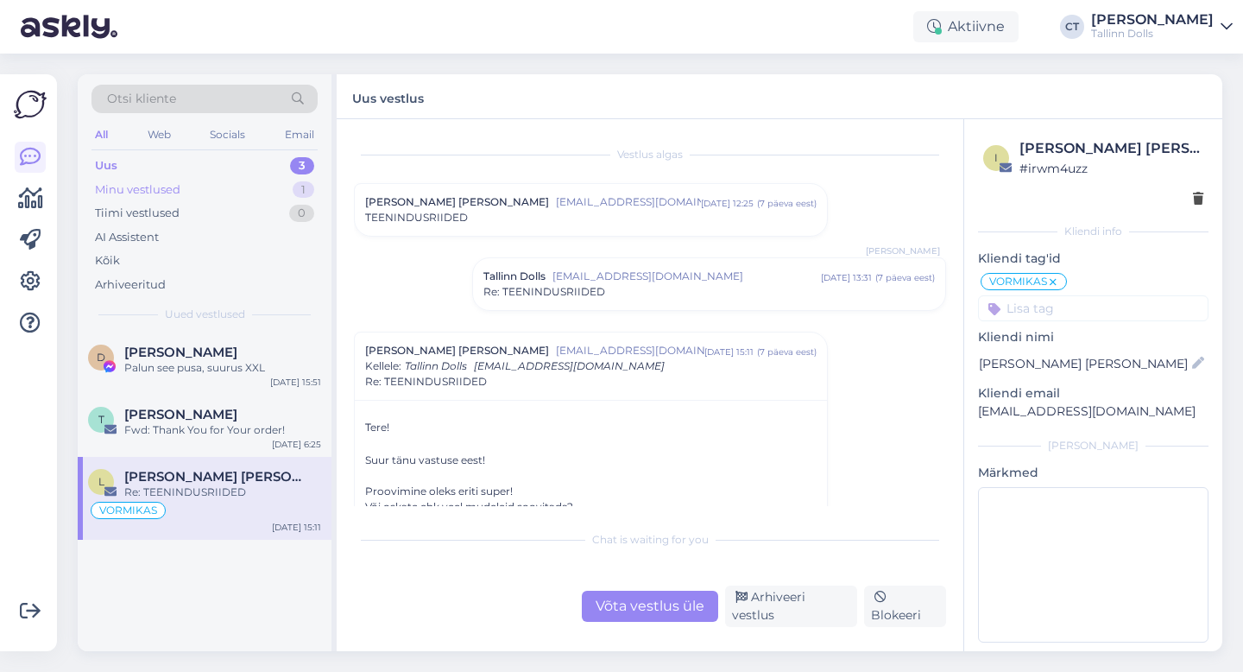
click at [184, 195] on div "Minu vestlused 1" at bounding box center [205, 190] width 226 height 24
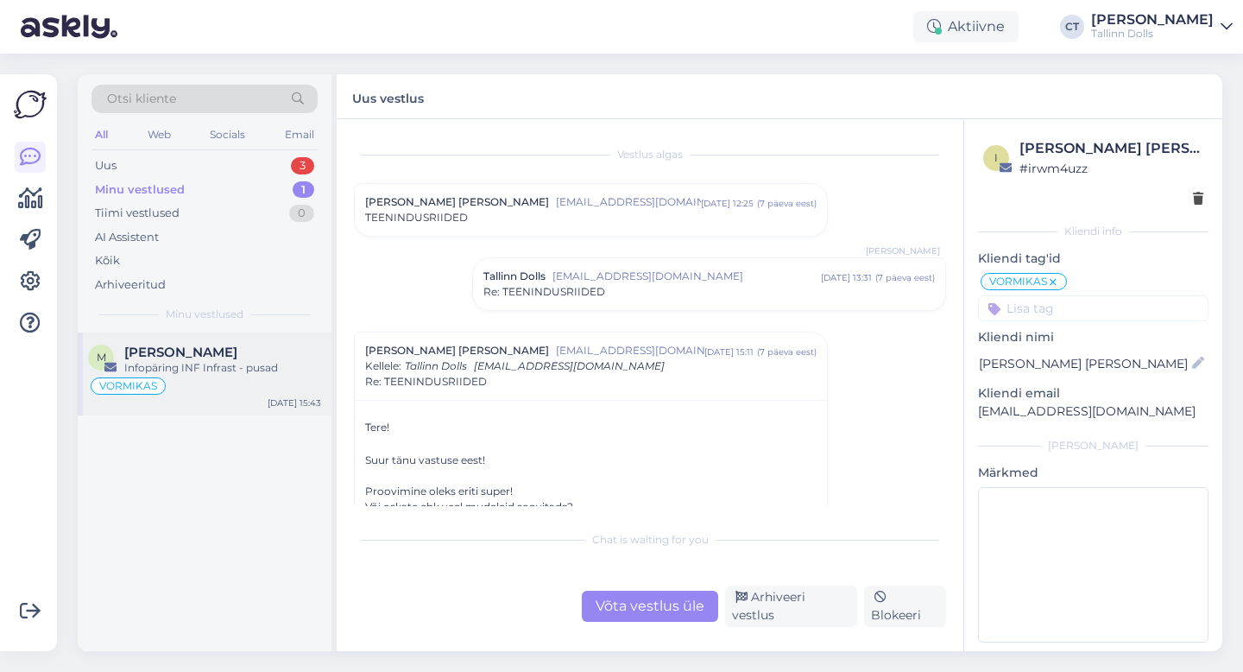
click at [198, 342] on div "M [PERSON_NAME] Infopäring INF Infrast - pusad VORMIKAS [DATE] 15:43" at bounding box center [205, 373] width 254 height 83
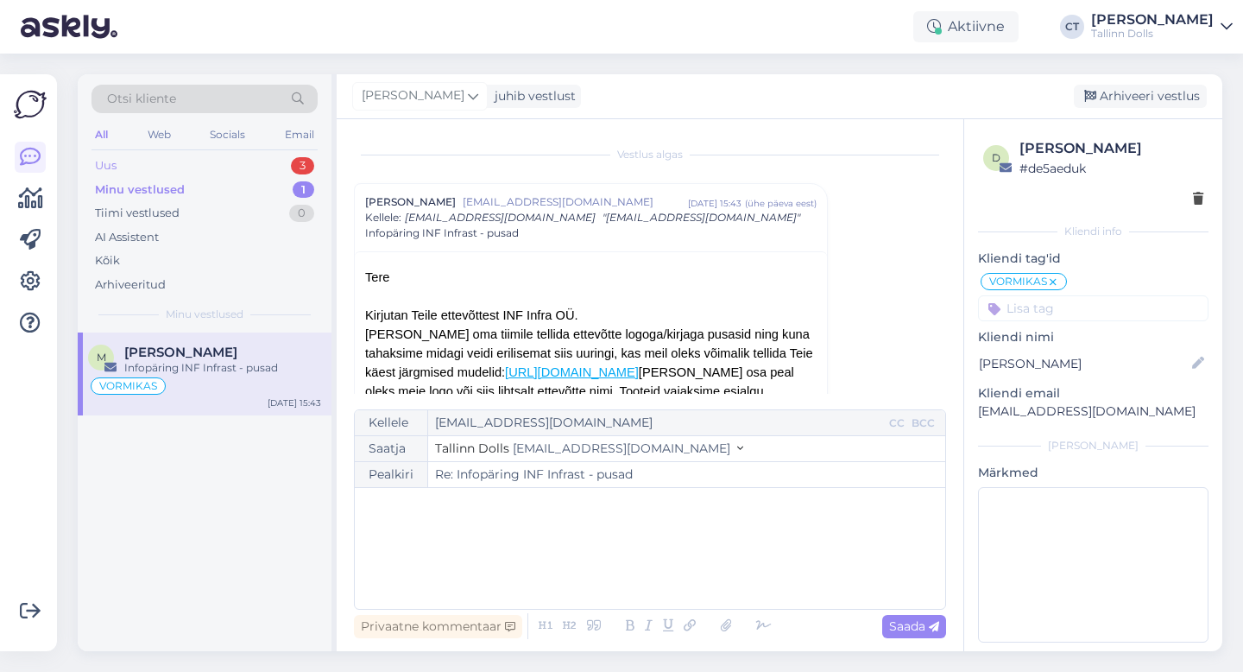
click at [119, 163] on div "Uus 3" at bounding box center [205, 166] width 226 height 24
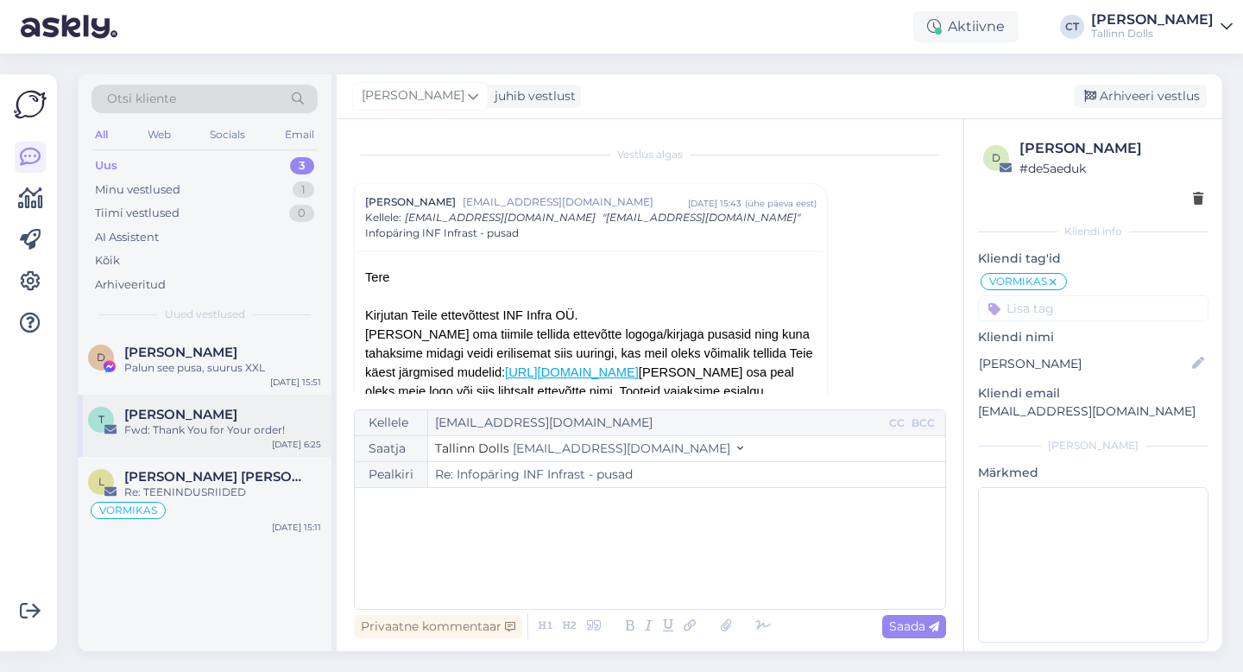
click at [160, 403] on div "T [PERSON_NAME] Fwd: Thank You for Your order! [DATE] 6:25" at bounding box center [205, 426] width 254 height 62
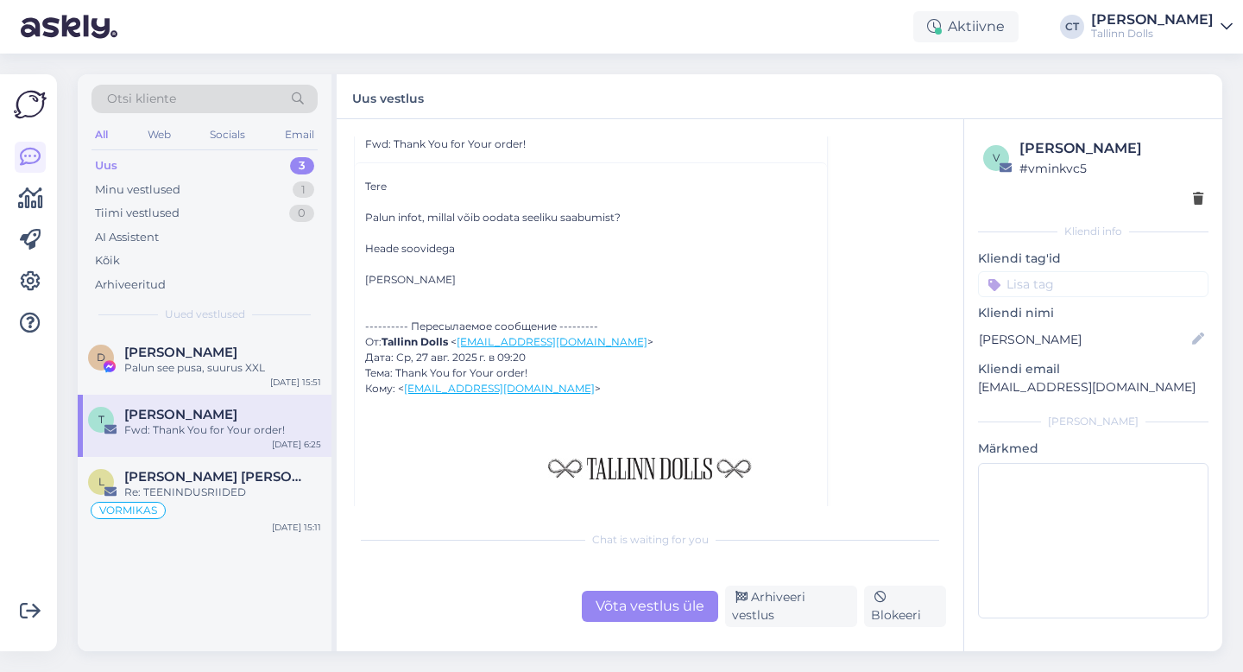
scroll to position [67, 0]
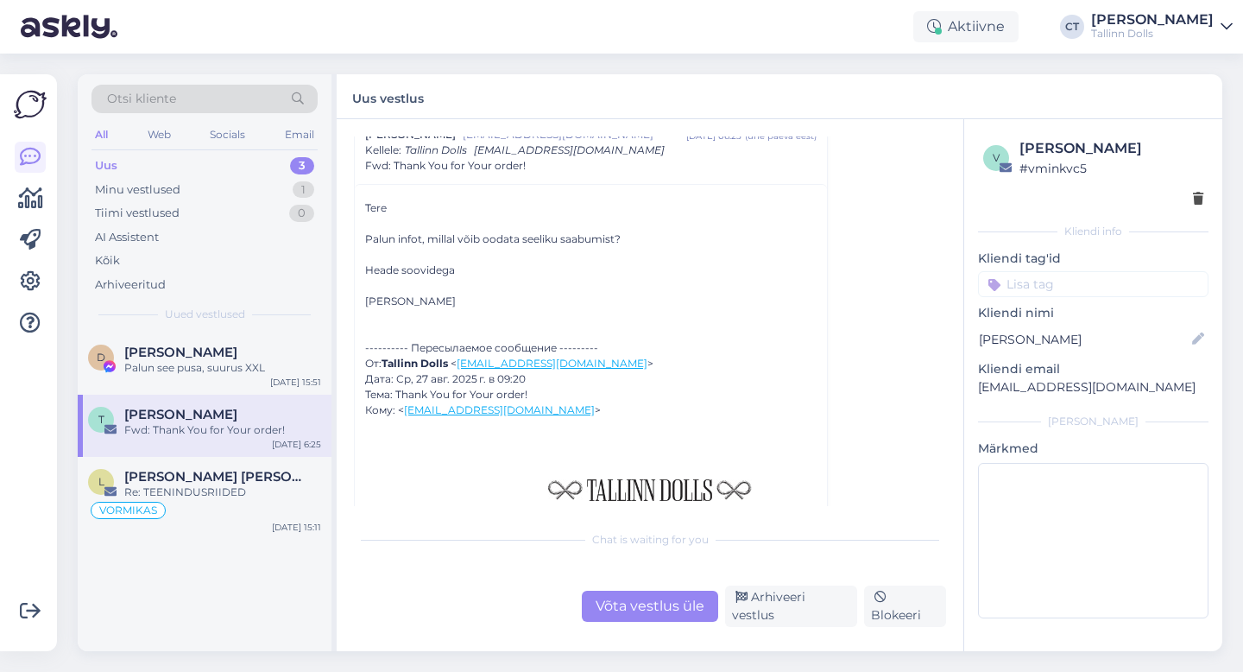
click at [140, 169] on div "Uus 3" at bounding box center [205, 166] width 226 height 24
click at [120, 161] on div "Uus 3" at bounding box center [205, 166] width 226 height 24
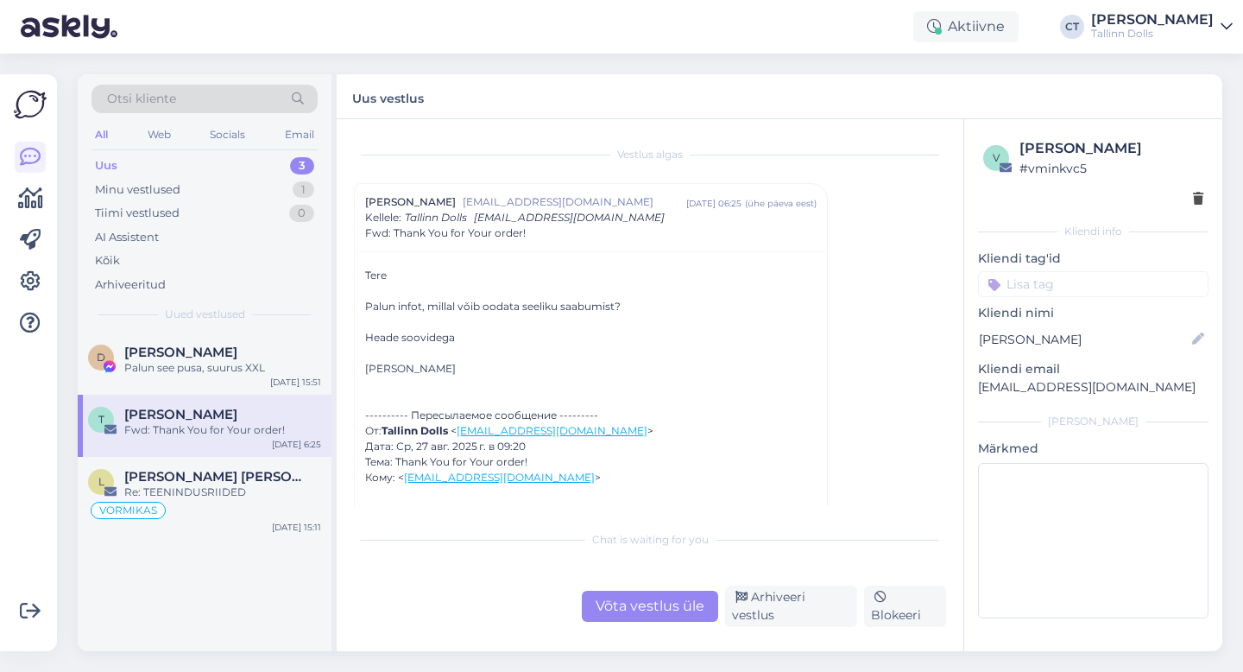
click at [240, 164] on div "Uus 3" at bounding box center [205, 166] width 226 height 24
click at [232, 197] on div "Minu vestlused 1" at bounding box center [205, 190] width 226 height 24
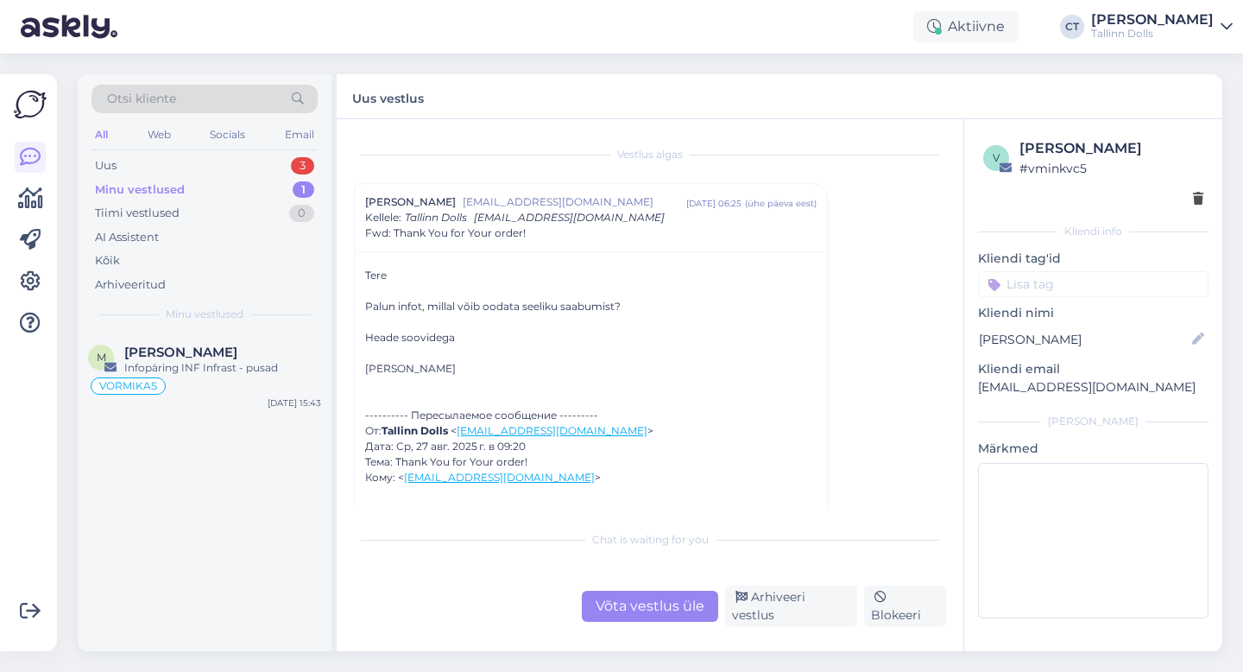
click at [219, 150] on div "Otsi kliente All Web Socials Email Uus 3 Minu vestlused 1 Tiimi vestlused 0 AI …" at bounding box center [205, 203] width 254 height 258
click at [219, 161] on div "Uus 3" at bounding box center [205, 166] width 226 height 24
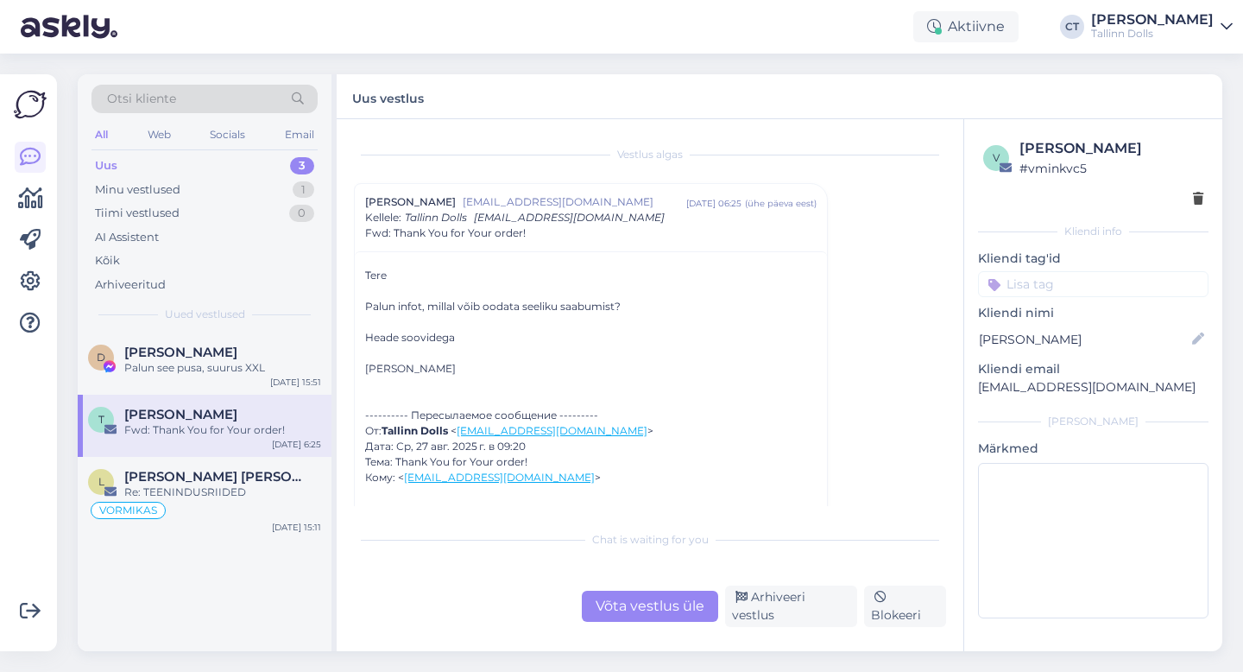
click at [136, 167] on div "Uus 3" at bounding box center [205, 166] width 226 height 24
click at [932, 212] on div "Vestlus [PERSON_NAME] Vürst [EMAIL_ADDRESS][DOMAIN_NAME] [DATE] 06:25 ( ühe päe…" at bounding box center [658, 321] width 608 height 370
click at [212, 154] on div "Uus 3" at bounding box center [205, 166] width 226 height 24
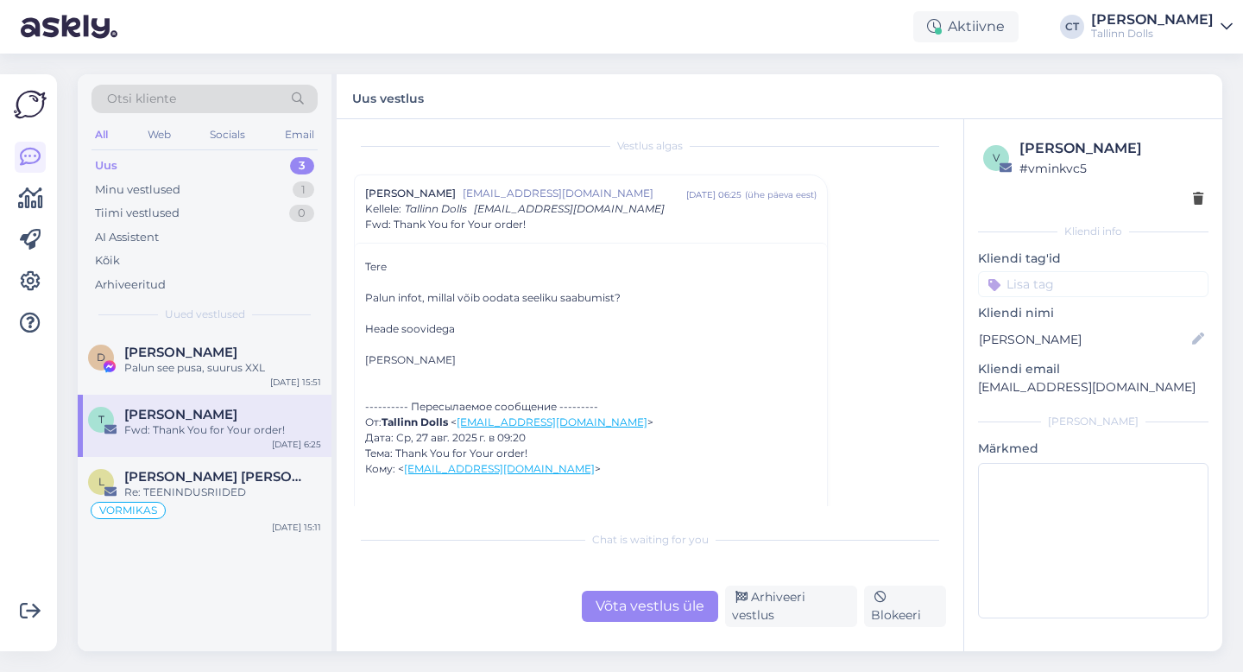
scroll to position [3, 0]
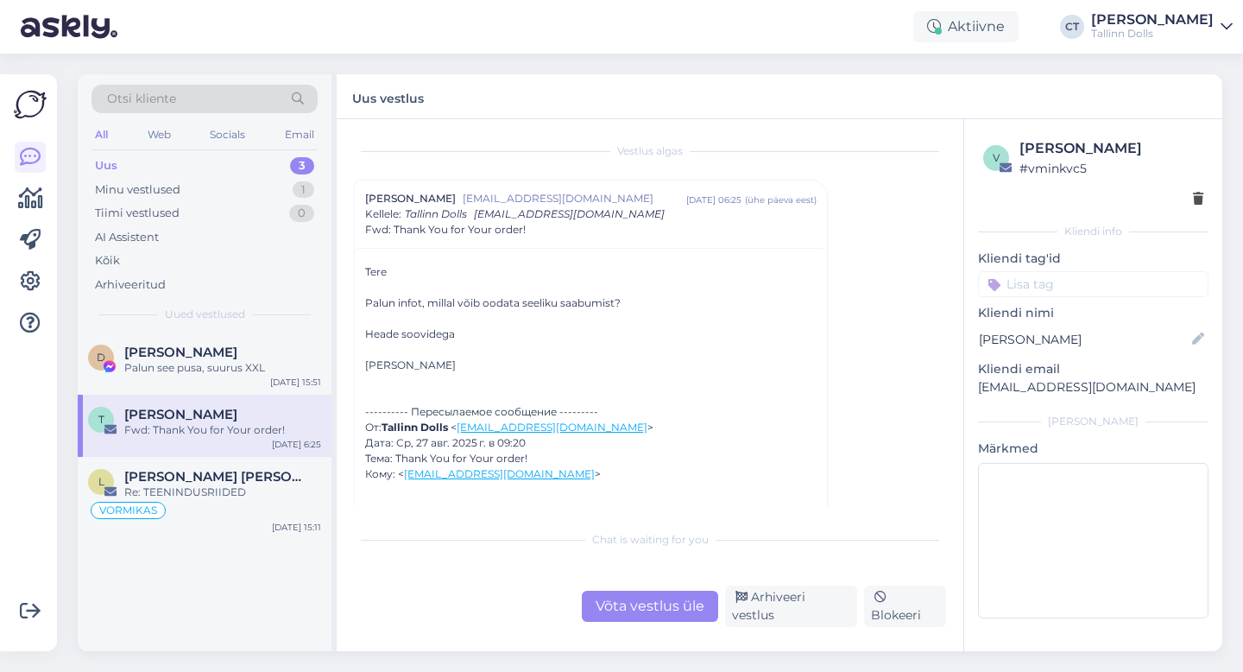
click at [512, 163] on div "Vestlus [PERSON_NAME] Vürst [EMAIL_ADDRESS][DOMAIN_NAME] [DATE] 06:25 ( ühe päe…" at bounding box center [658, 321] width 608 height 370
click at [126, 170] on div "Uus 3" at bounding box center [205, 166] width 226 height 24
click at [899, 240] on div "Vestlus [PERSON_NAME] Vürst [EMAIL_ADDRESS][DOMAIN_NAME] [DATE] 06:25 ( ühe päe…" at bounding box center [658, 321] width 608 height 370
